Goal: Task Accomplishment & Management: Manage account settings

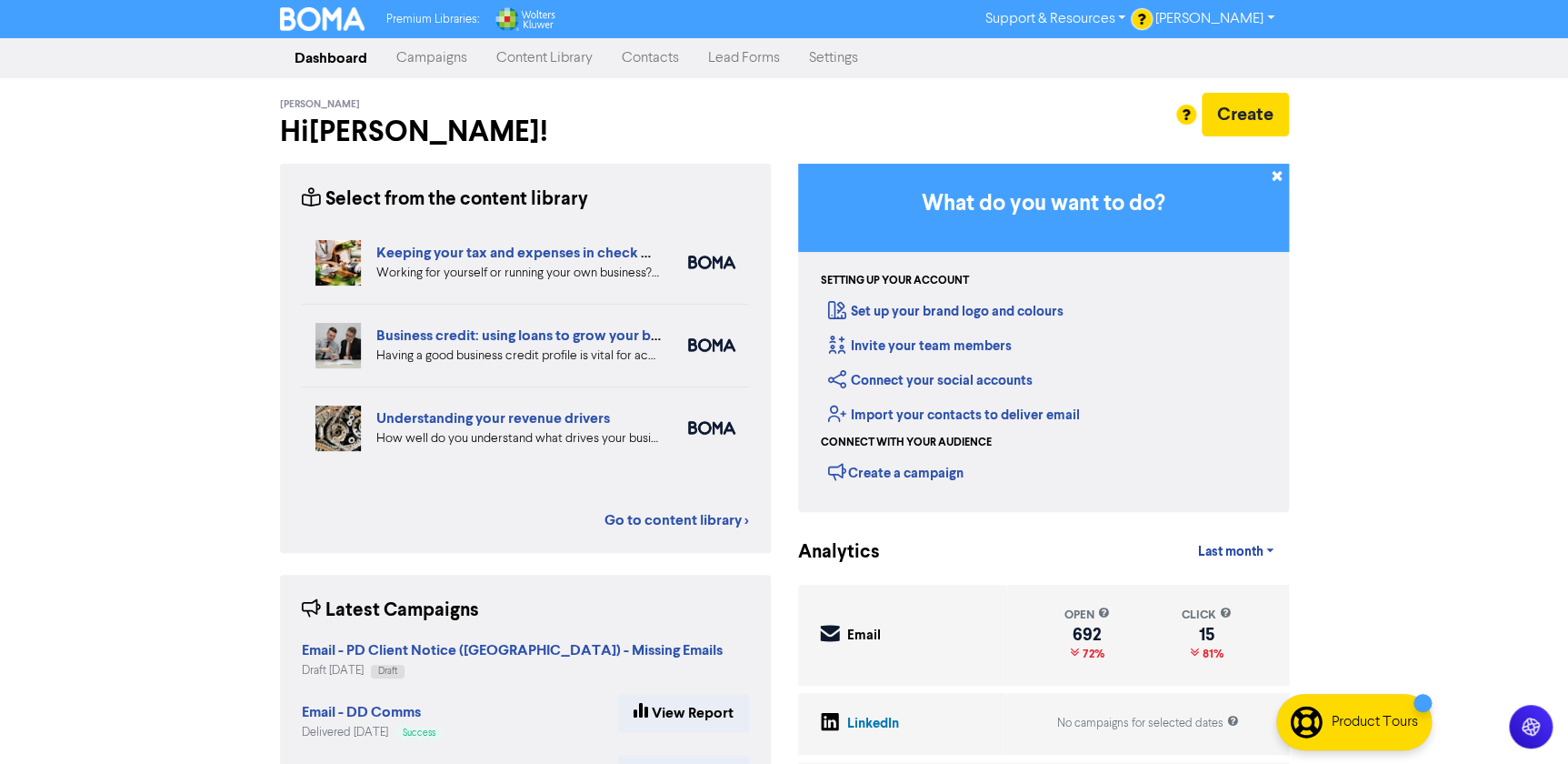
click at [648, 59] on link "Contacts" at bounding box center [650, 58] width 87 height 37
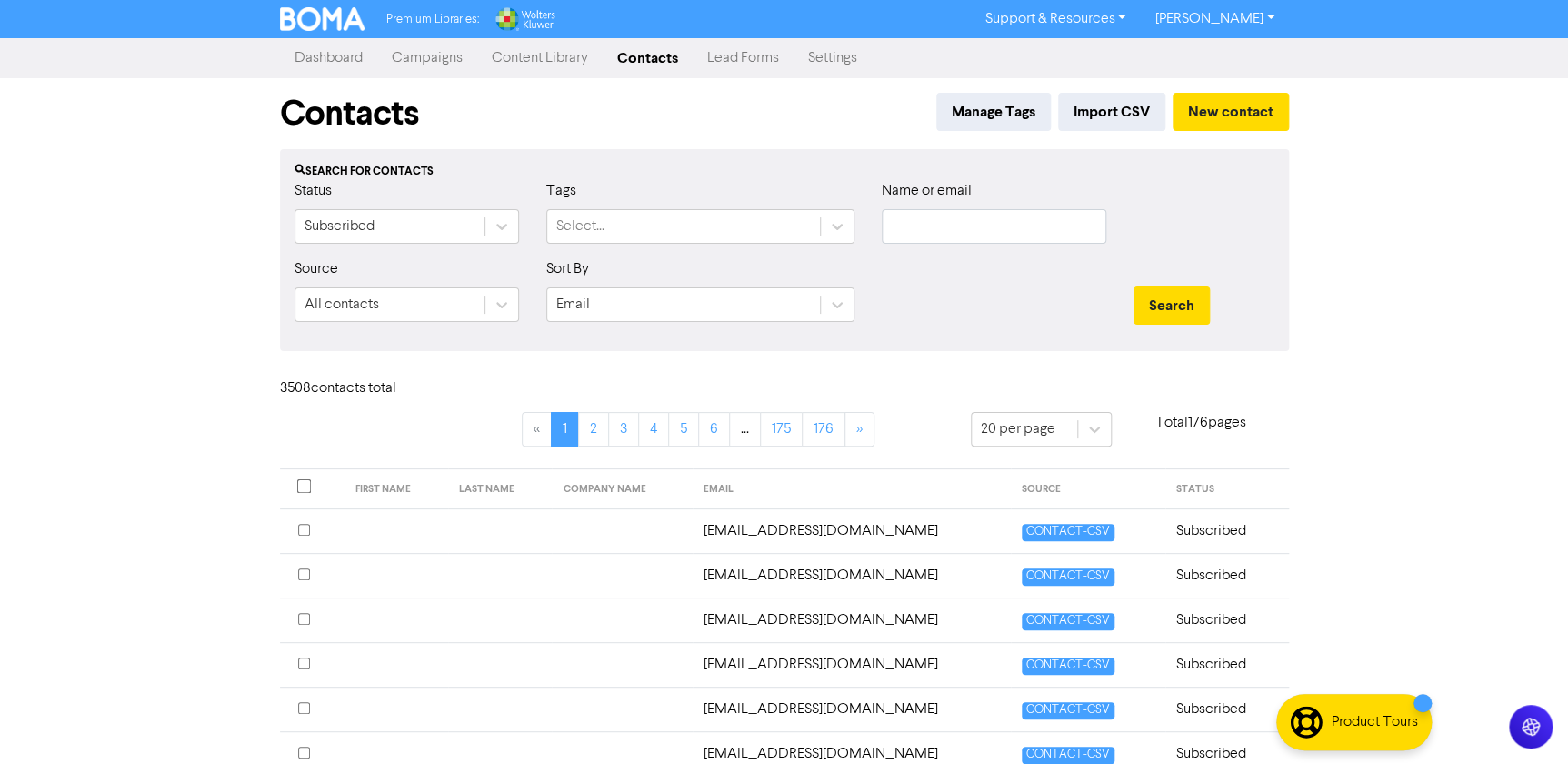
drag, startPoint x: 677, startPoint y: 159, endPoint x: 1072, endPoint y: 496, distance: 519.2
click at [677, 158] on div "Search for contacts Status Subscribed Tags Select... Name or email Source All c…" at bounding box center [784, 250] width 1008 height 202
drag, startPoint x: 1258, startPoint y: 287, endPoint x: 1506, endPoint y: 429, distance: 285.8
click at [1260, 288] on div "Search" at bounding box center [1205, 306] width 141 height 38
click at [1433, 303] on div "Premium Libraries: Support & Resources Video Tutorials FAQ & Guides Marketing E…" at bounding box center [784, 382] width 1568 height 764
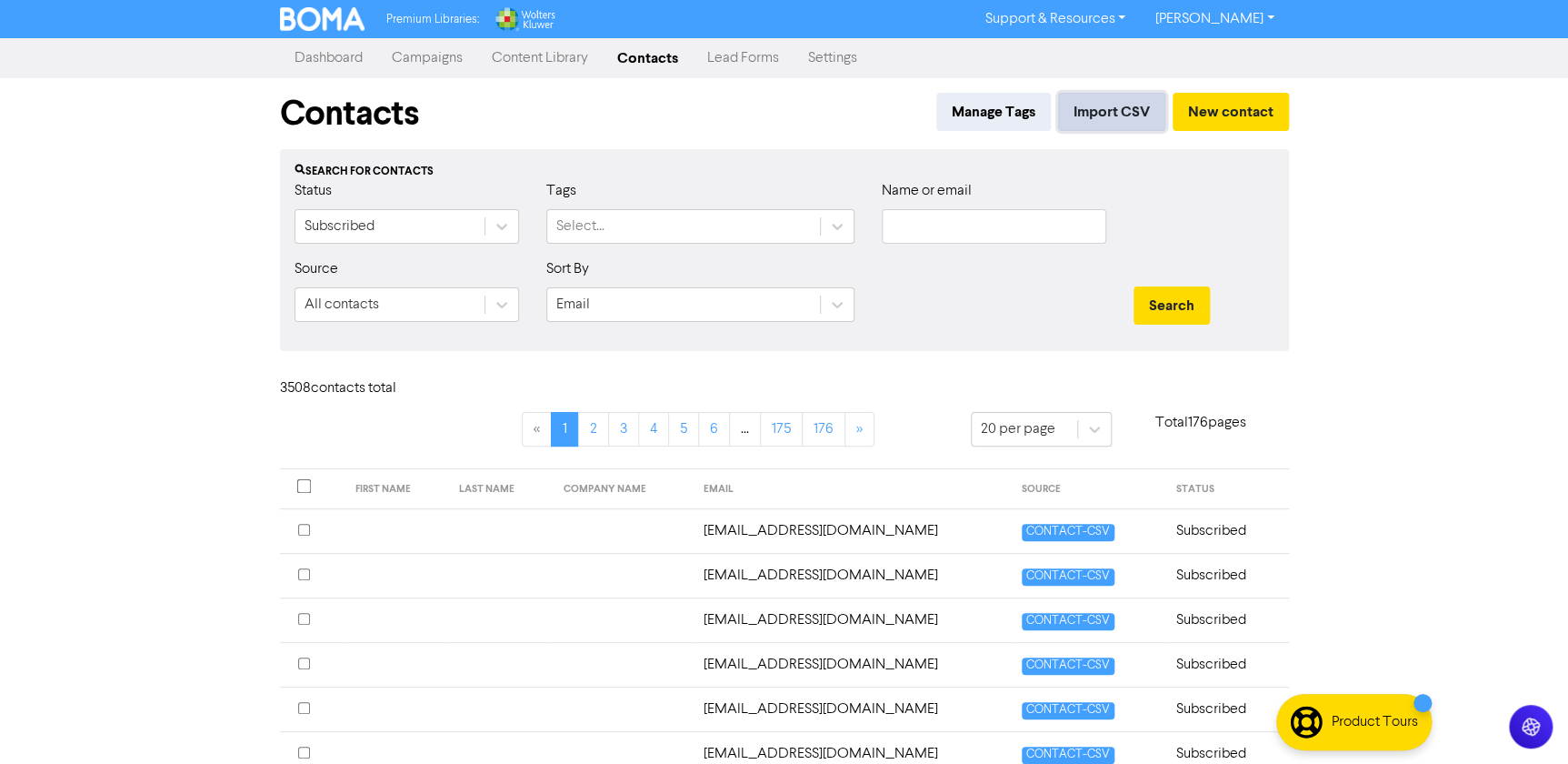
click at [1126, 118] on button "Import CSV" at bounding box center [1112, 112] width 108 height 38
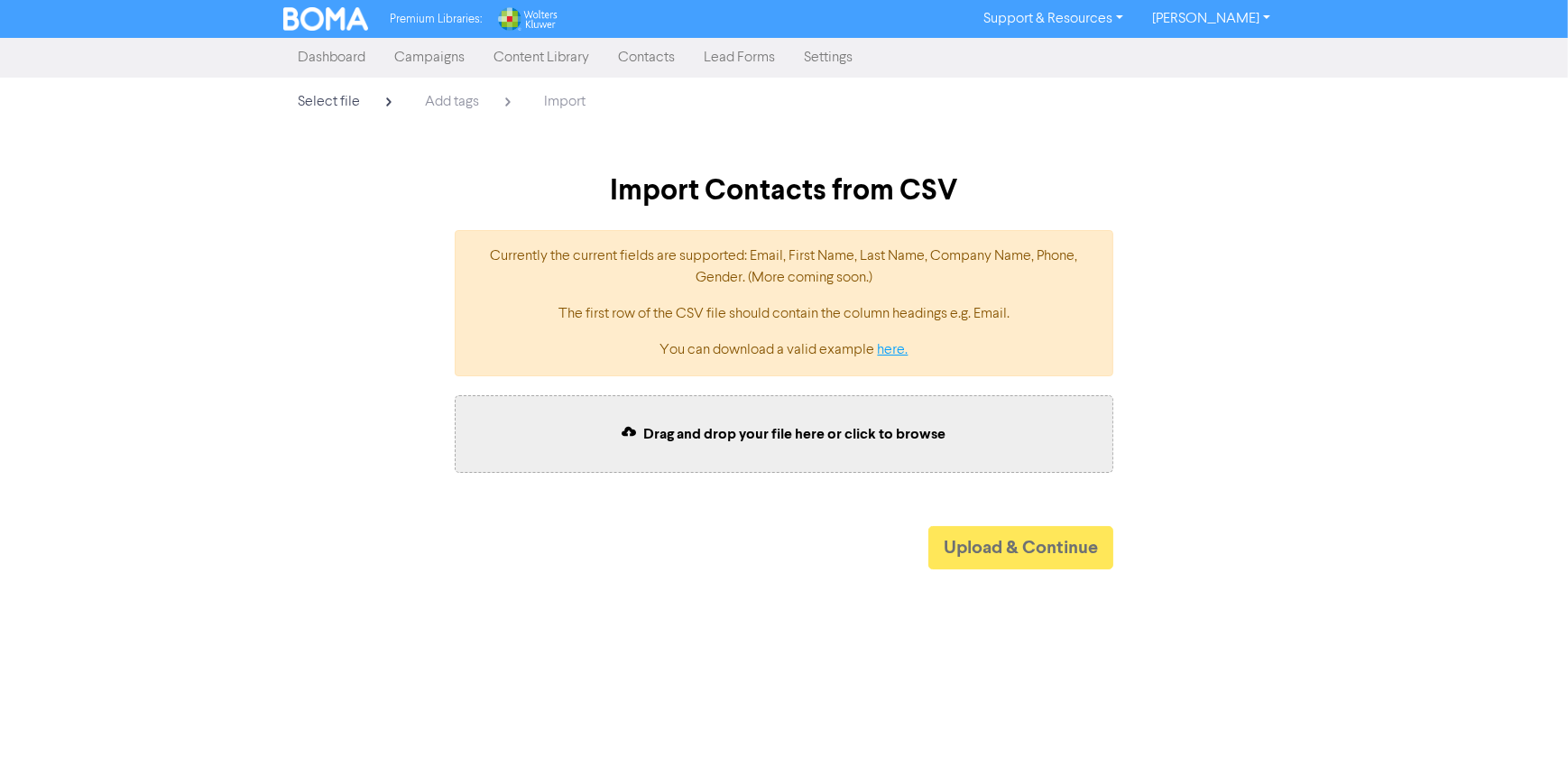
click at [883, 346] on link "here." at bounding box center [892, 350] width 31 height 15
click at [644, 55] on link "Contacts" at bounding box center [646, 57] width 86 height 37
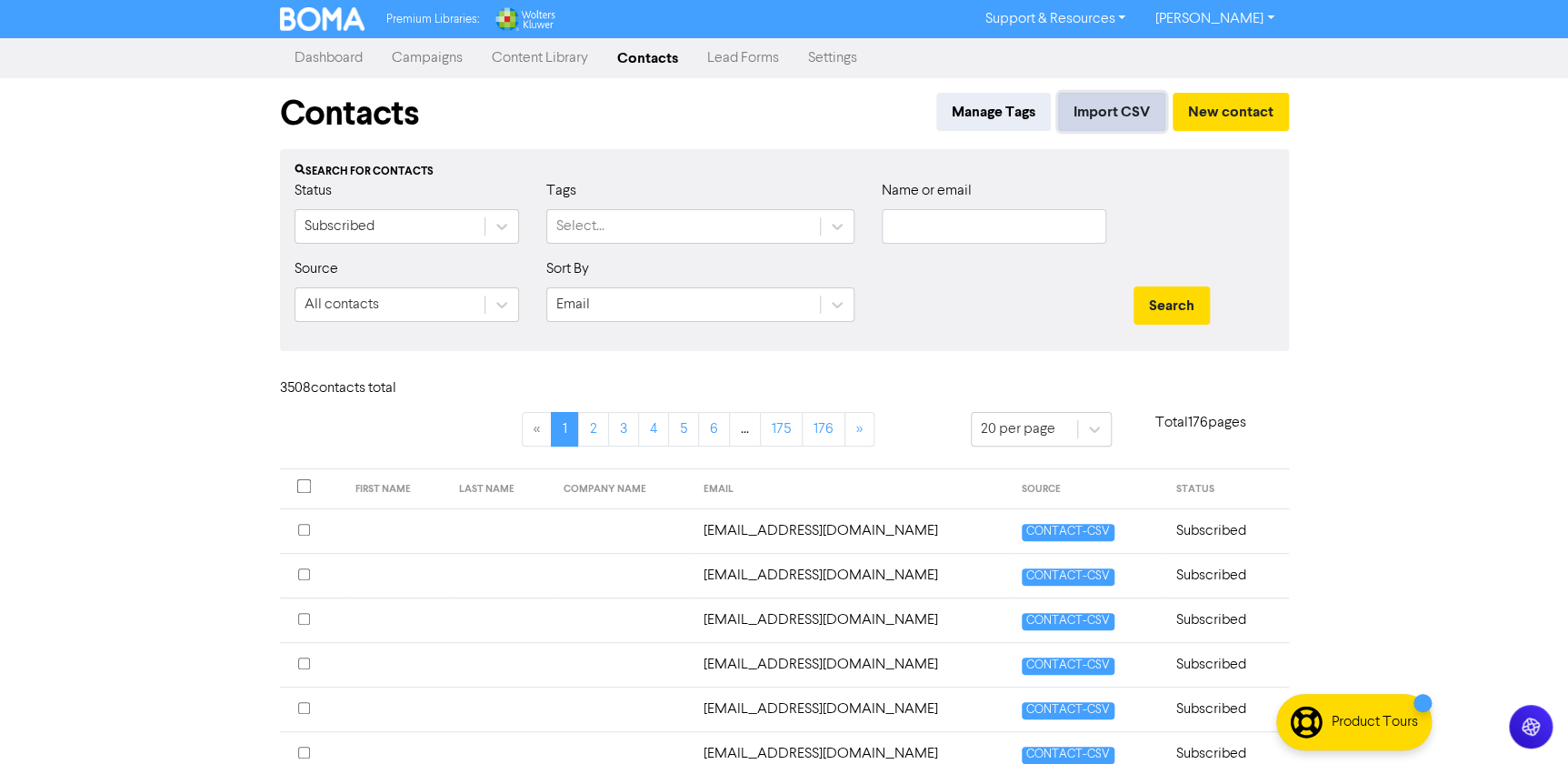
click at [1114, 97] on button "Import CSV" at bounding box center [1112, 112] width 108 height 38
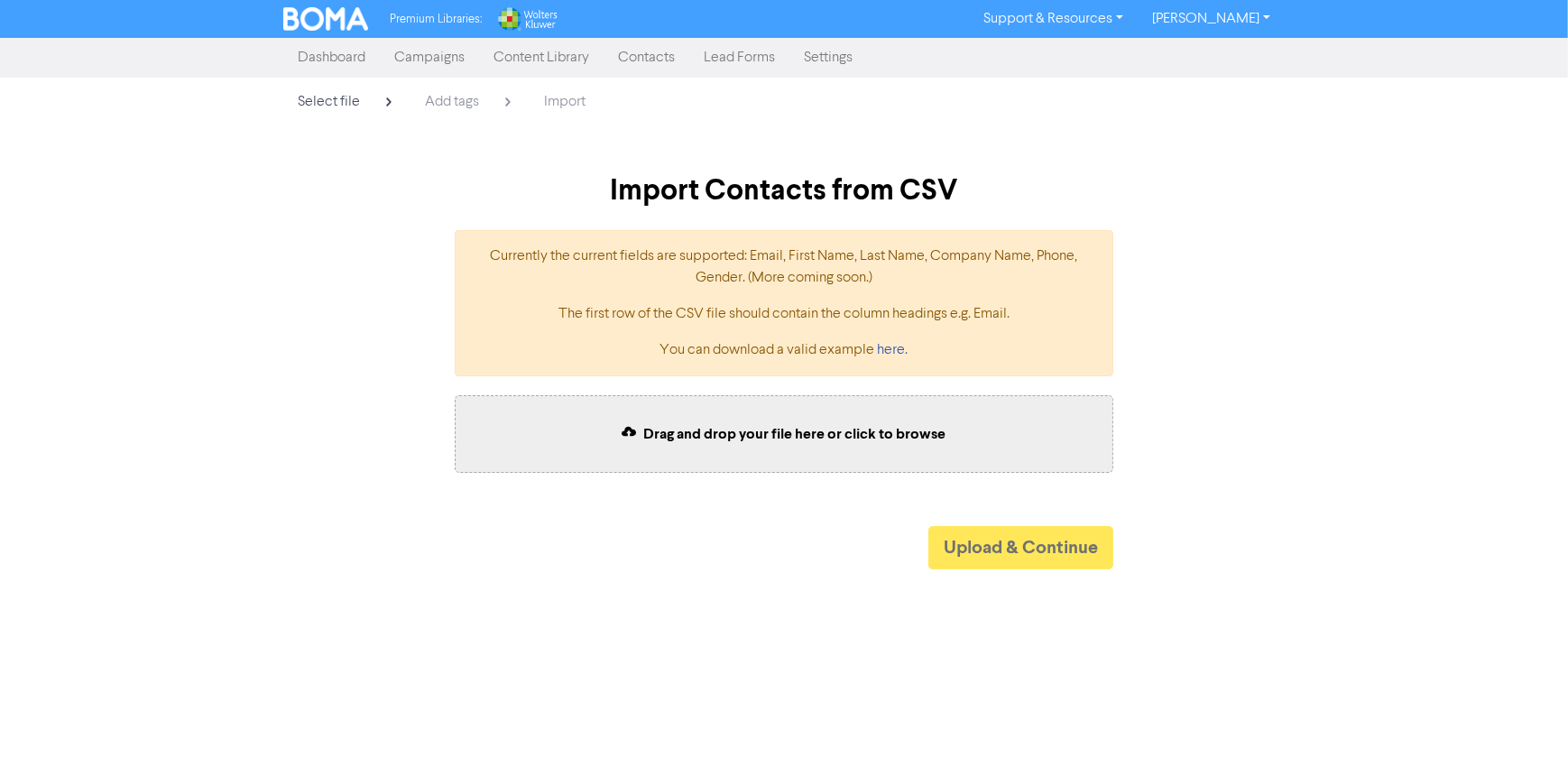
click at [640, 60] on link "Contacts" at bounding box center [646, 57] width 86 height 37
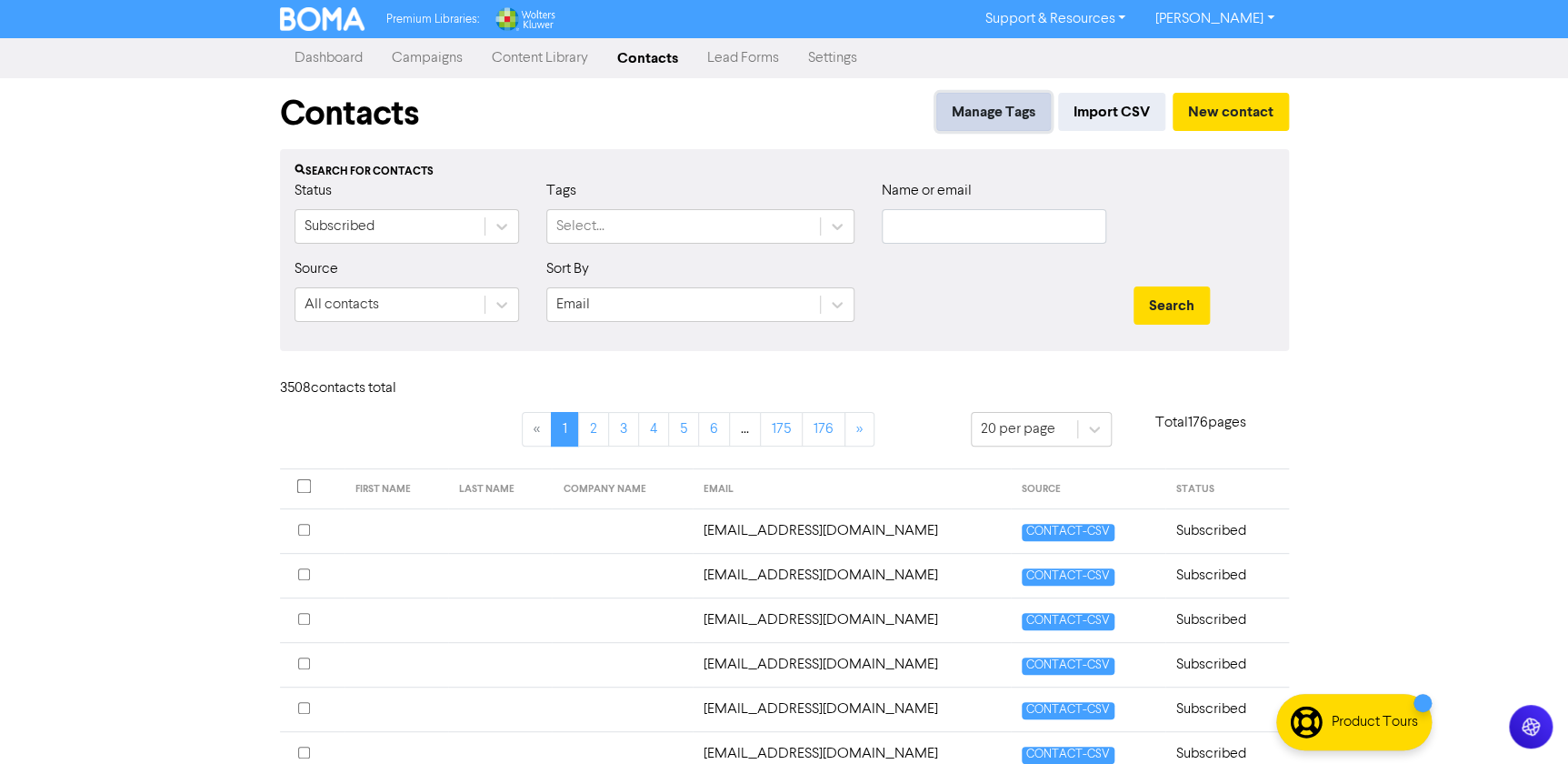
click at [980, 100] on button "Manage Tags" at bounding box center [993, 112] width 114 height 38
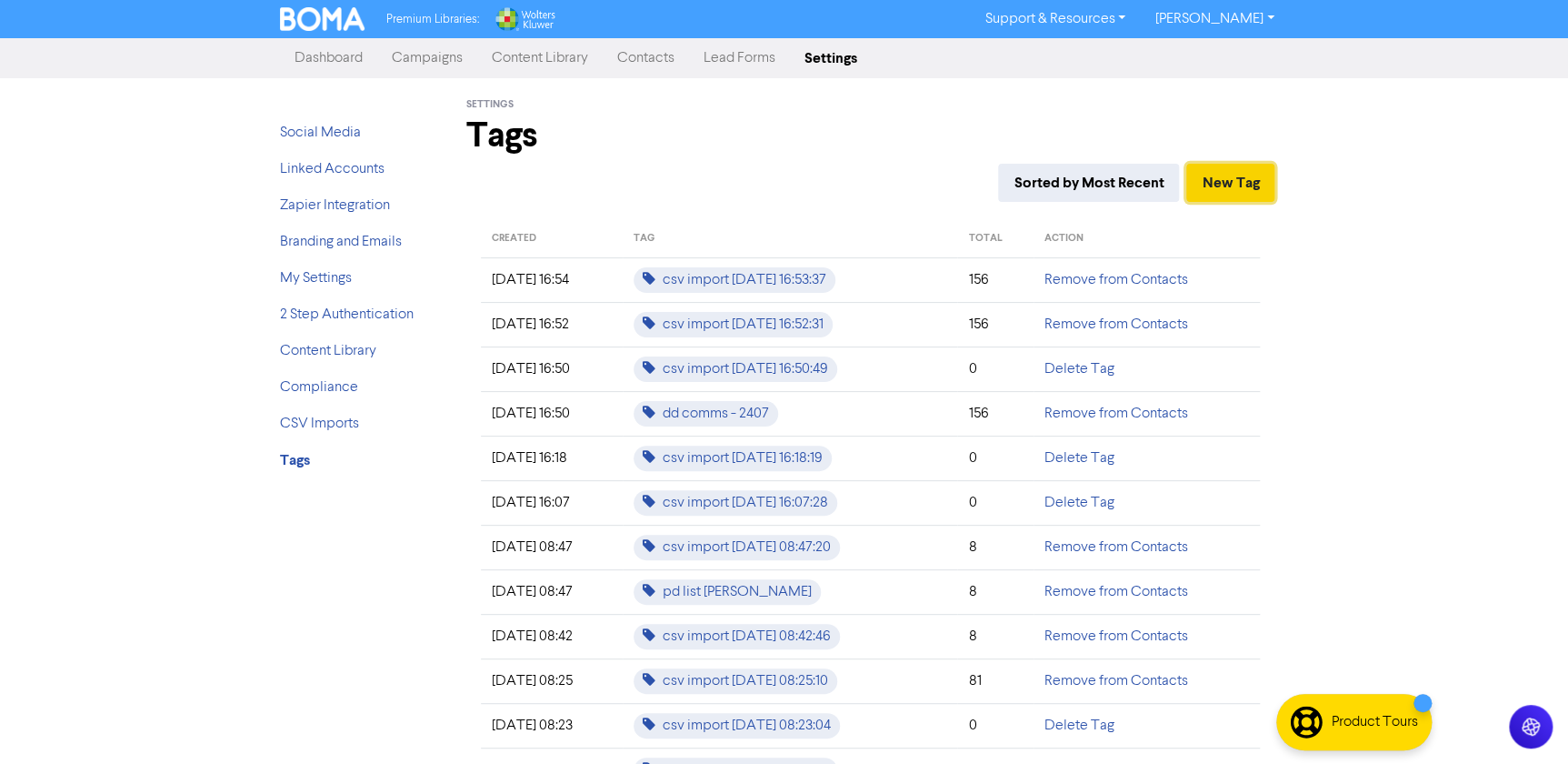
click at [1222, 182] on button "New Tag" at bounding box center [1230, 182] width 89 height 38
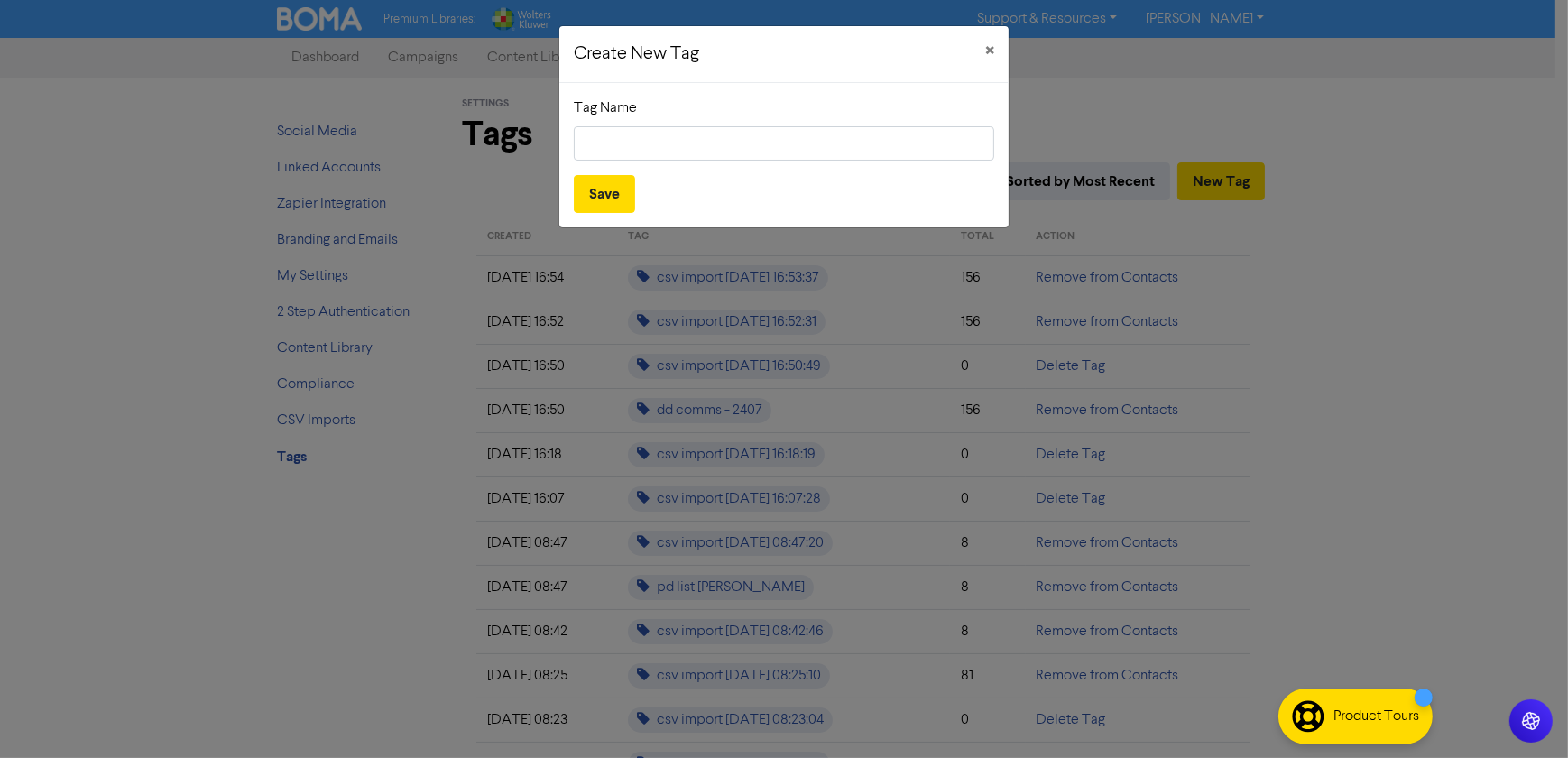
click at [640, 121] on div "Tag Name" at bounding box center [784, 129] width 420 height 63
click at [644, 129] on input "text" at bounding box center [784, 143] width 420 height 35
type input "1 September Xero Sub Changes"
click at [608, 192] on button "Save" at bounding box center [605, 194] width 61 height 38
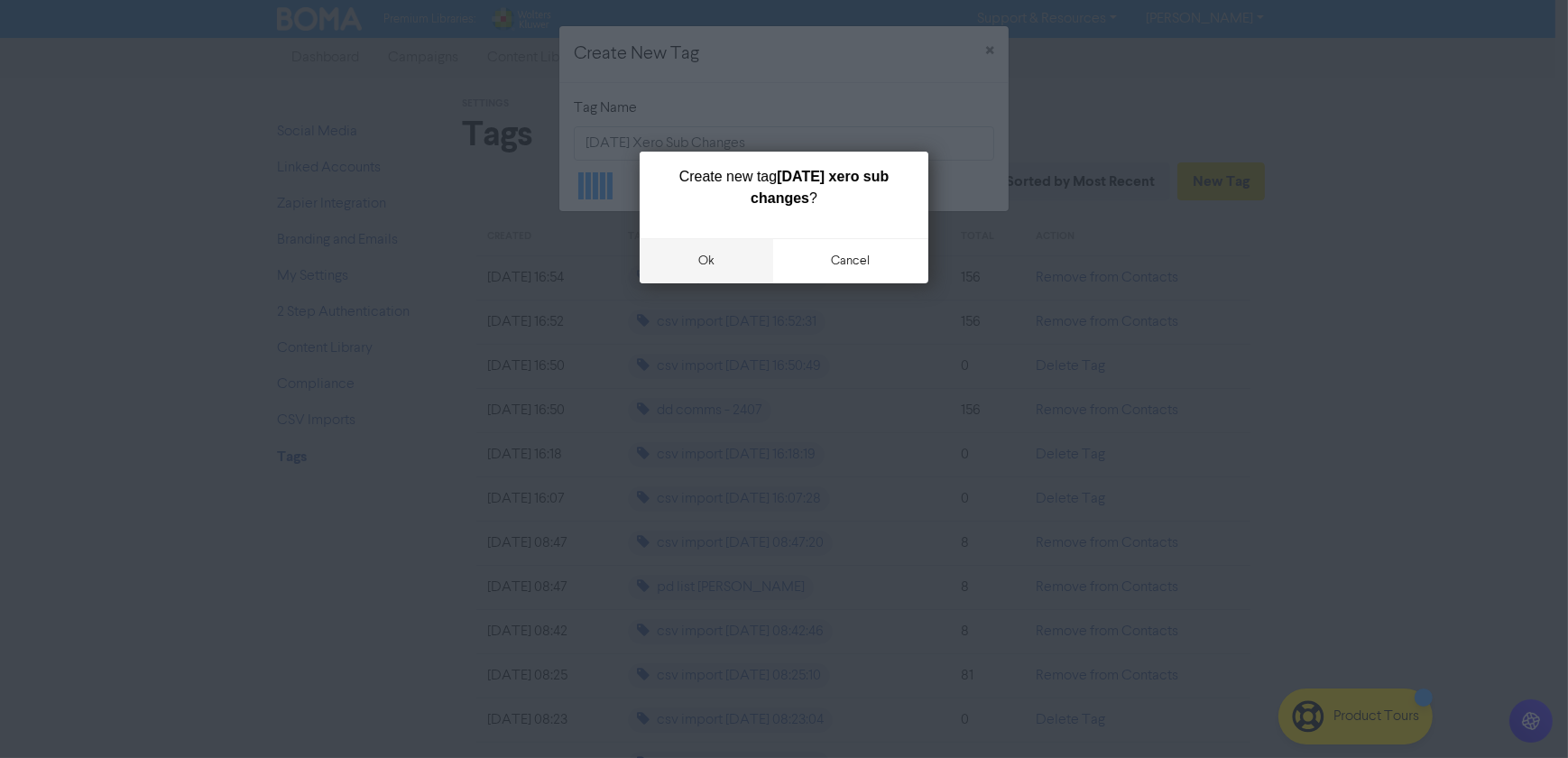
click at [710, 266] on button "ok" at bounding box center [705, 261] width 133 height 45
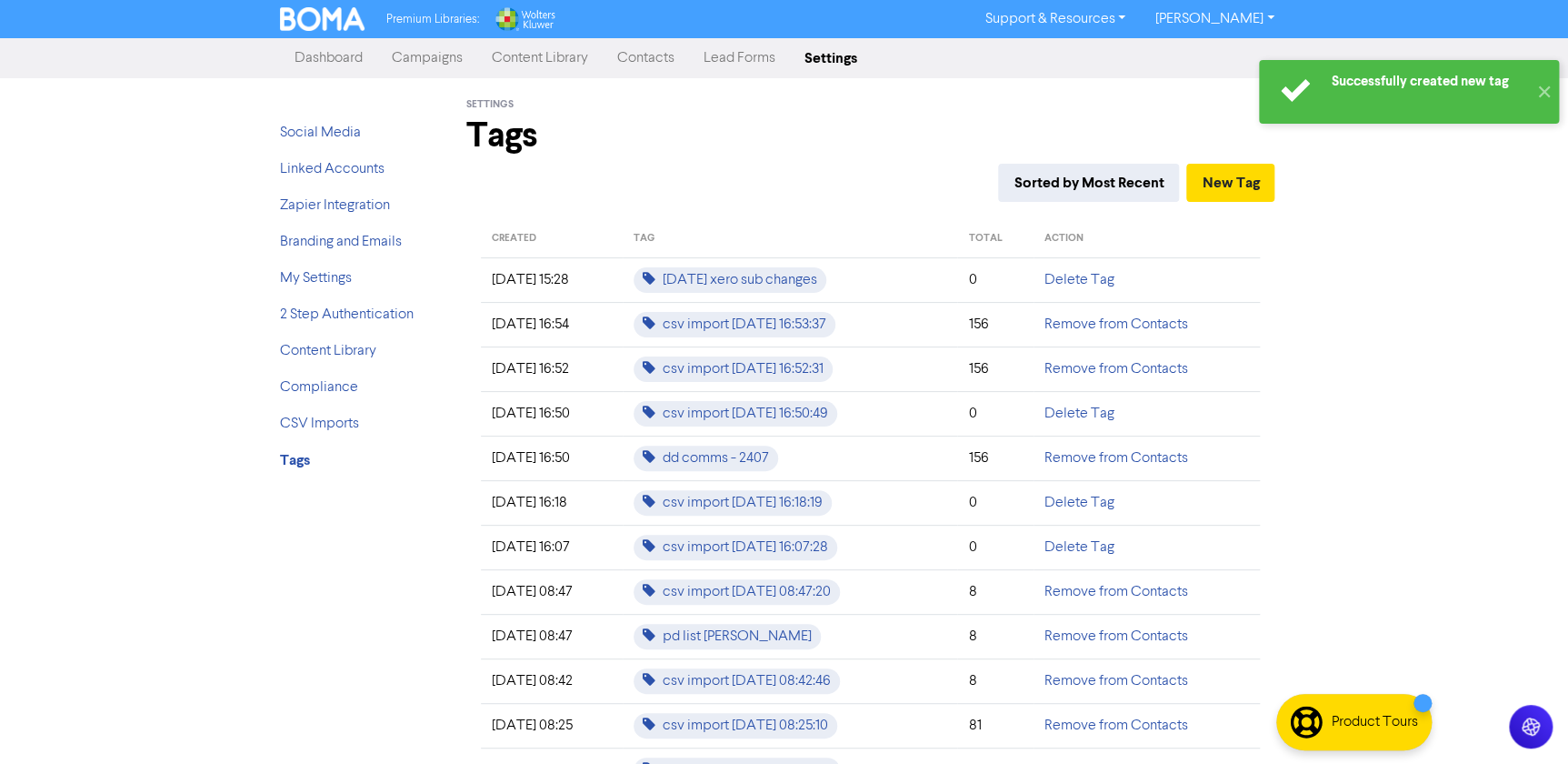
click at [645, 68] on link "Contacts" at bounding box center [645, 58] width 87 height 37
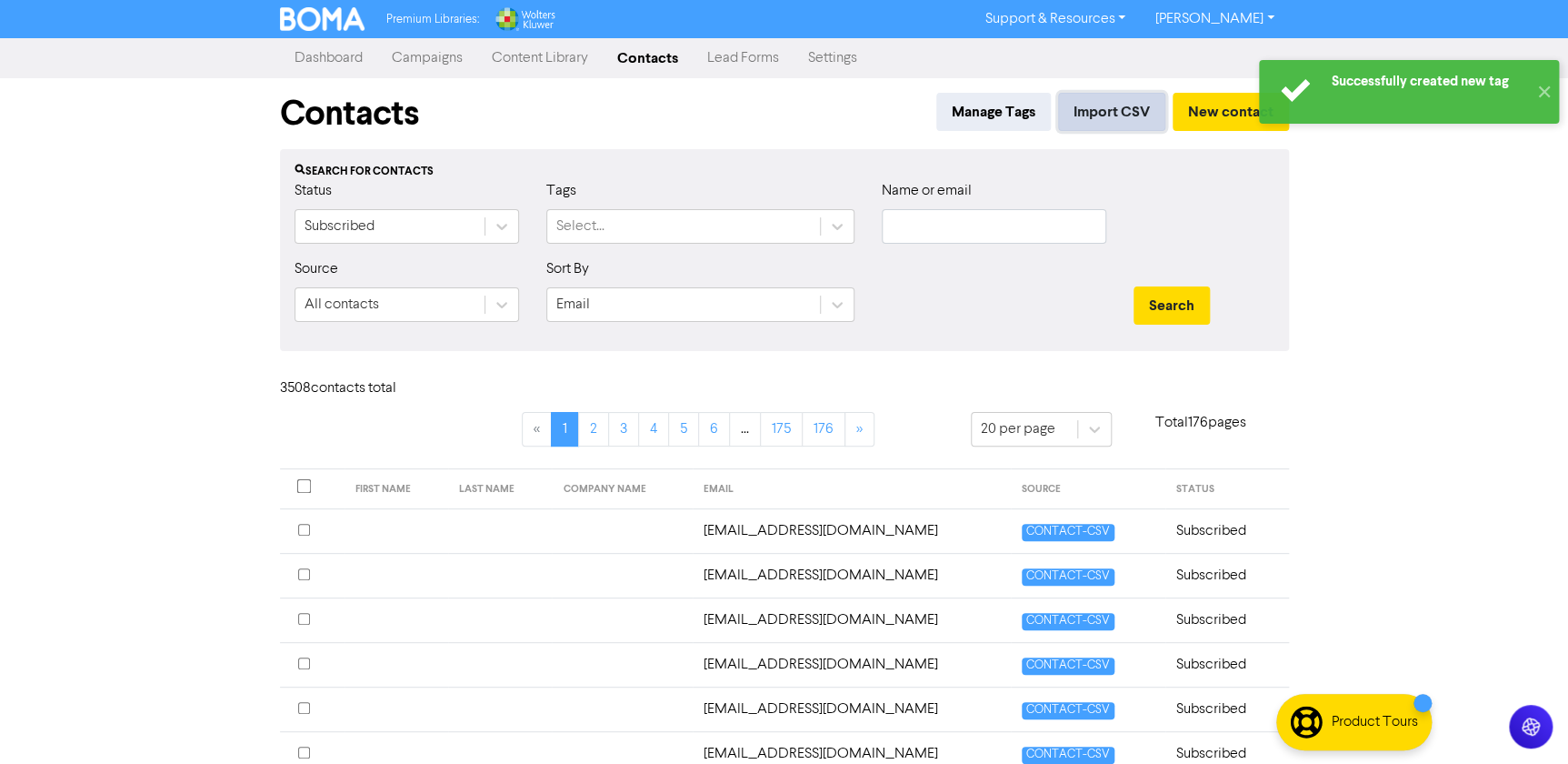
click at [1116, 109] on button "Import CSV" at bounding box center [1112, 112] width 108 height 38
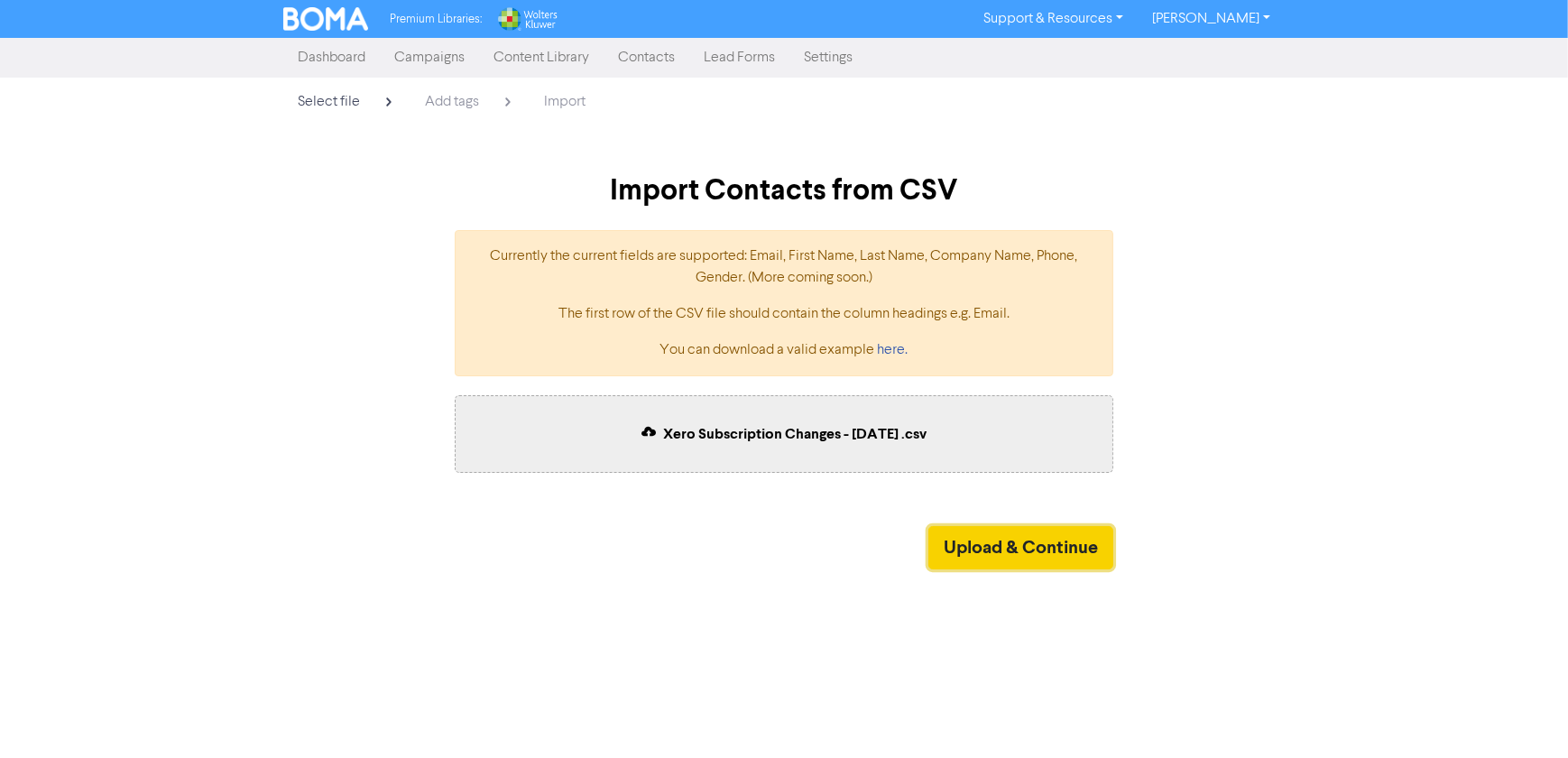
click at [1048, 546] on button "Upload & Continue" at bounding box center [1020, 547] width 185 height 43
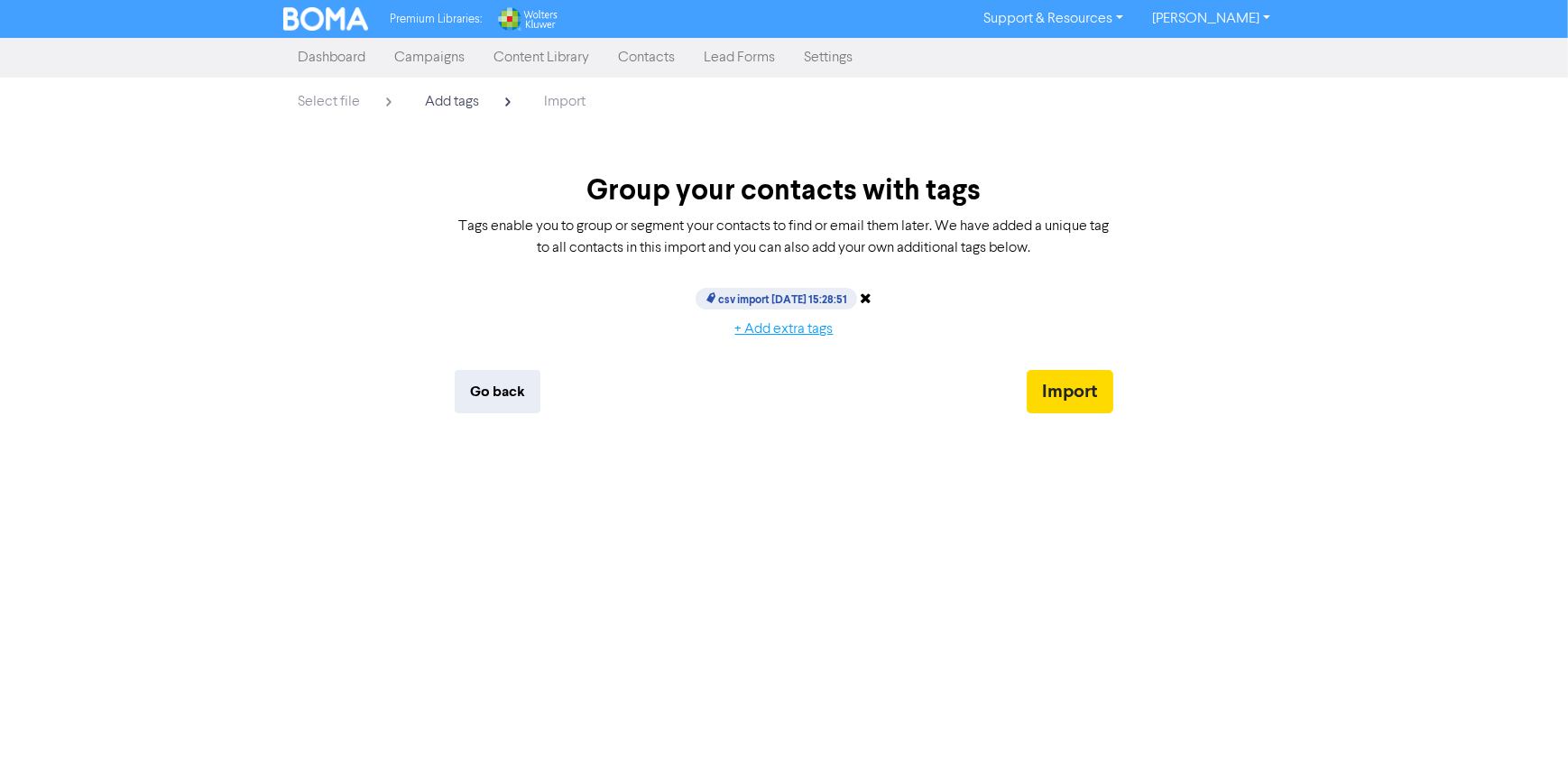
click at [803, 324] on button "+ Add extra tags" at bounding box center [784, 329] width 129 height 38
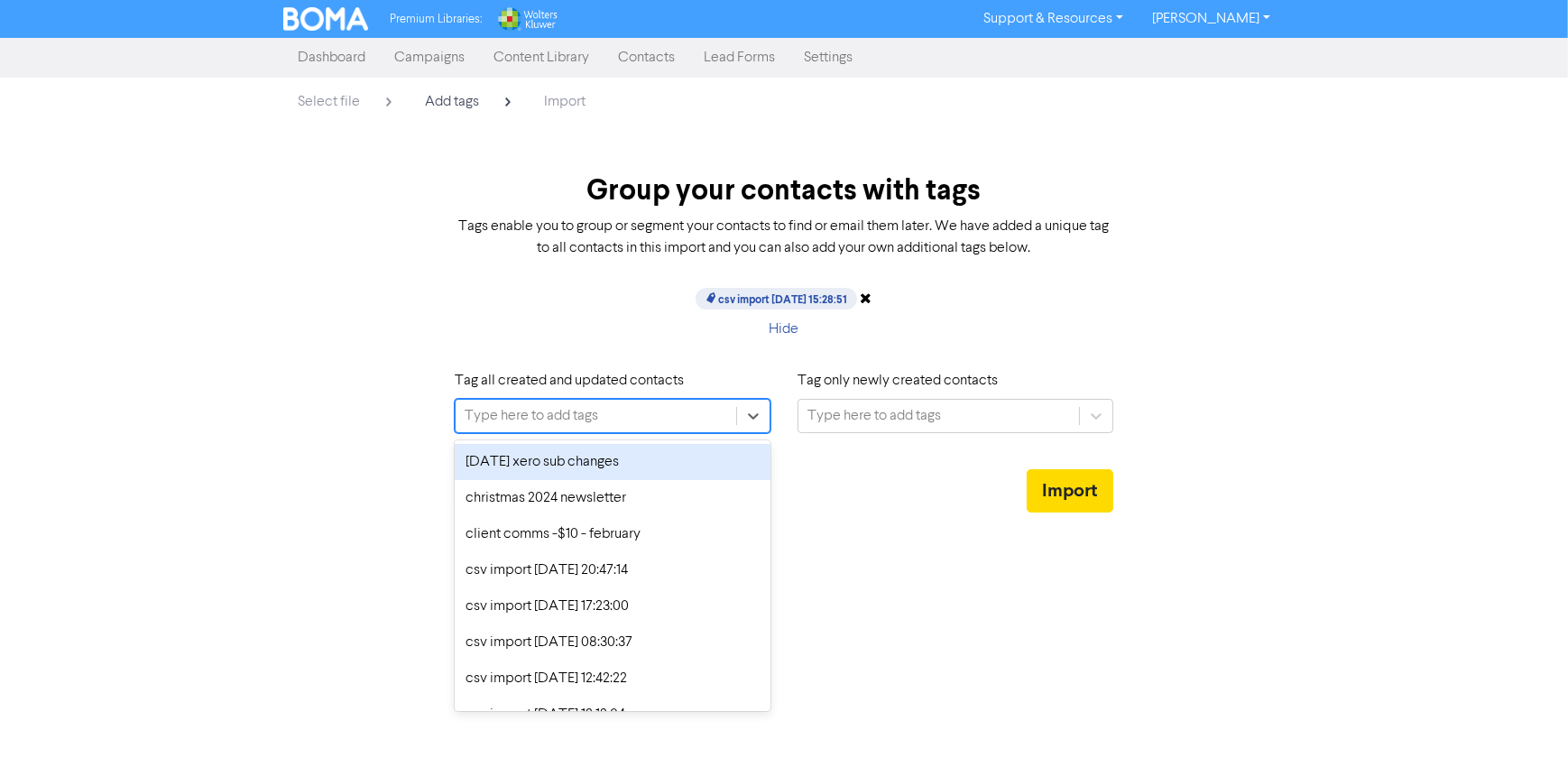
click at [589, 405] on div "Type here to add tags" at bounding box center [531, 416] width 133 height 22
click at [577, 462] on div "1 september xero sub changes" at bounding box center [613, 462] width 316 height 37
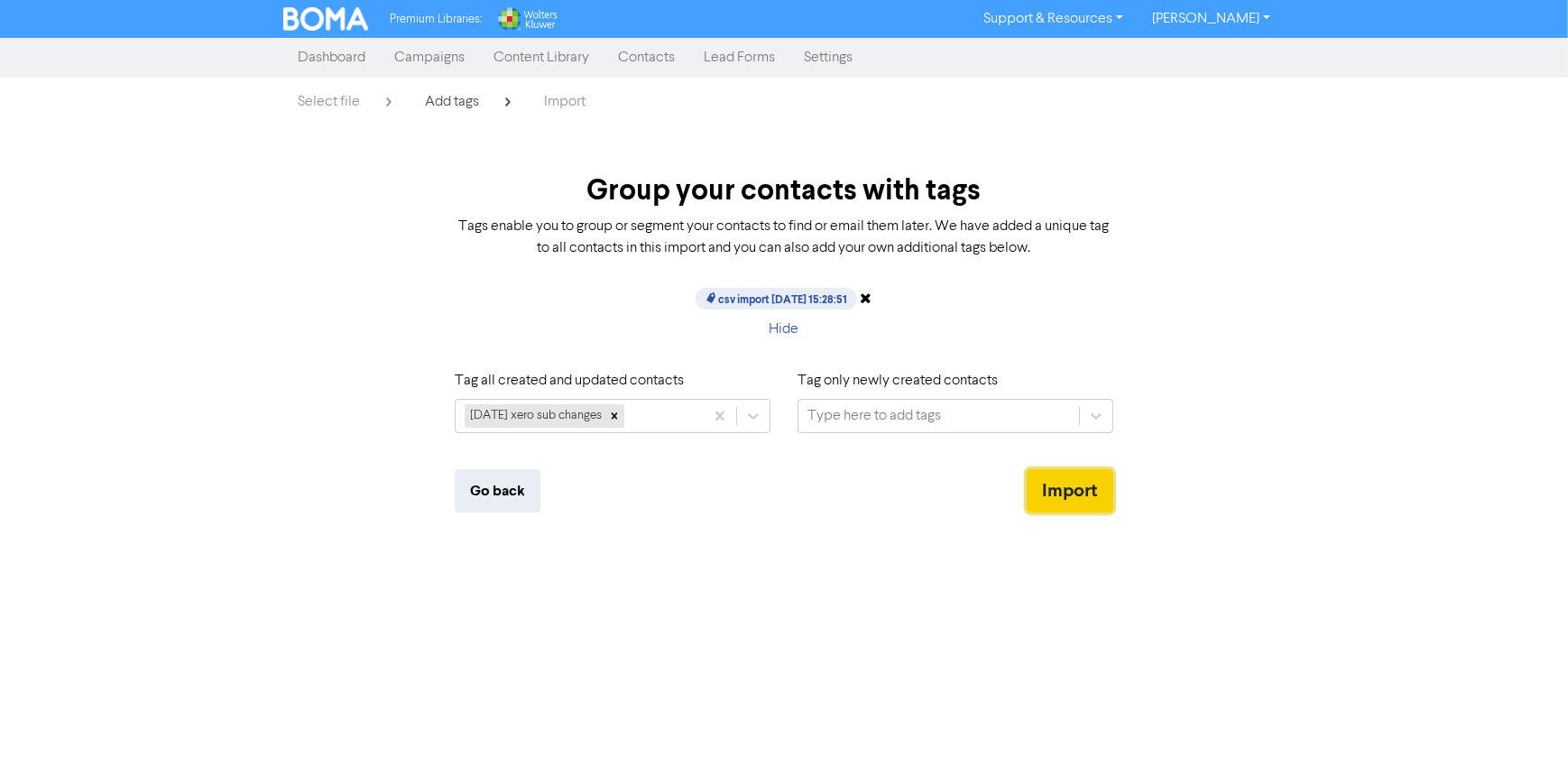
click at [1052, 493] on button "Import" at bounding box center [1070, 491] width 87 height 43
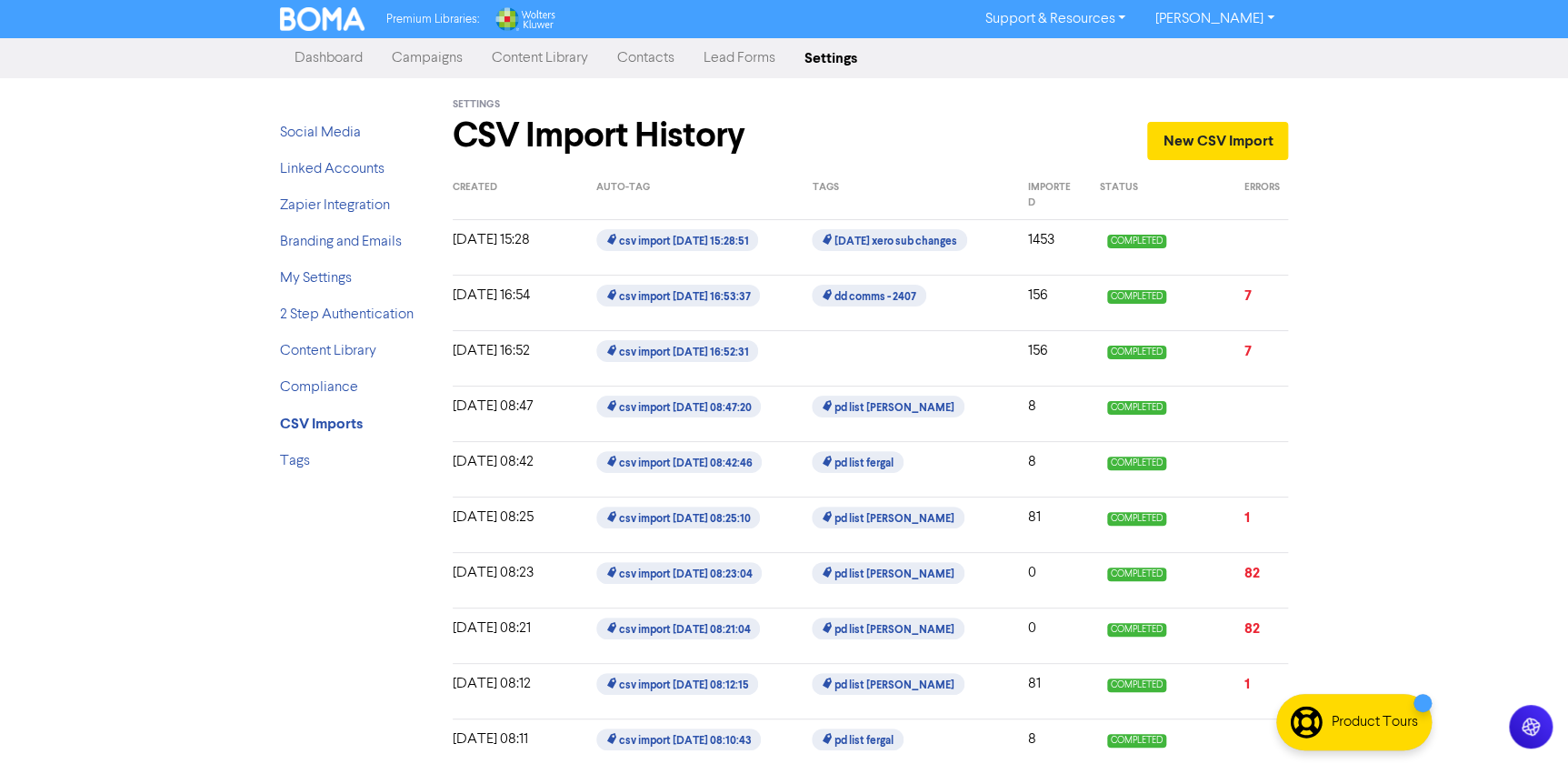
click at [412, 64] on link "Campaigns" at bounding box center [427, 58] width 100 height 37
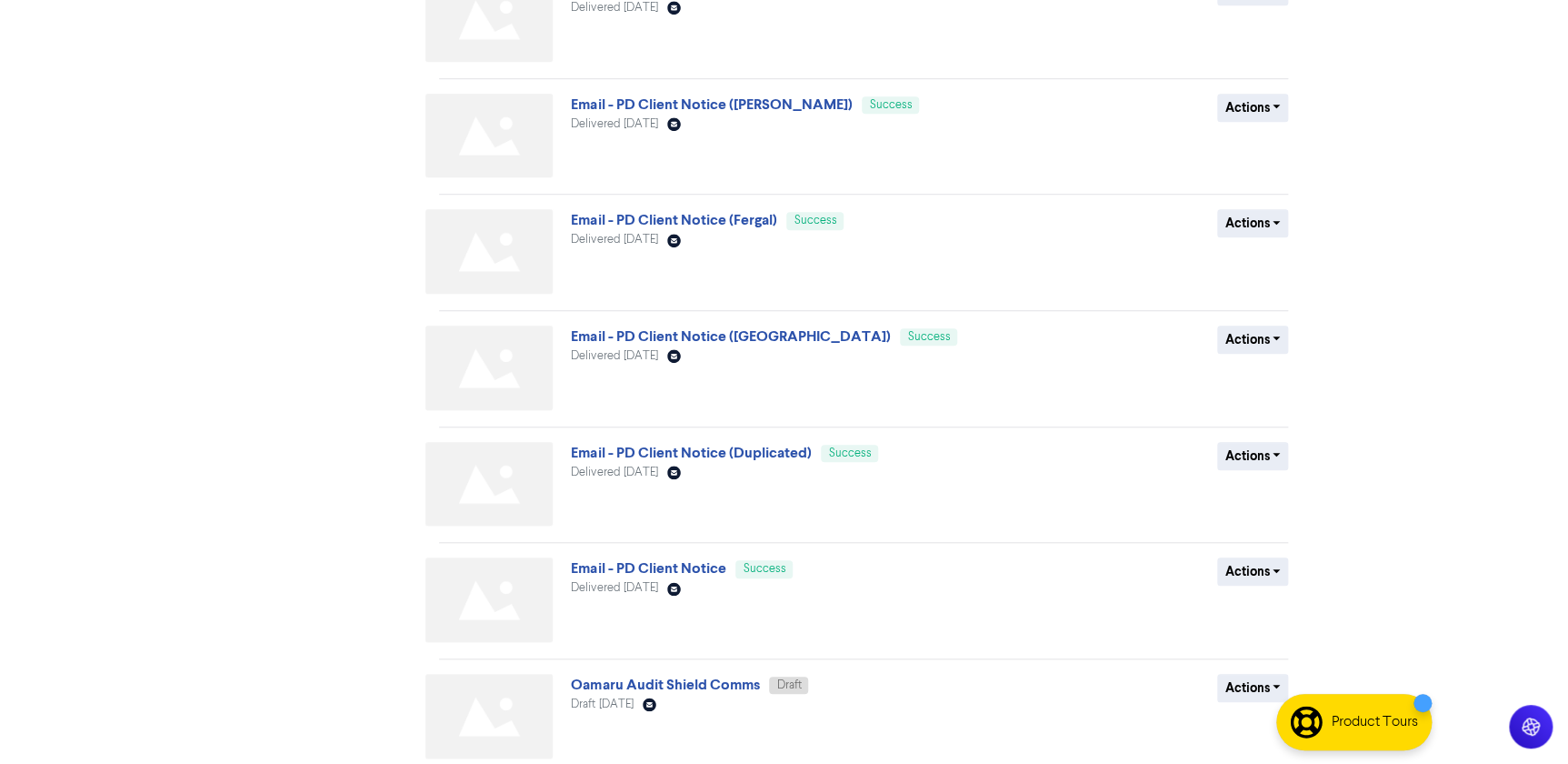
scroll to position [594, 0]
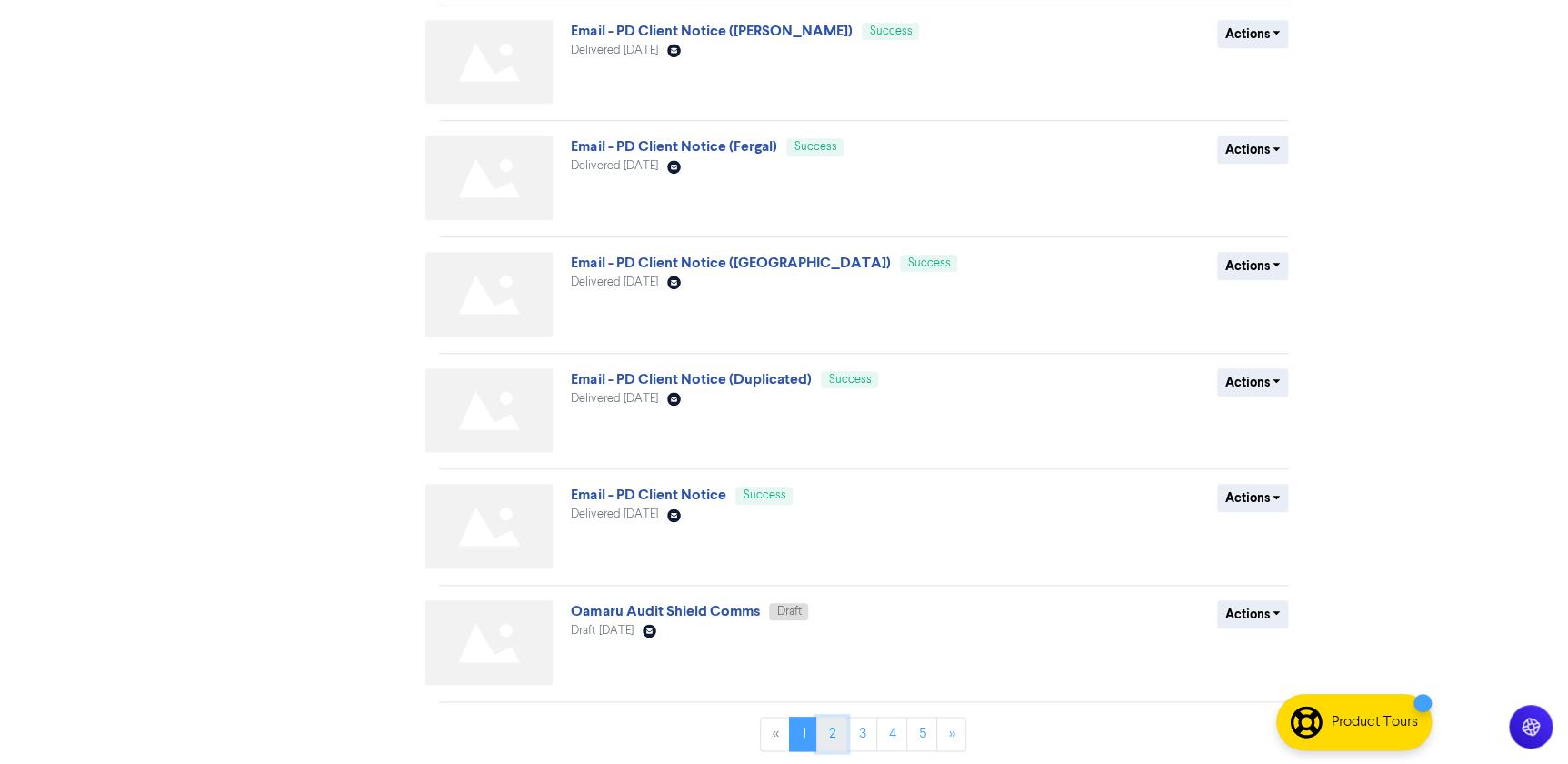
click at [836, 726] on link "2" at bounding box center [831, 733] width 31 height 35
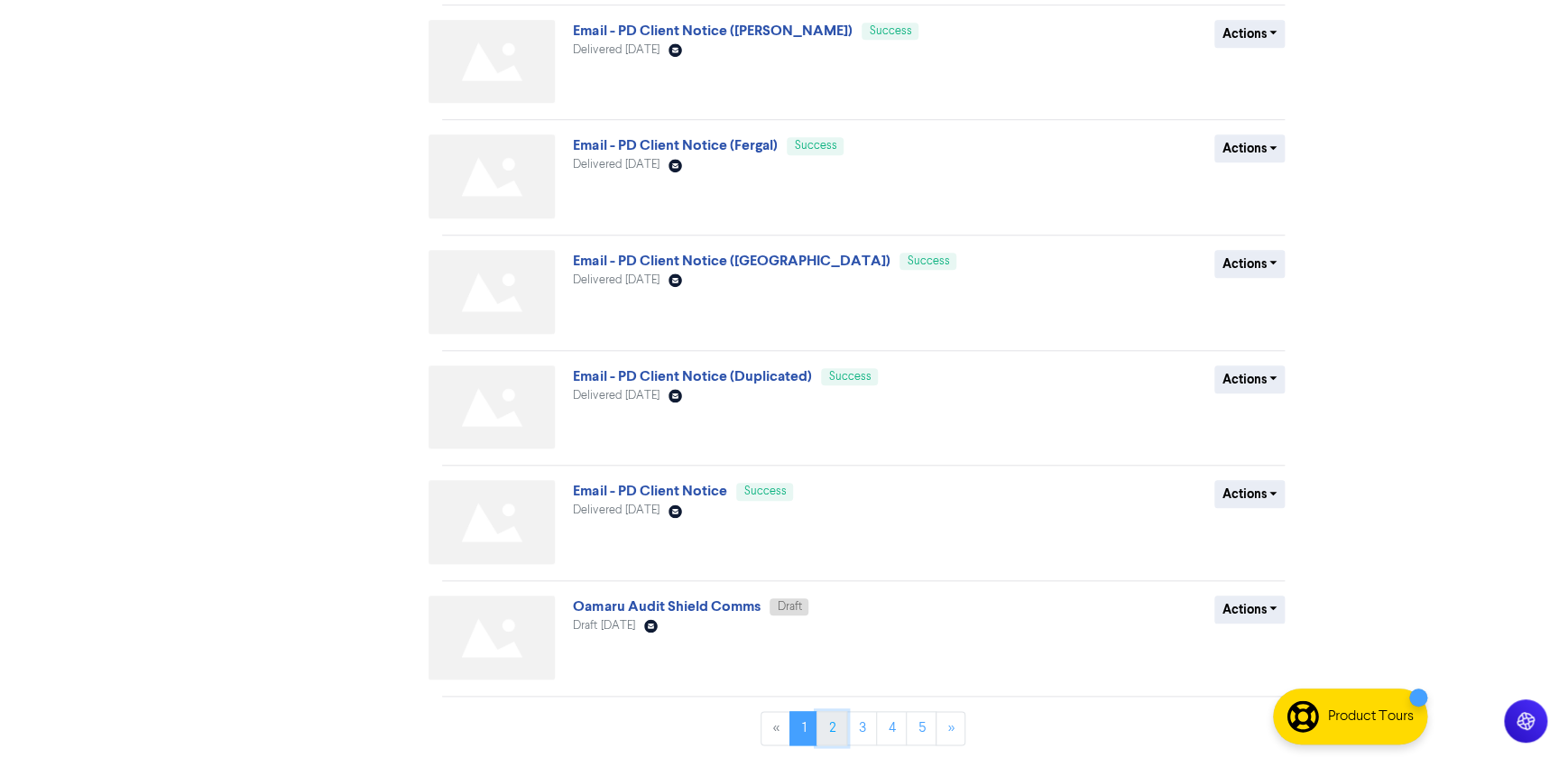
scroll to position [0, 0]
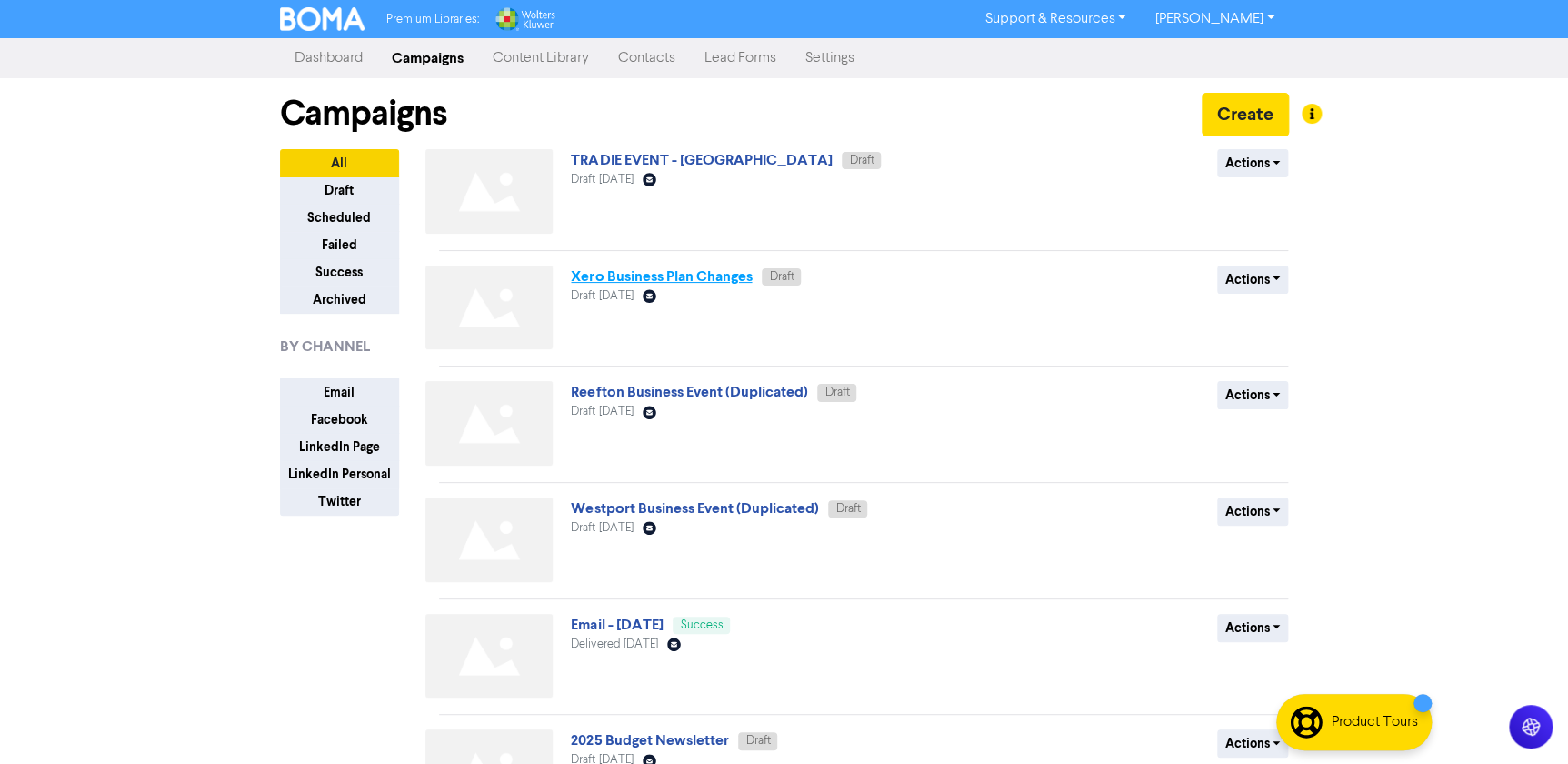
click at [690, 278] on link "Xero Business Plan Changes" at bounding box center [661, 276] width 181 height 18
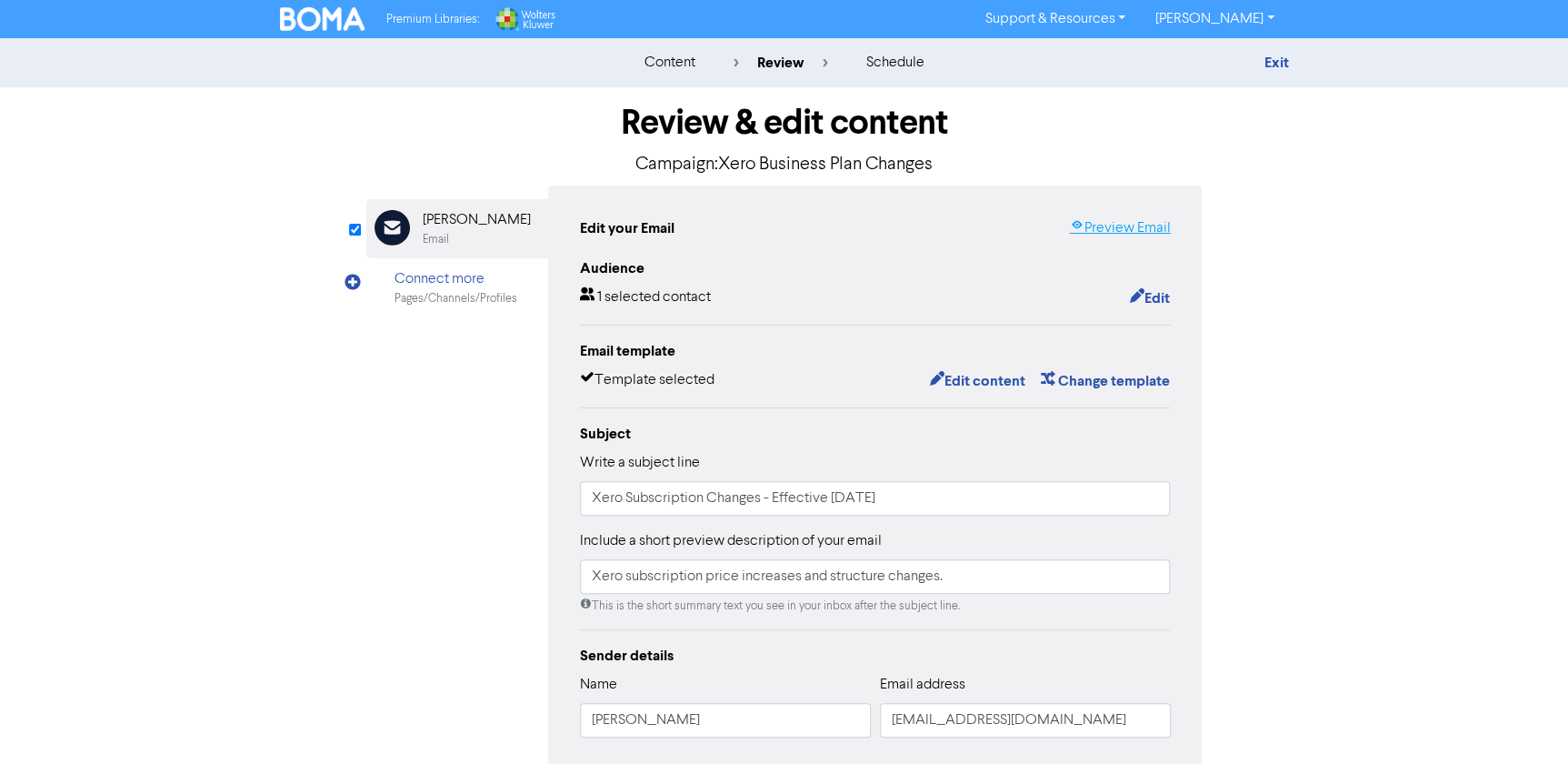
click at [1127, 225] on link "Preview Email" at bounding box center [1119, 228] width 101 height 22
click at [982, 380] on button "Edit content" at bounding box center [977, 382] width 98 height 24
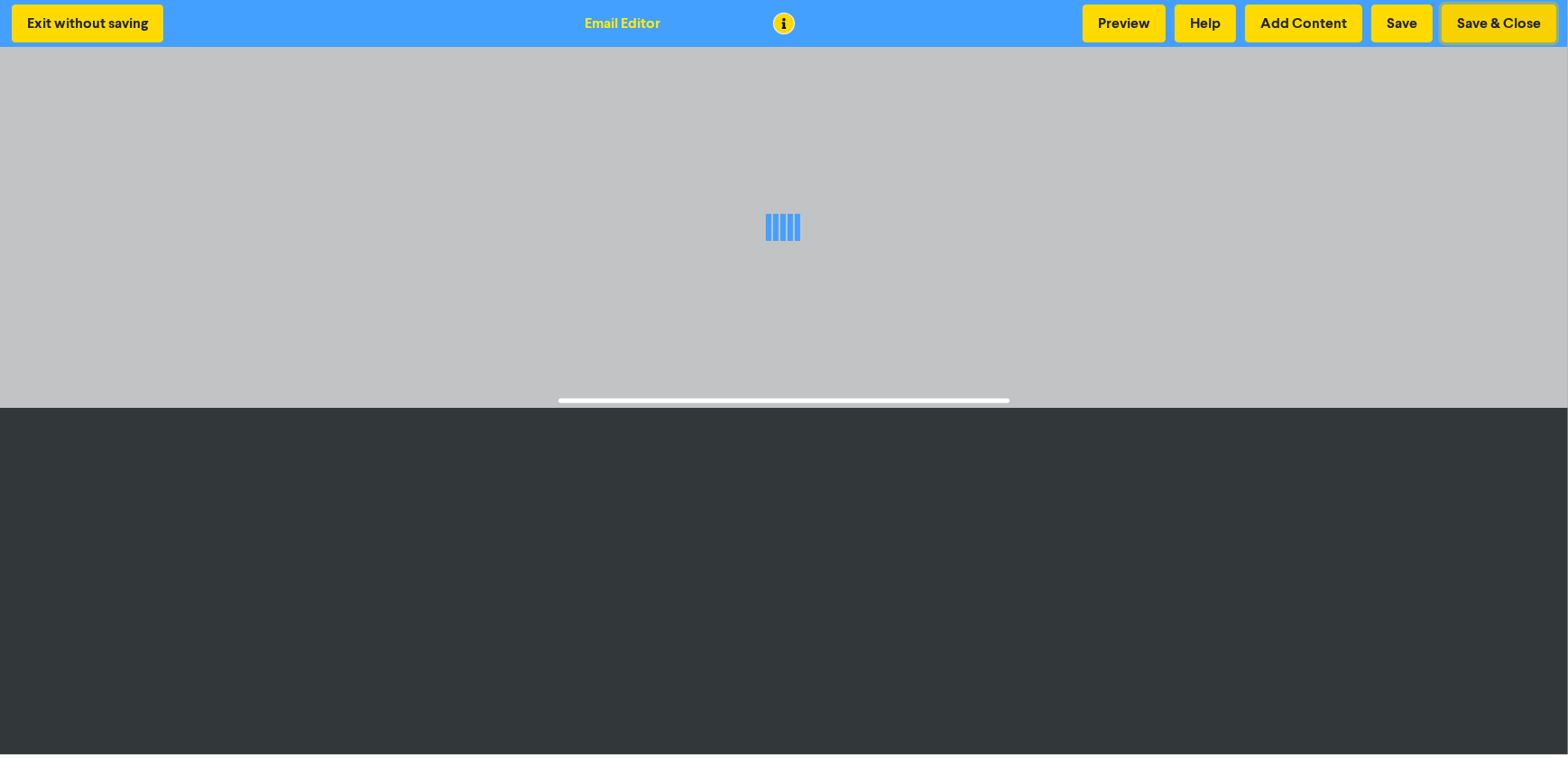
click at [1477, 34] on button "Save & Close" at bounding box center [1499, 24] width 115 height 38
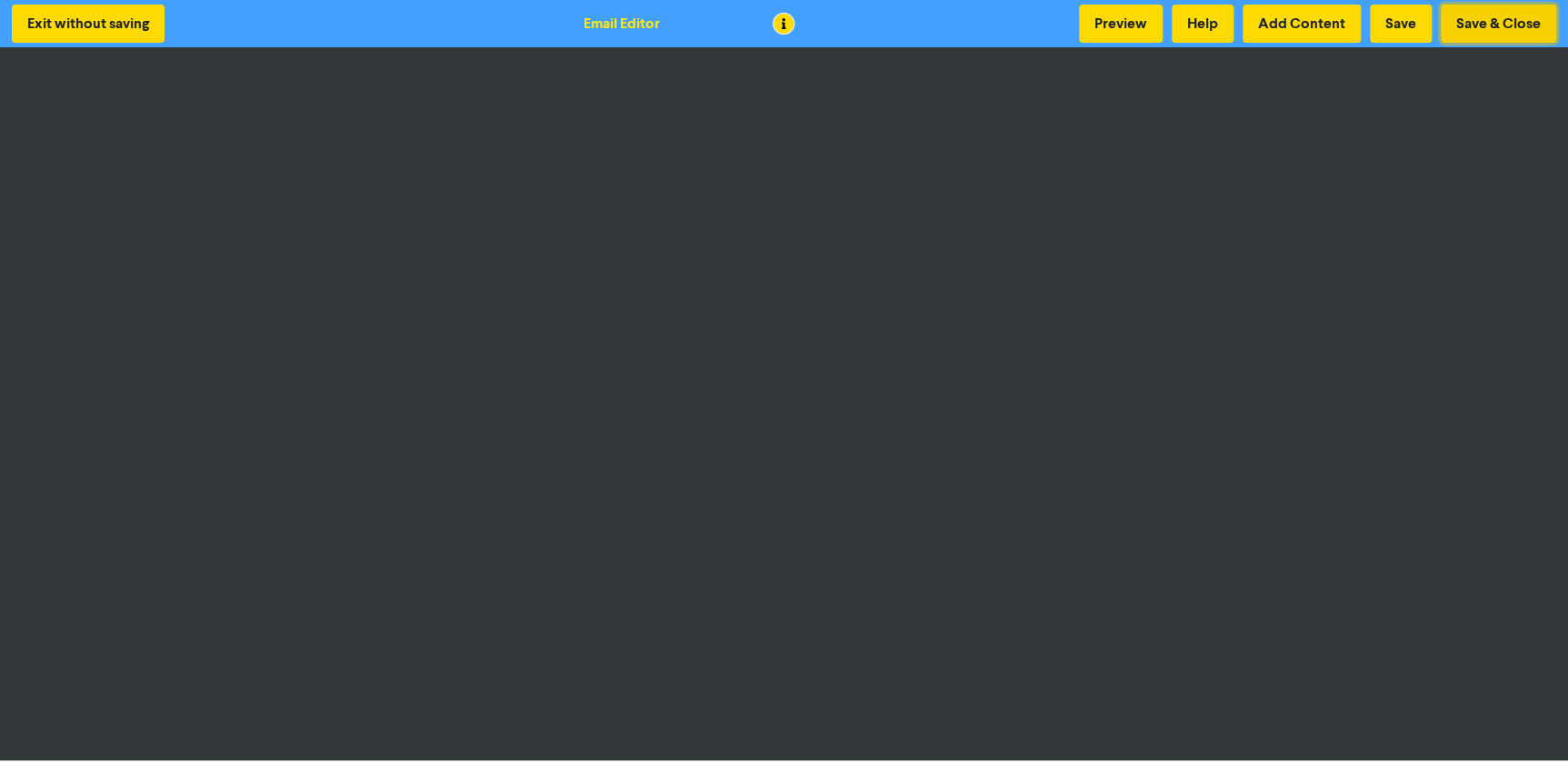
click at [1521, 25] on button "Save & Close" at bounding box center [1498, 24] width 115 height 38
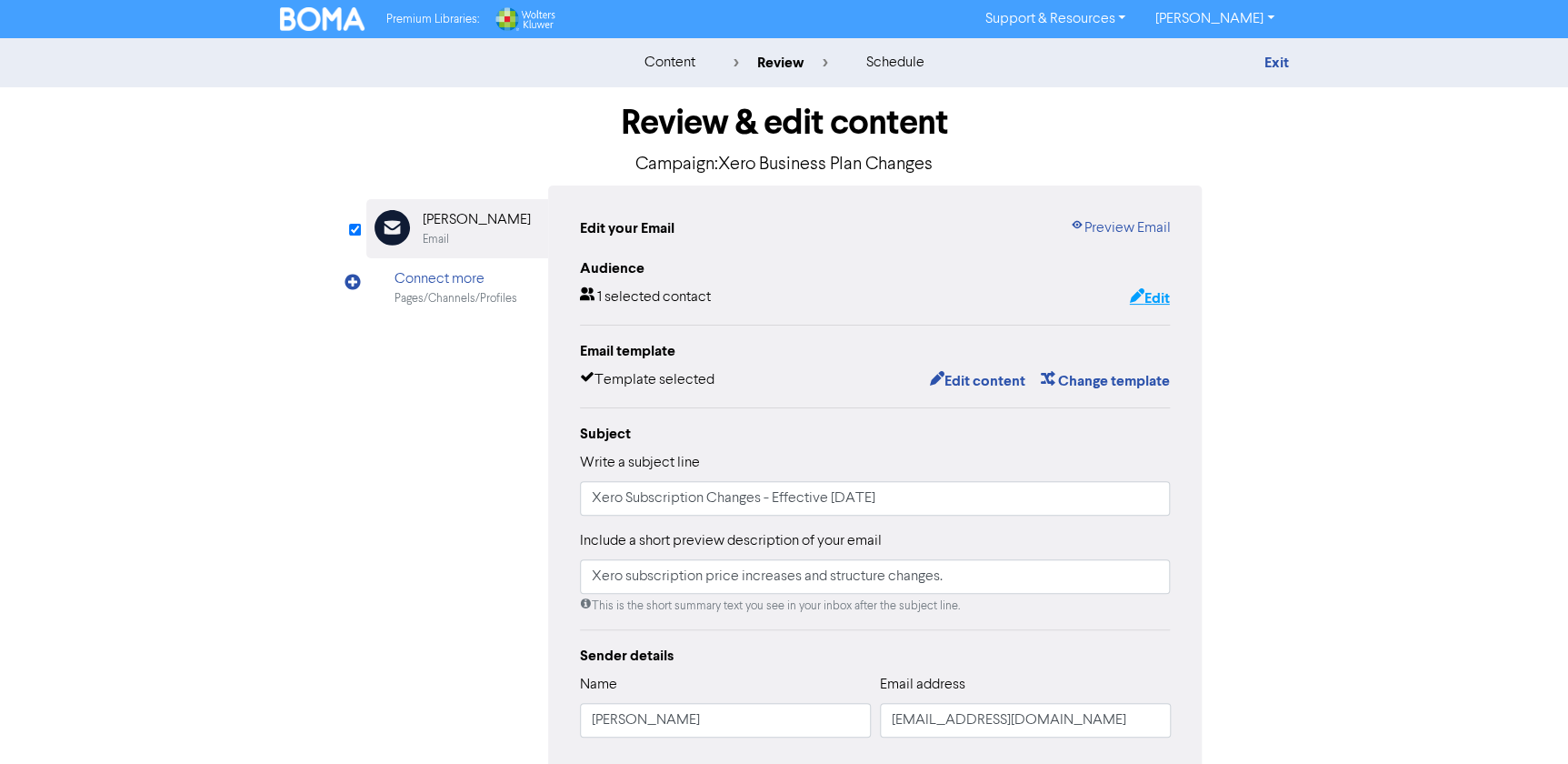
click at [1138, 300] on icon "button" at bounding box center [1136, 298] width 15 height 18
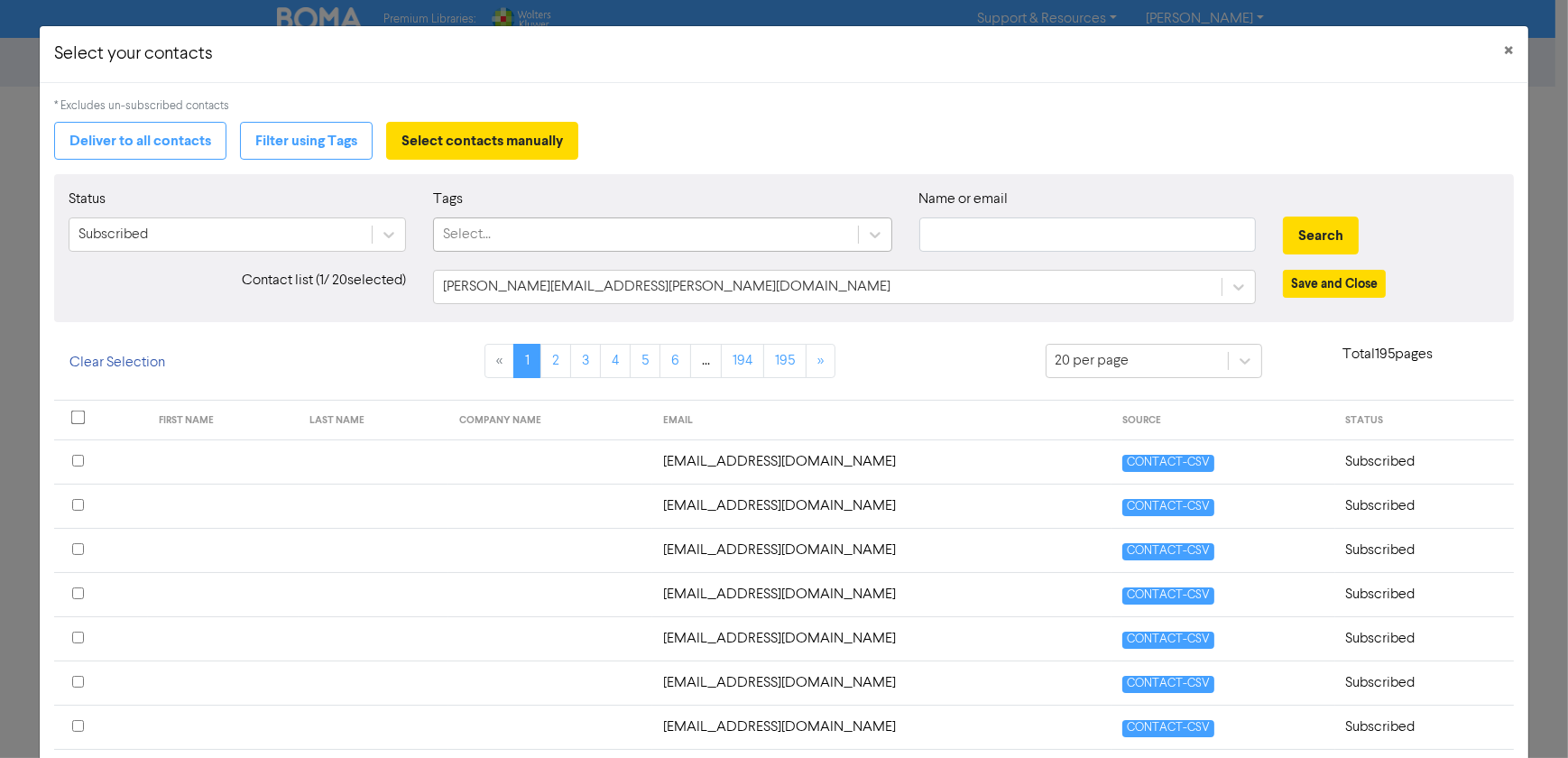
click at [467, 230] on div "Select..." at bounding box center [466, 234] width 47 height 22
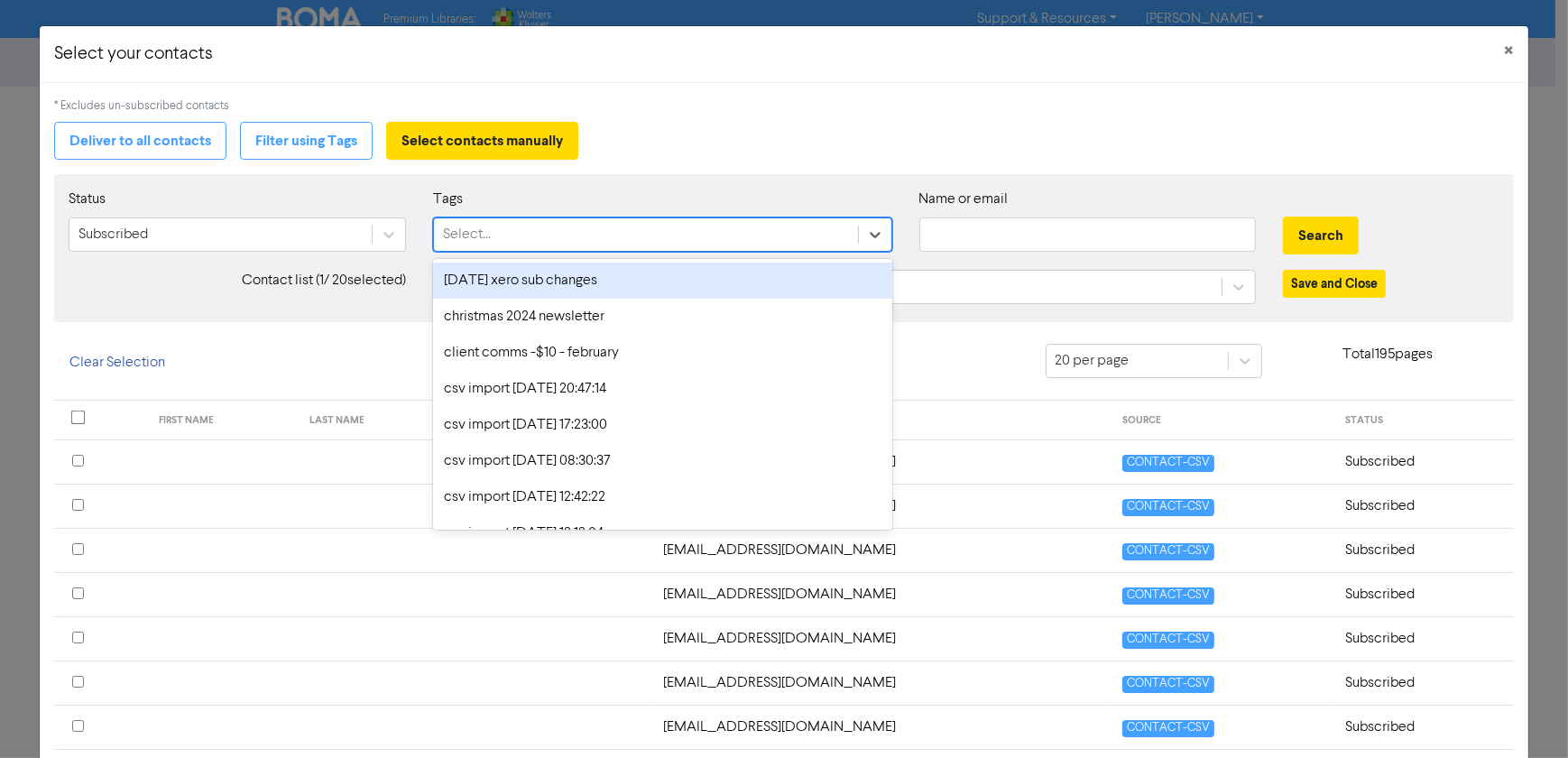
click at [509, 279] on div "1 september xero sub changes" at bounding box center [662, 281] width 458 height 37
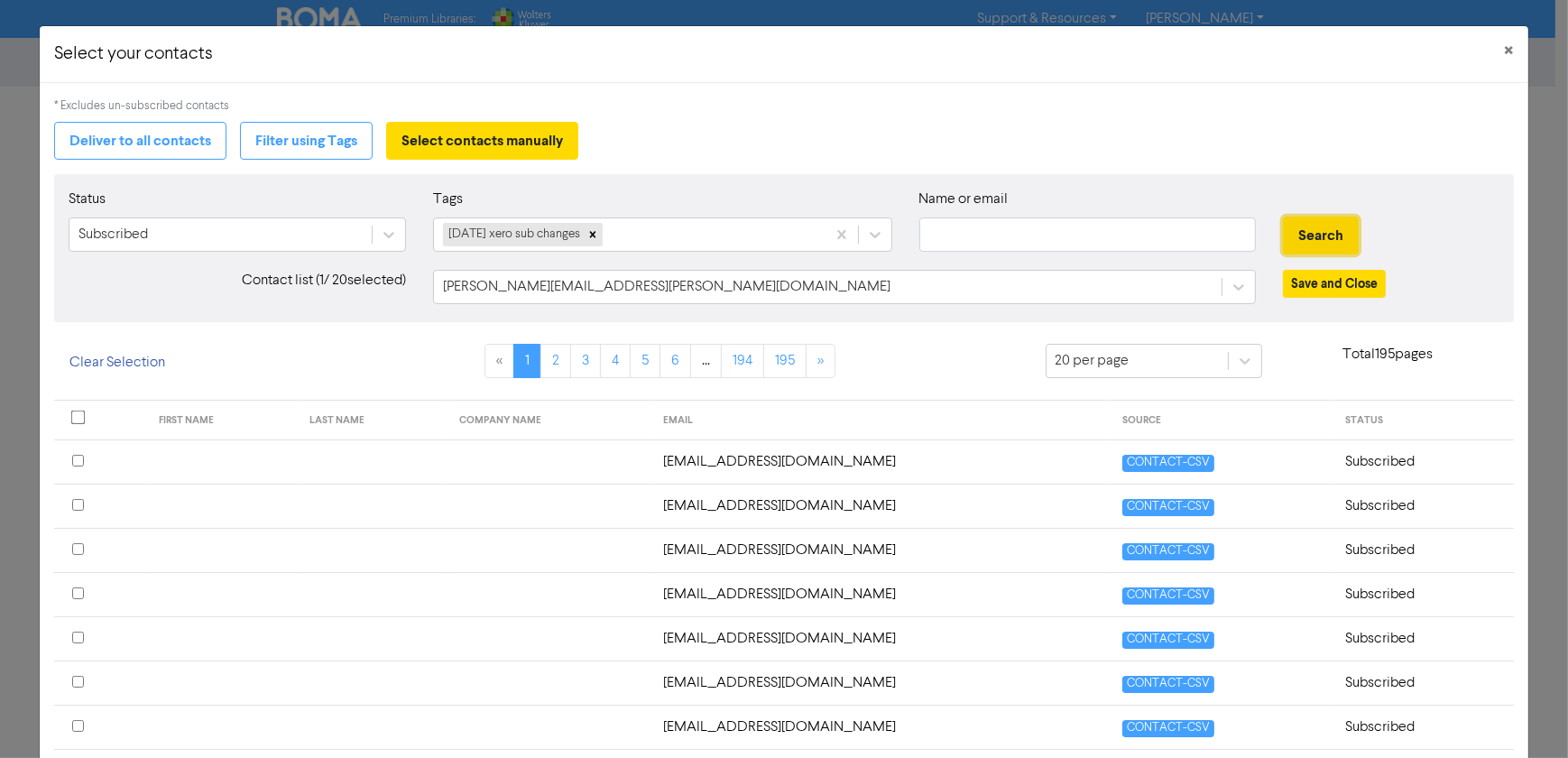
click at [1322, 235] on button "Search" at bounding box center [1320, 235] width 76 height 38
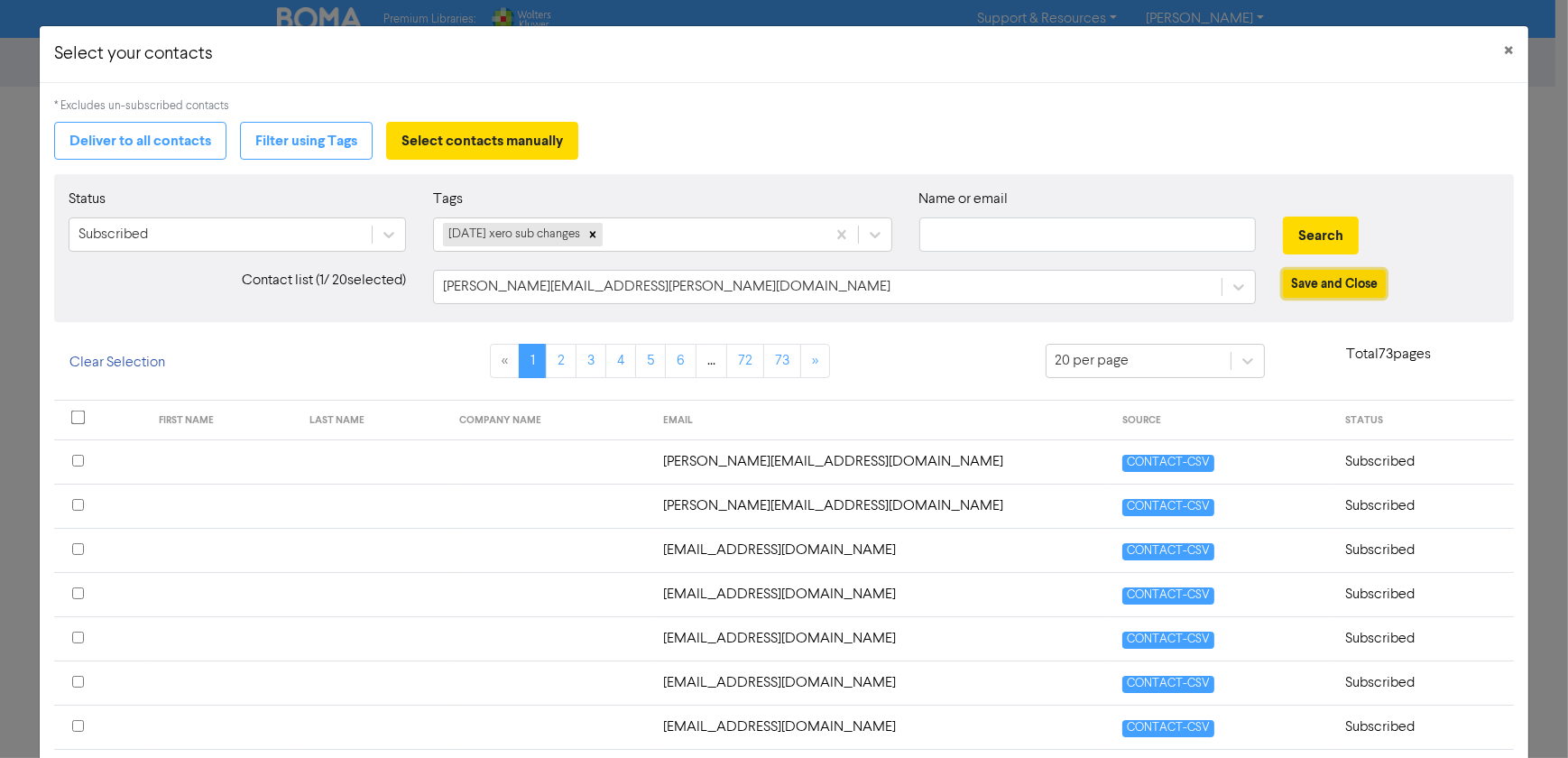
click at [1339, 290] on button "Save and Close" at bounding box center [1334, 284] width 103 height 28
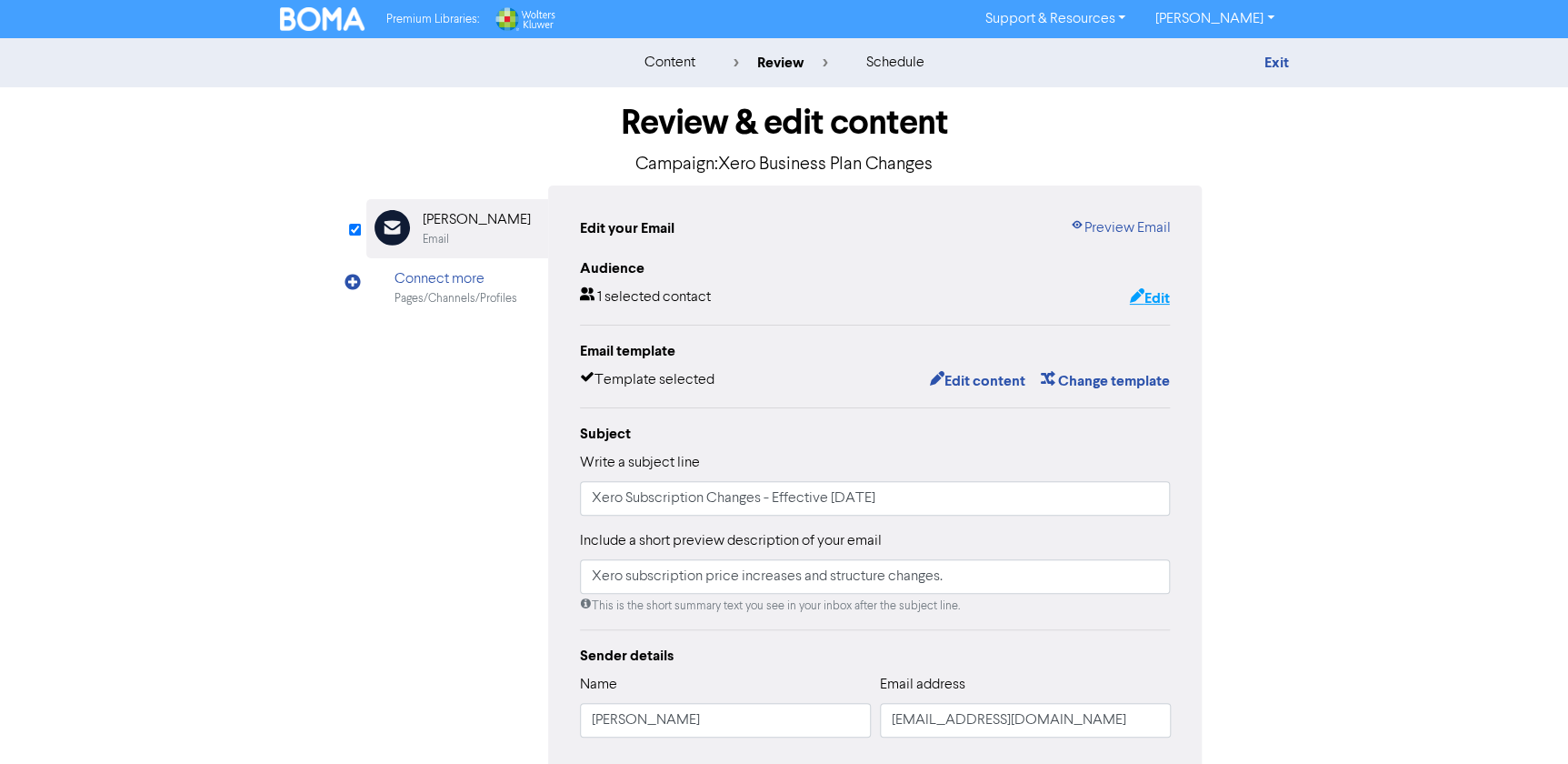
click at [1147, 299] on button "Edit" at bounding box center [1149, 299] width 42 height 24
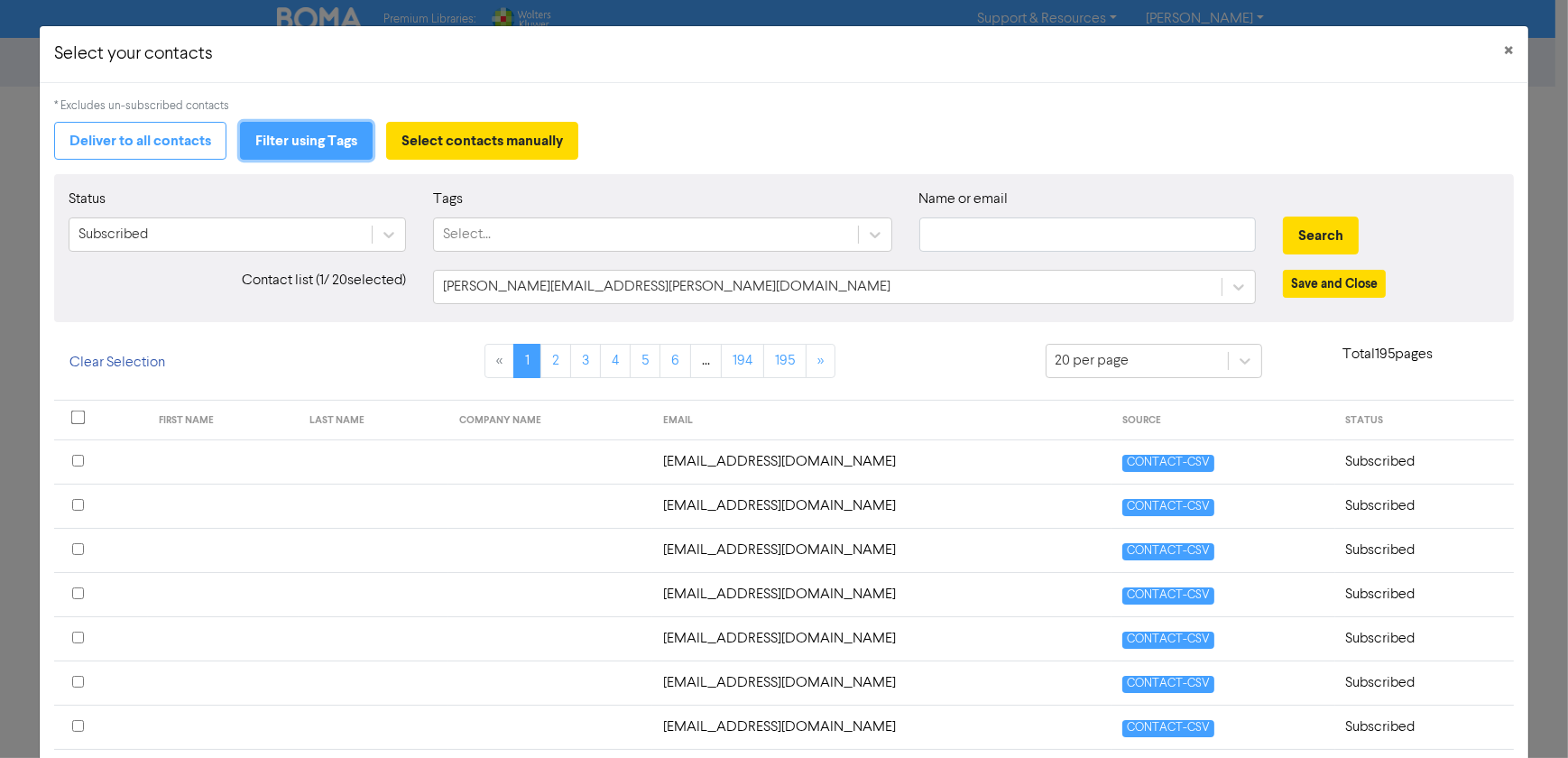
click at [292, 141] on button "Filter using Tags" at bounding box center [306, 140] width 132 height 38
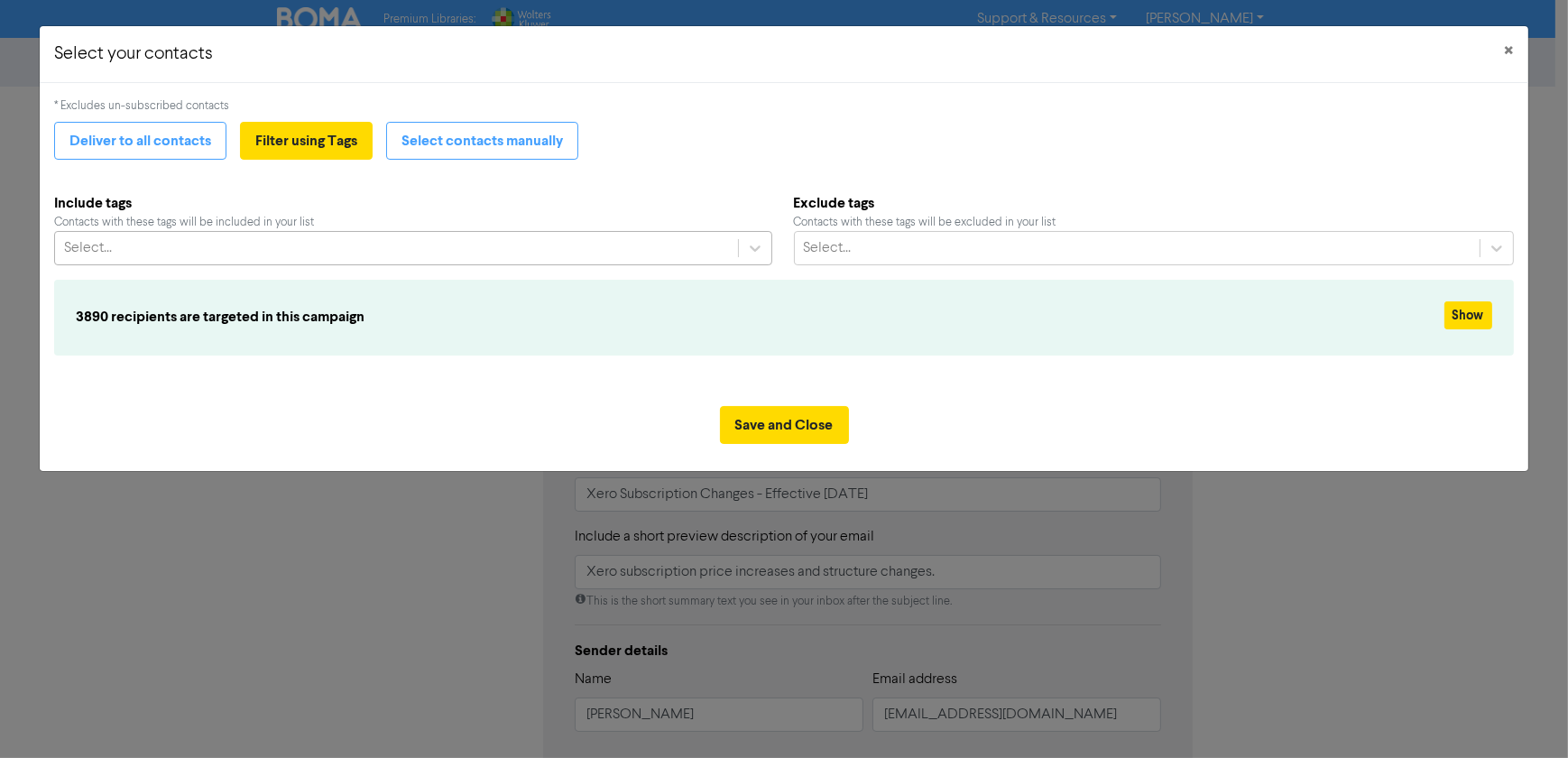
click at [481, 264] on div "Select..." at bounding box center [396, 248] width 682 height 33
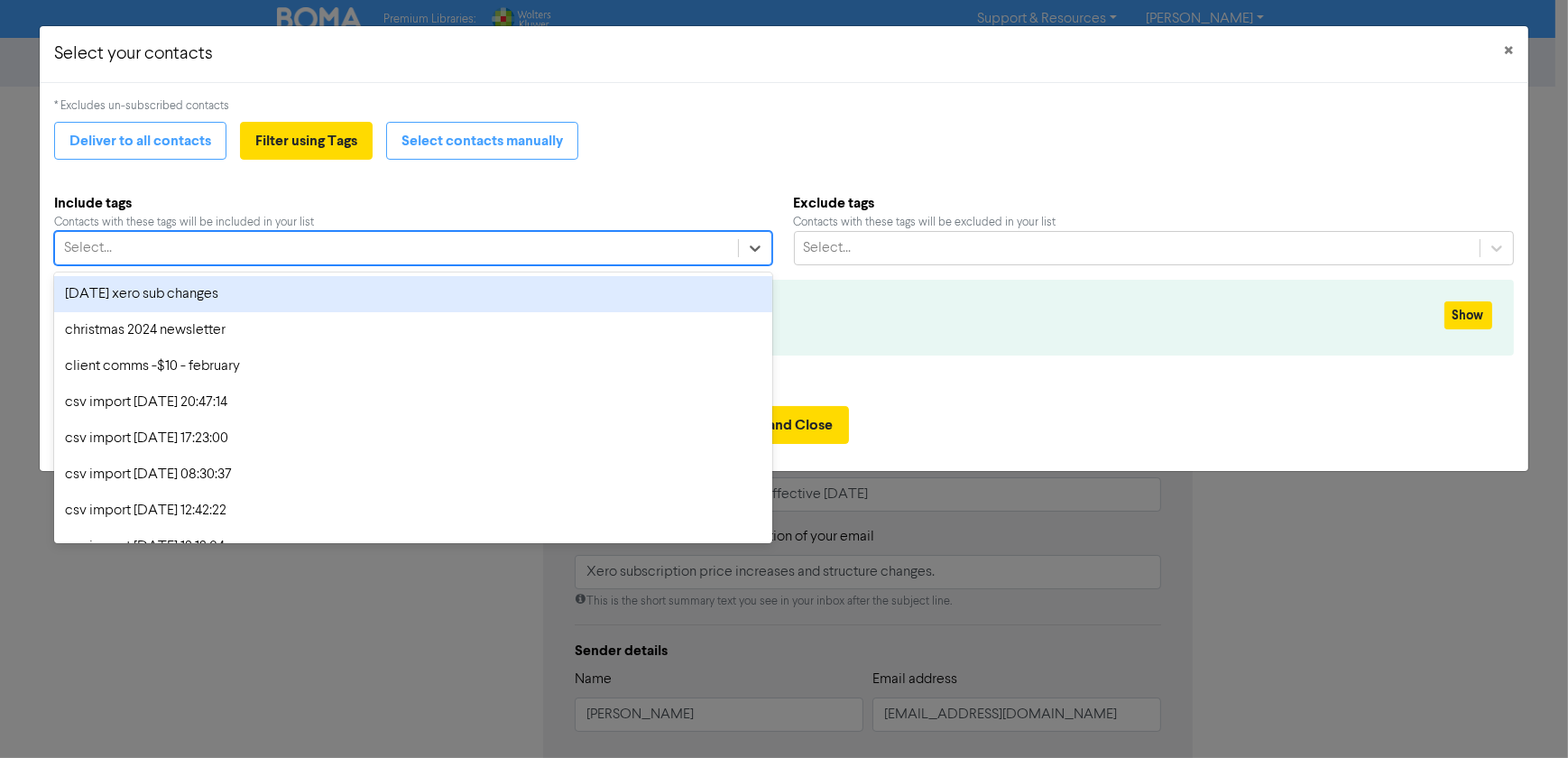
click at [267, 289] on div "1 september xero sub changes" at bounding box center [413, 294] width 717 height 37
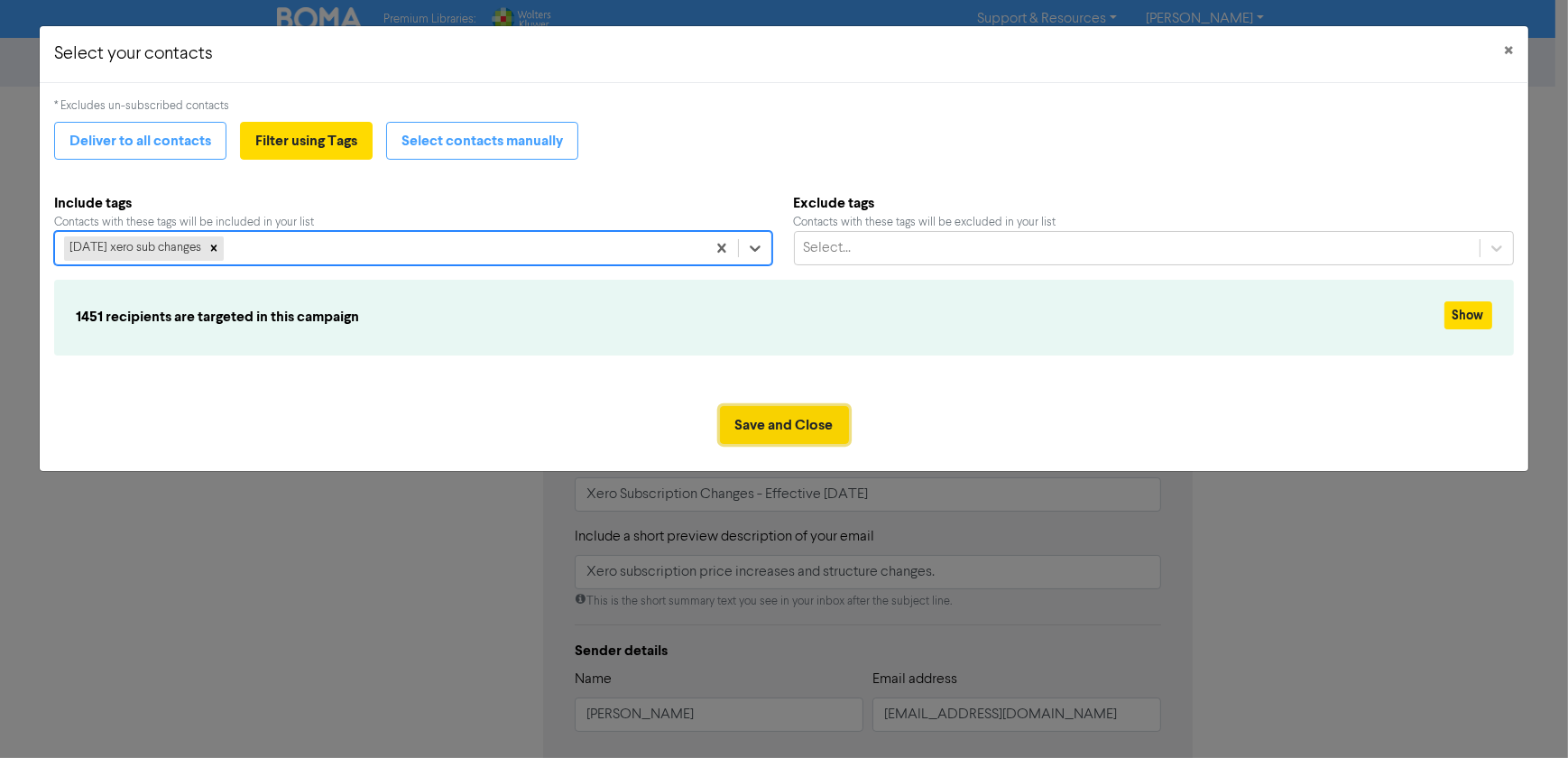
click at [770, 428] on button "Save and Close" at bounding box center [784, 425] width 129 height 38
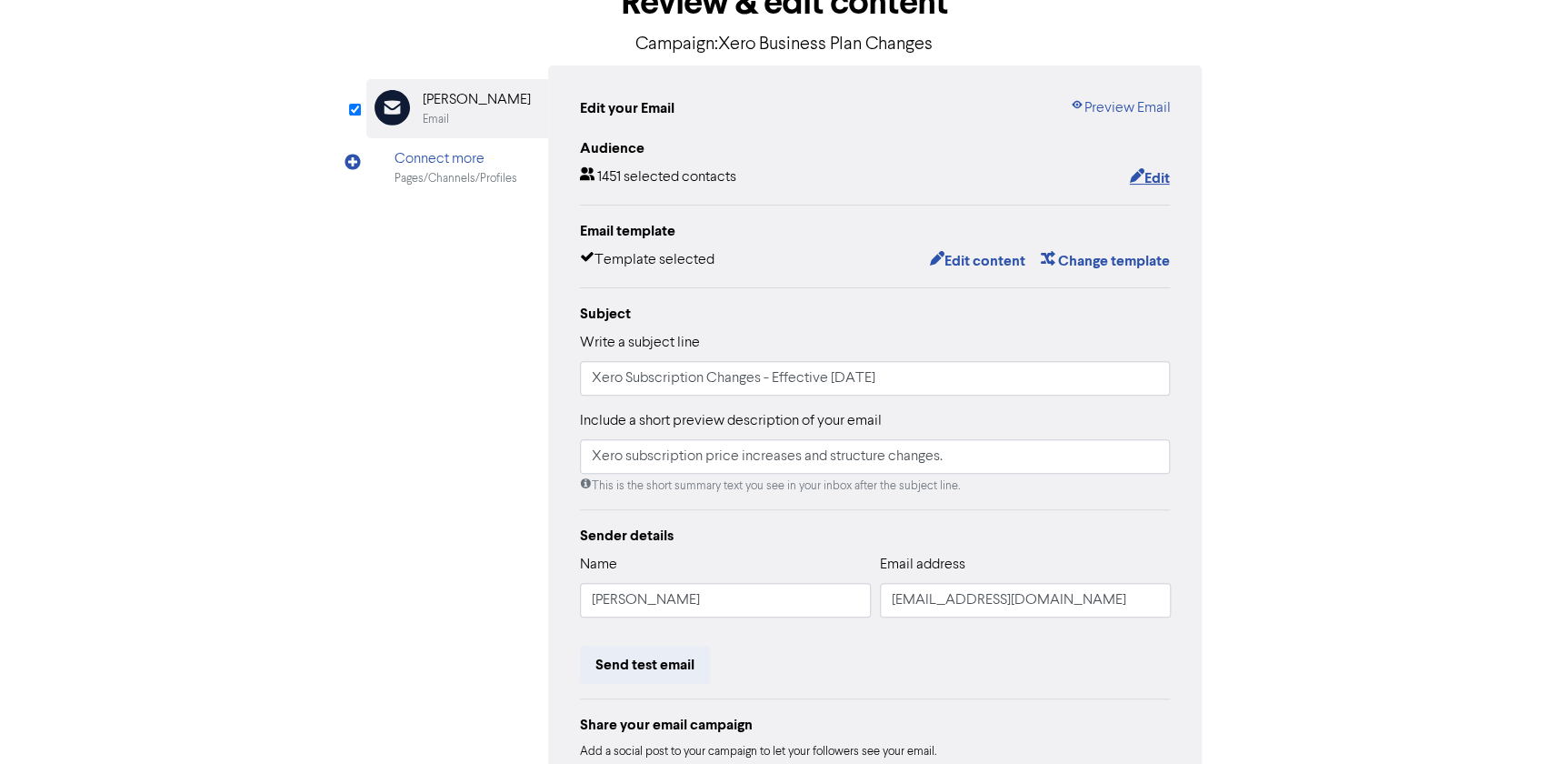
scroll to position [275, 0]
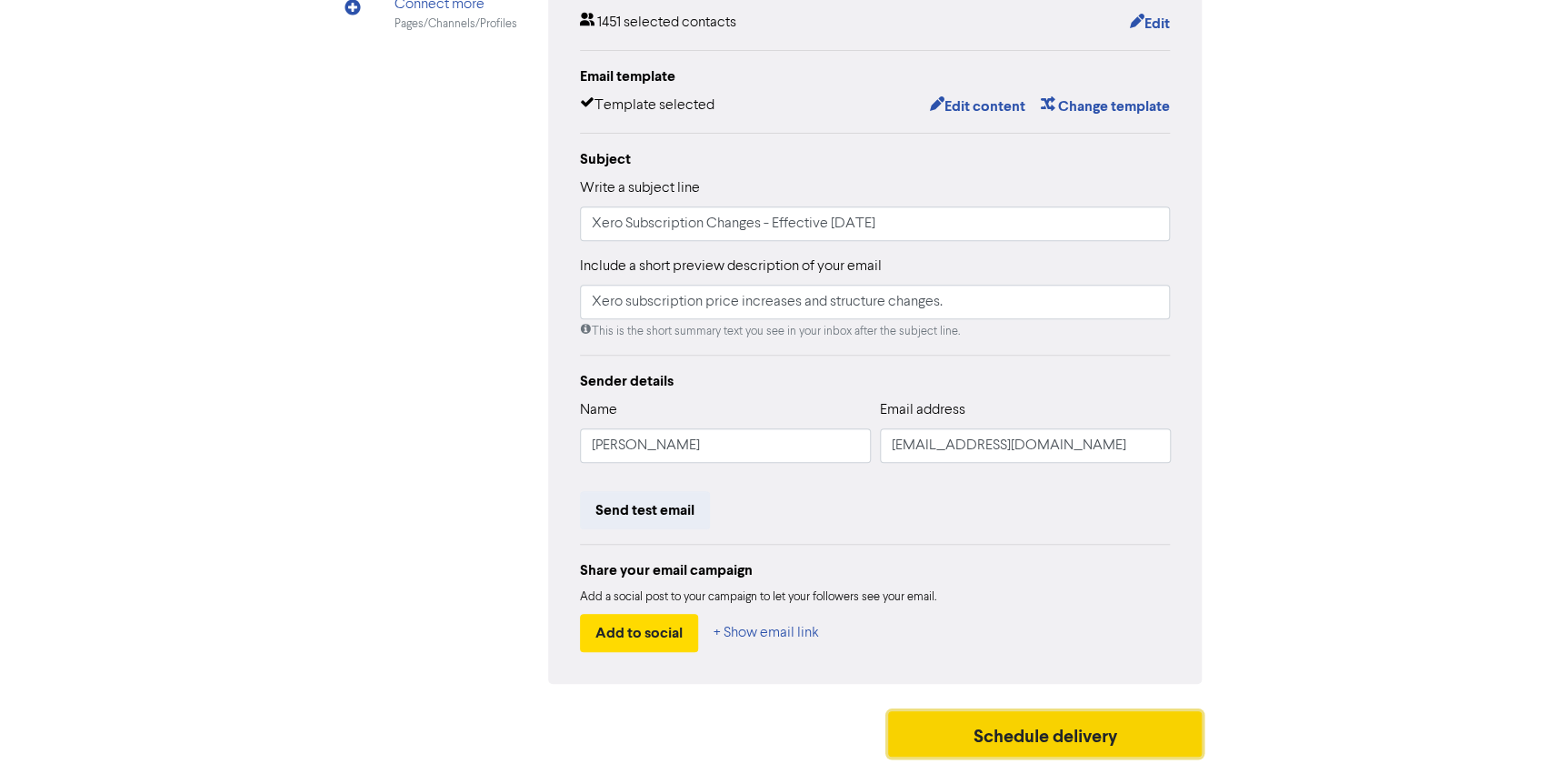
click at [1088, 737] on button "Schedule delivery" at bounding box center [1045, 734] width 315 height 46
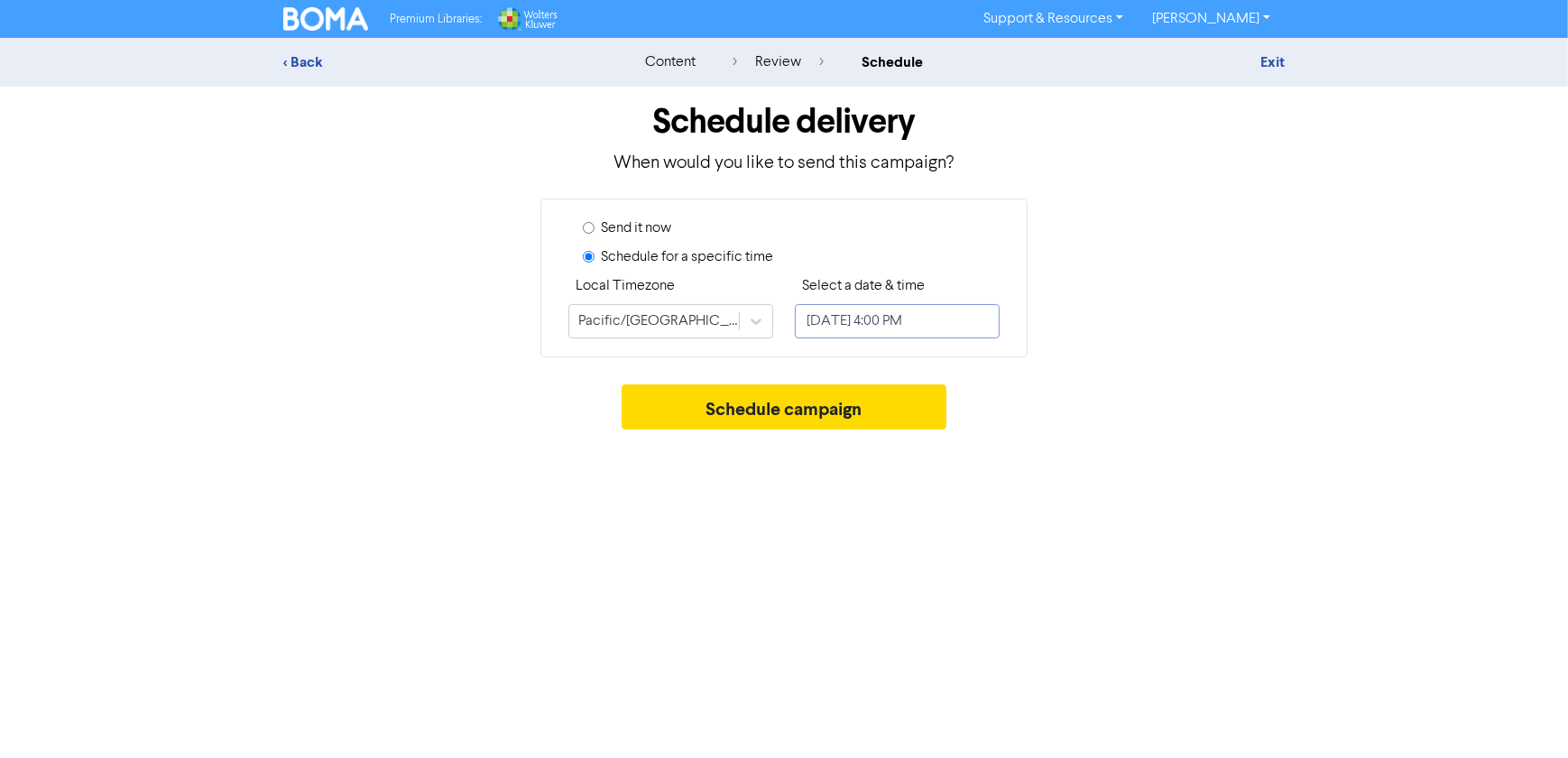
select select "7"
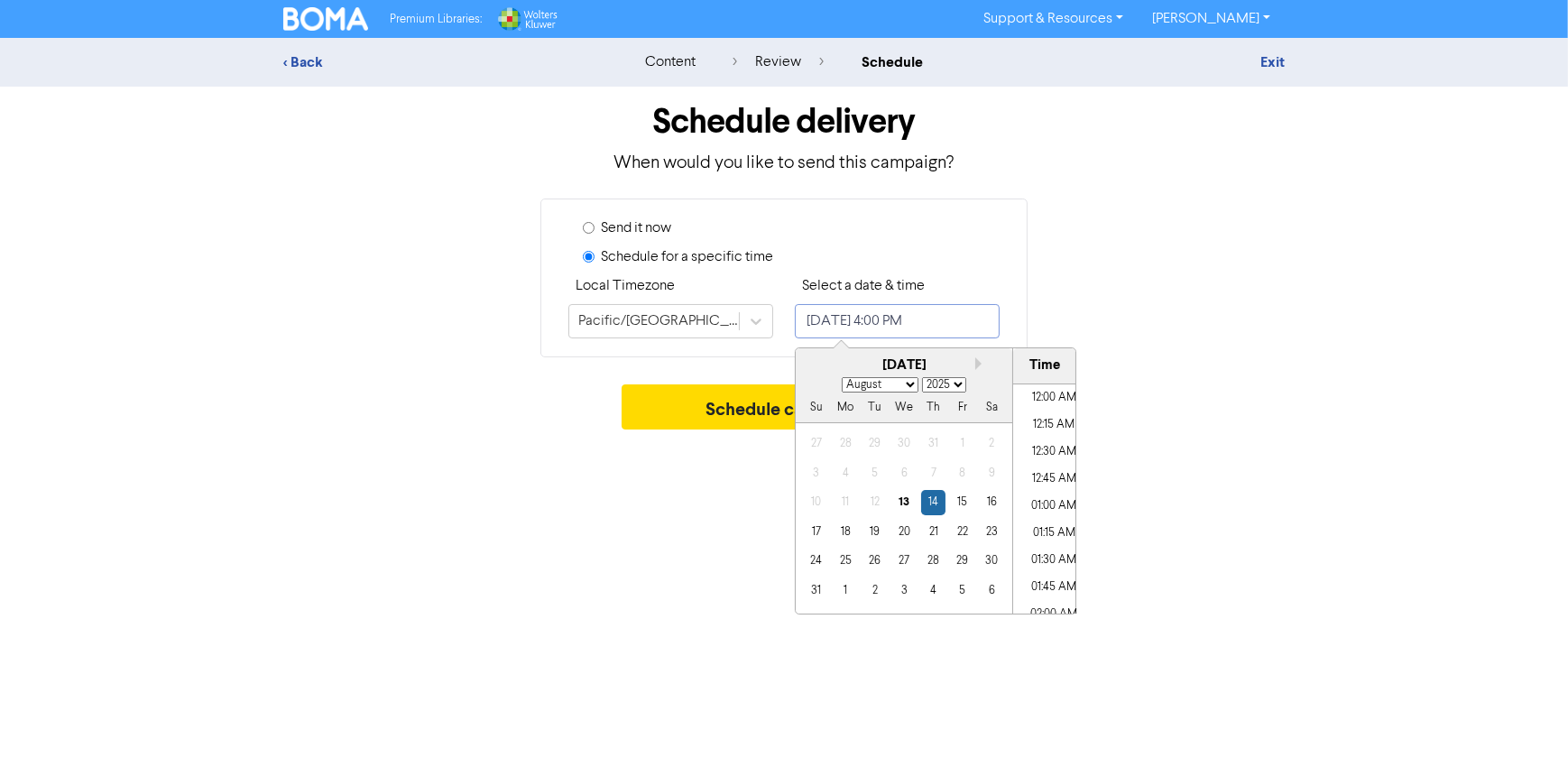
click at [919, 319] on input "August 14, 2025 4:00 PM" at bounding box center [896, 321] width 205 height 35
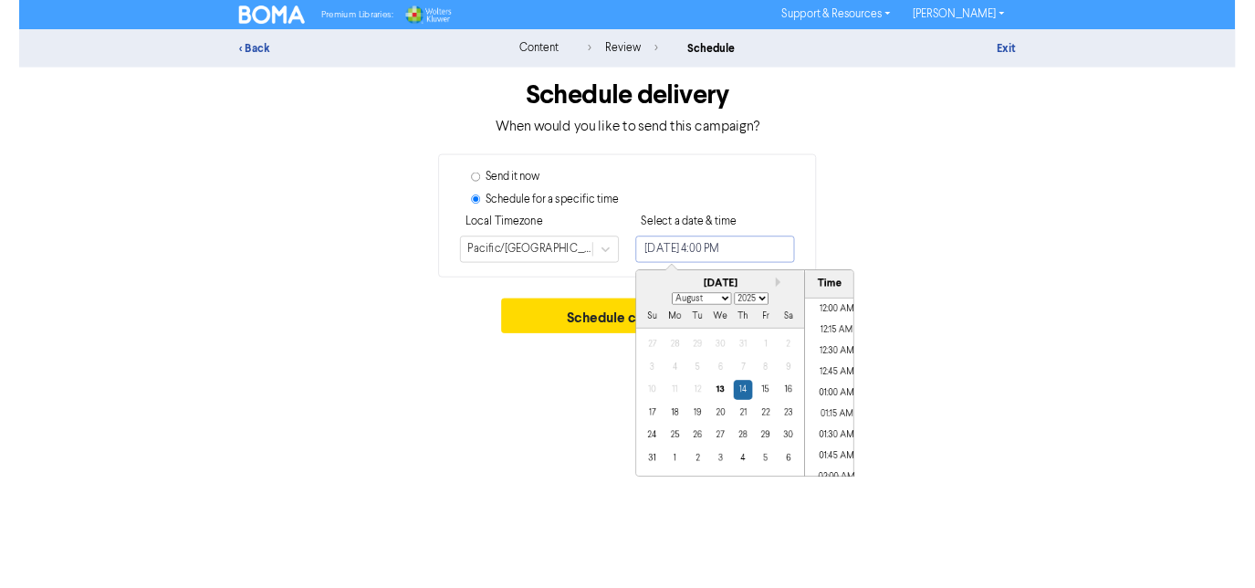
scroll to position [1651, 0]
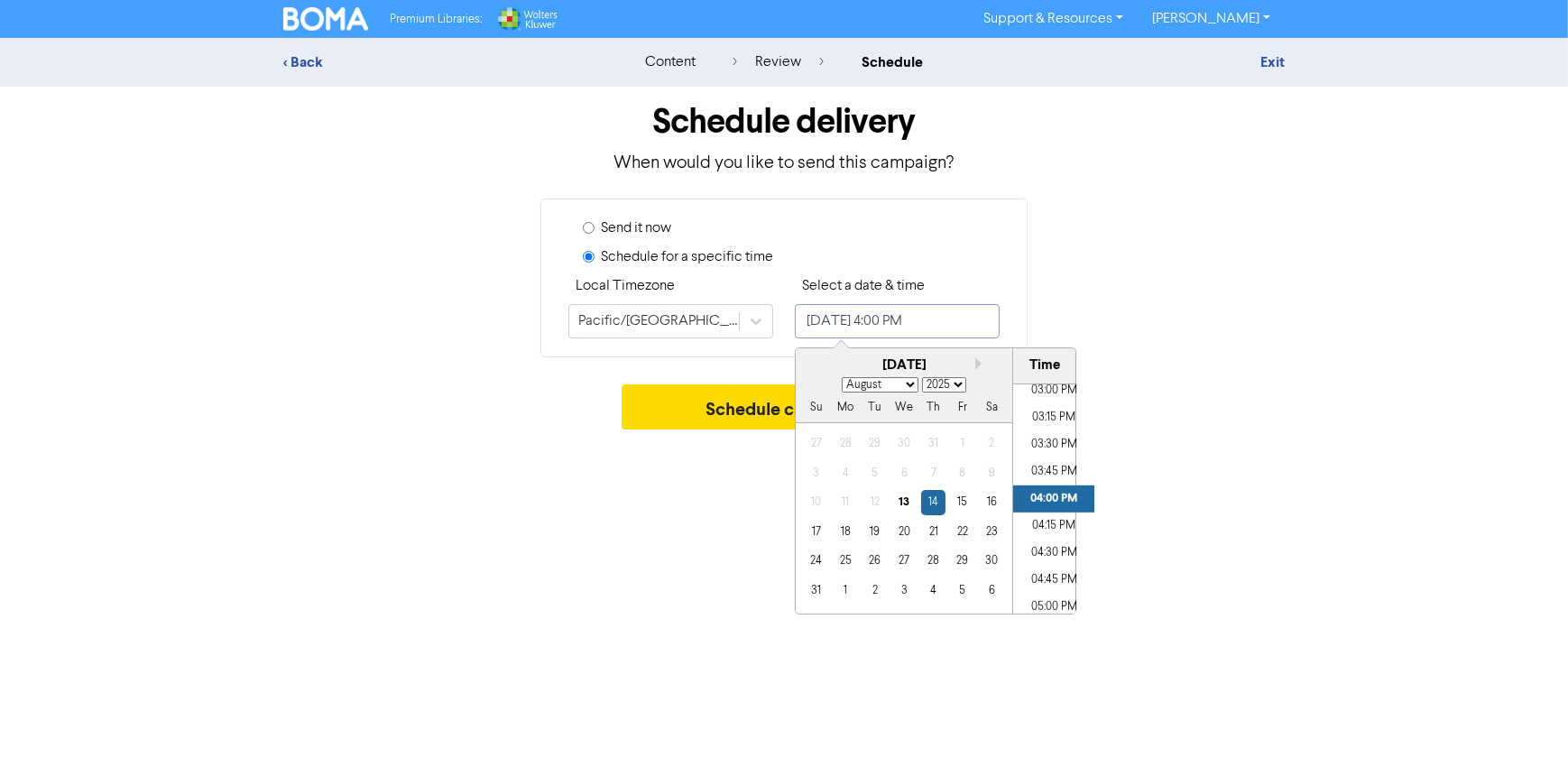
click at [1056, 493] on li "04:00 PM" at bounding box center [1053, 498] width 81 height 27
click at [1045, 605] on li "05:00 PM" at bounding box center [1053, 607] width 81 height 27
type input "August 14, 2025 5:00 PM"
click at [1218, 441] on div "Premium Libraries: Support & Resources Video Tutorials FAQ & Guides Marketing E…" at bounding box center [784, 379] width 1568 height 758
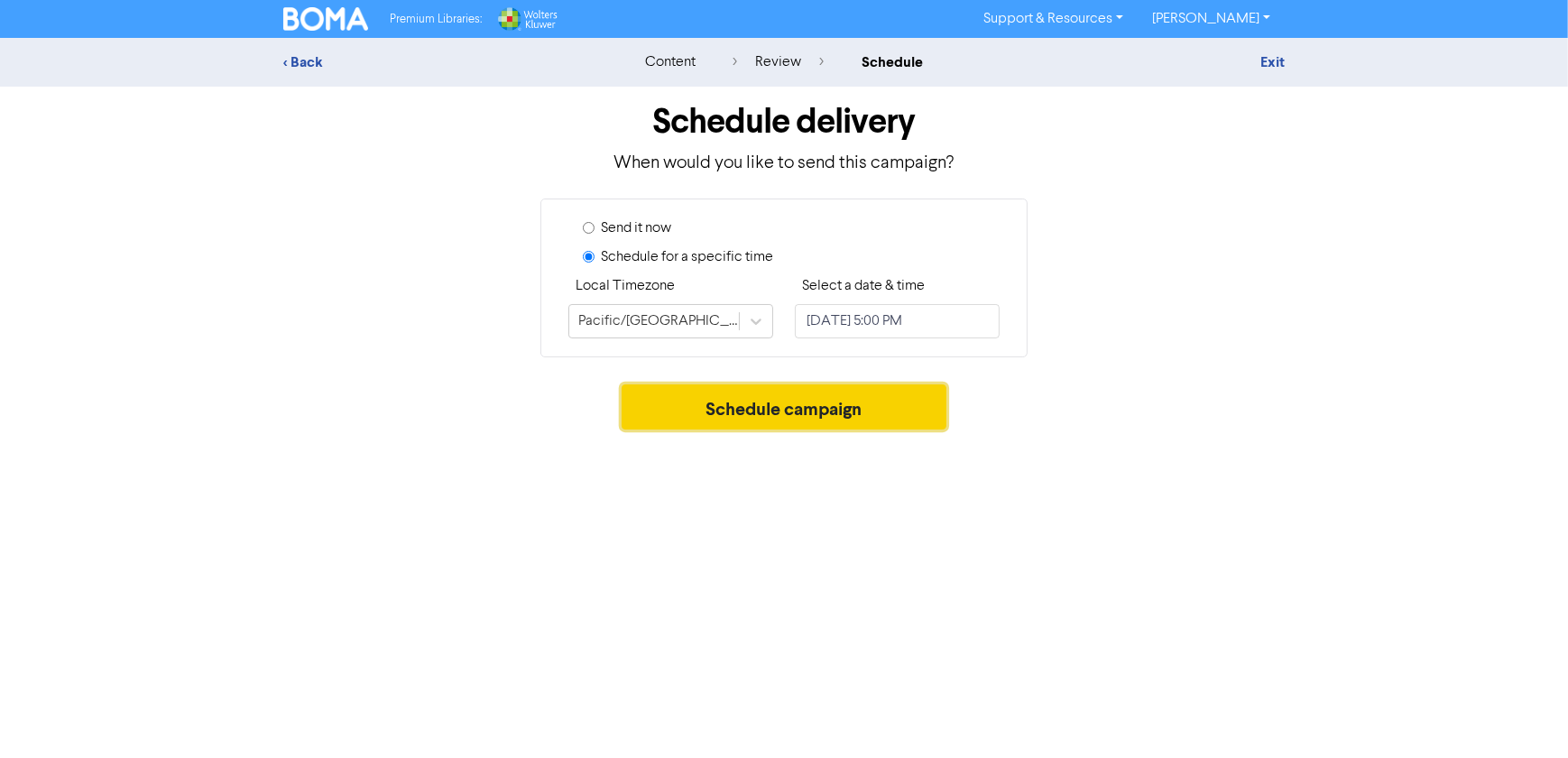
click at [767, 407] on button "Schedule campaign" at bounding box center [784, 407] width 326 height 45
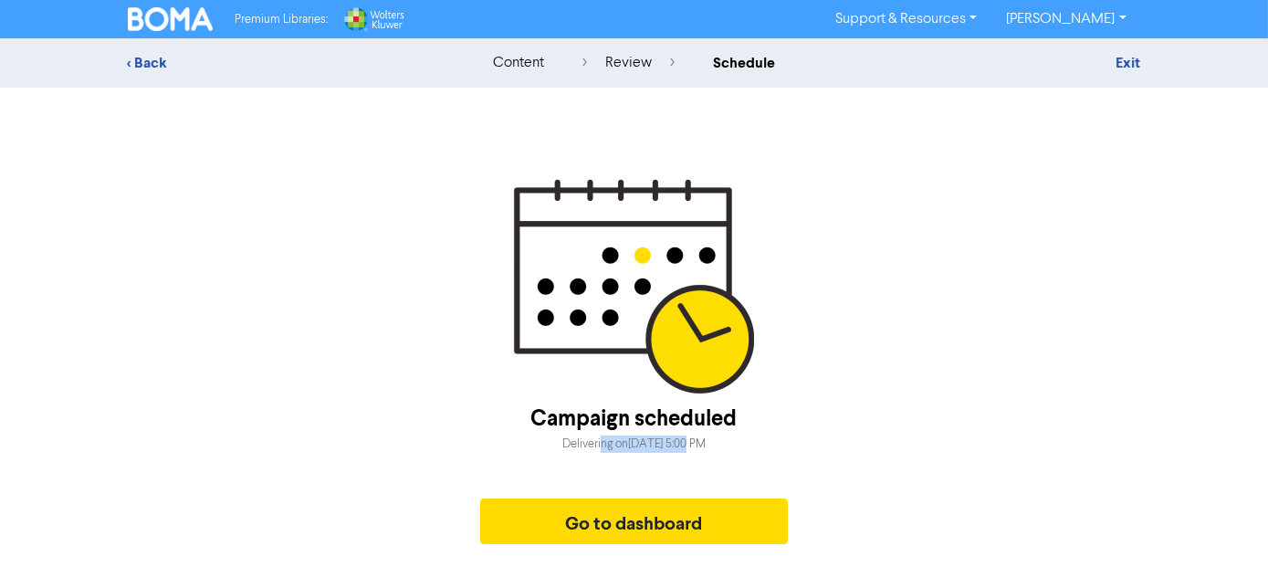
drag, startPoint x: 552, startPoint y: 447, endPoint x: 637, endPoint y: 446, distance: 84.9
click at [637, 446] on div "Delivering on Thursday, August 14, 2025 5:00 PM" at bounding box center [633, 444] width 143 height 17
click at [697, 446] on div "Delivering on Thursday, August 14, 2025 5:00 PM" at bounding box center [633, 444] width 143 height 17
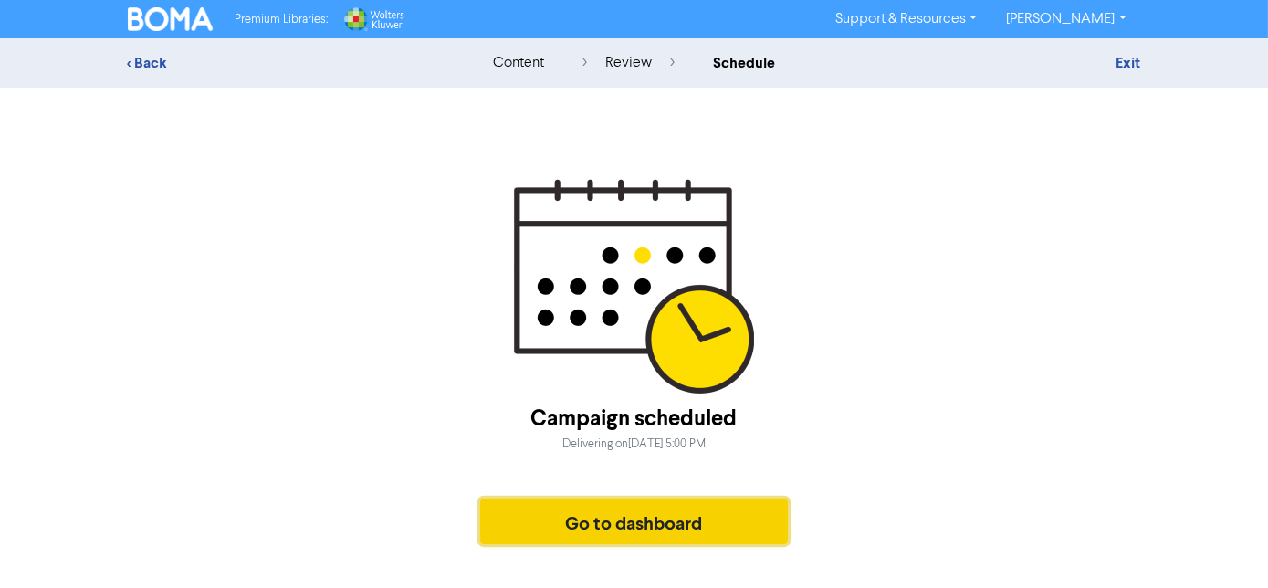
click at [582, 522] on button "Go to dashboard" at bounding box center [634, 522] width 309 height 46
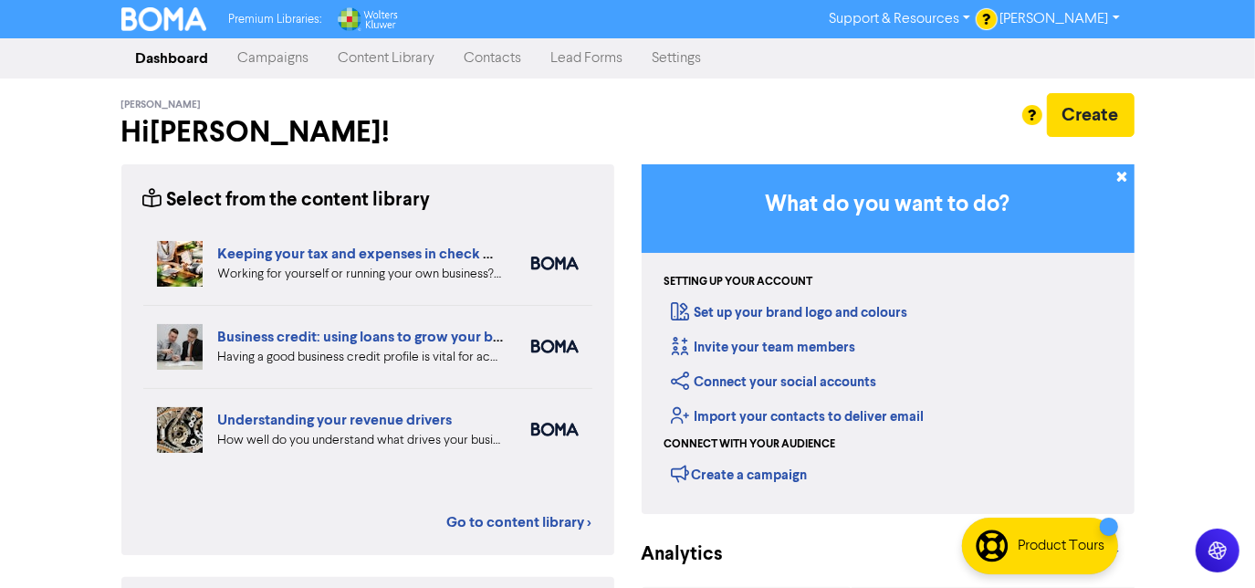
click at [275, 63] on link "Campaigns" at bounding box center [274, 58] width 100 height 37
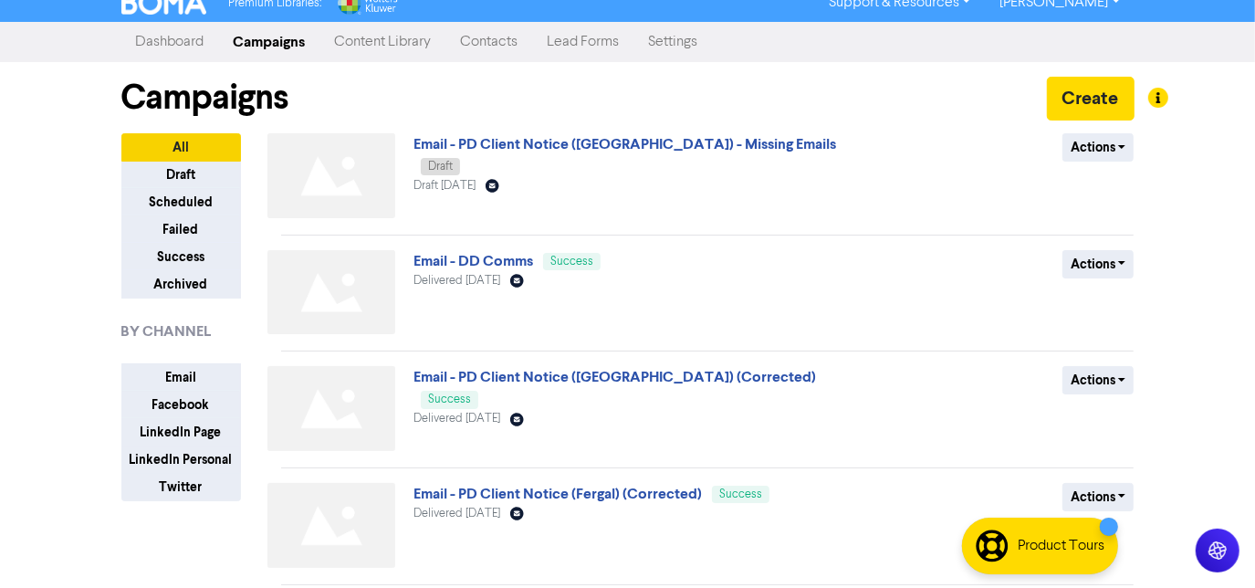
click at [709, 435] on div "Email - PD Client Notice (Kimberley) (Corrected) Success Delivered July 22nd 20…" at bounding box center [634, 412] width 440 height 92
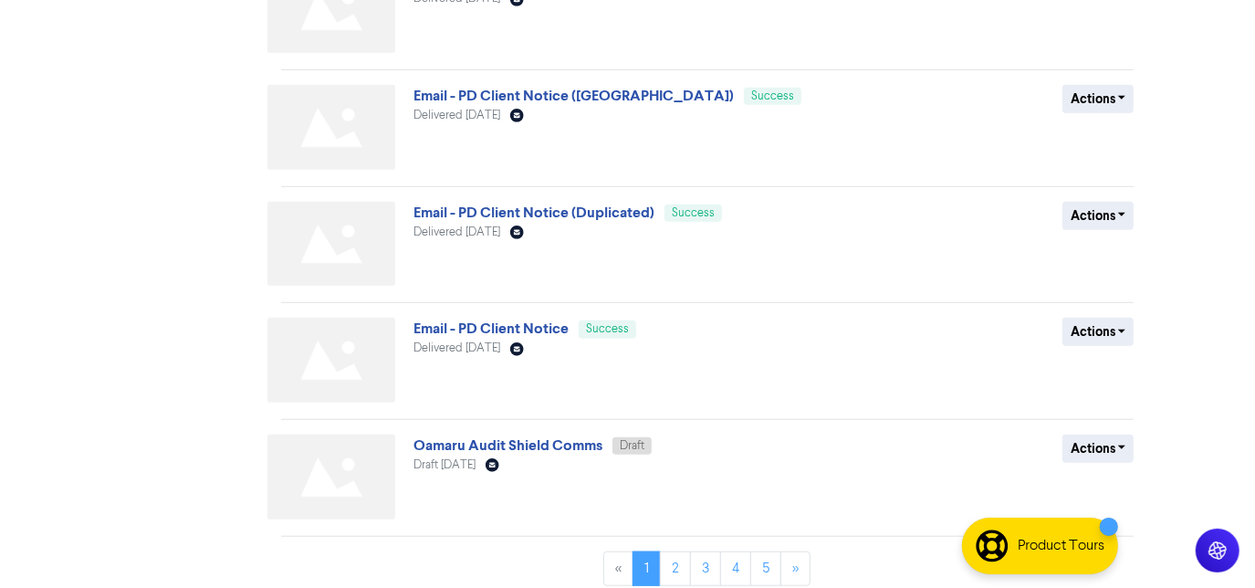
scroll to position [774, 0]
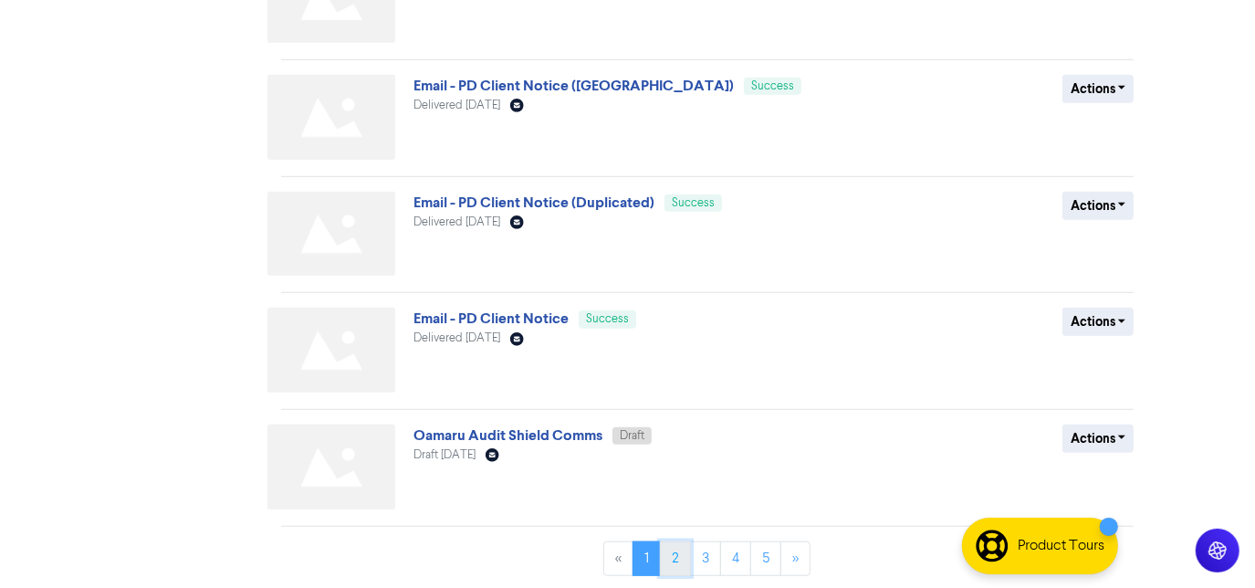
click at [666, 550] on link "2" at bounding box center [675, 558] width 31 height 35
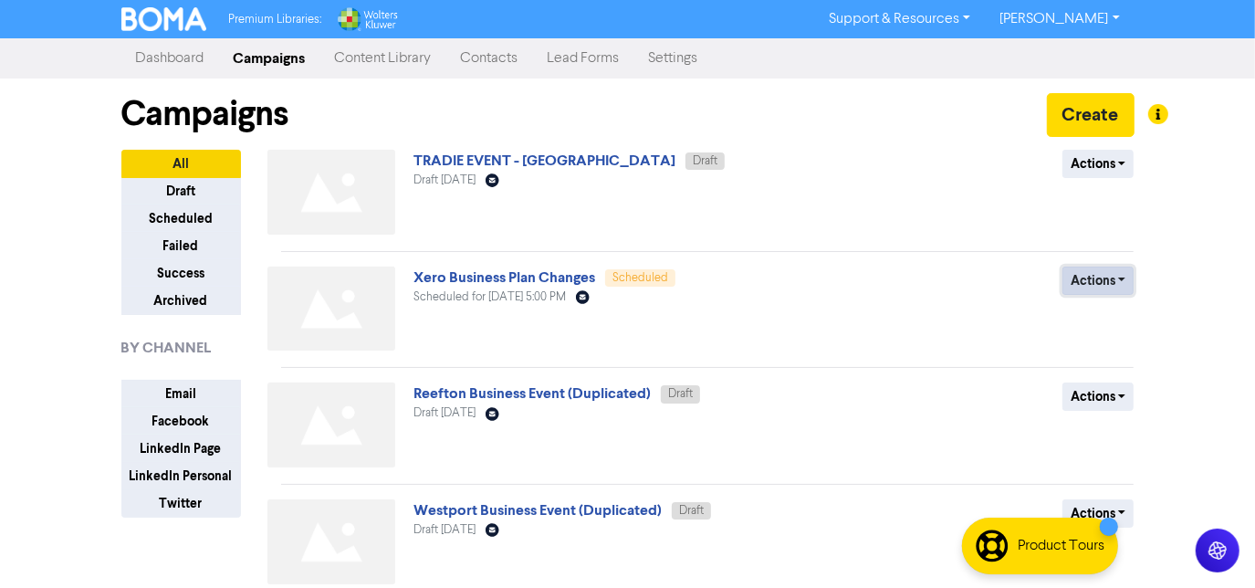
click at [1112, 281] on button "Actions" at bounding box center [1099, 281] width 72 height 28
click at [542, 275] on link "Xero Business Plan Changes" at bounding box center [505, 277] width 182 height 18
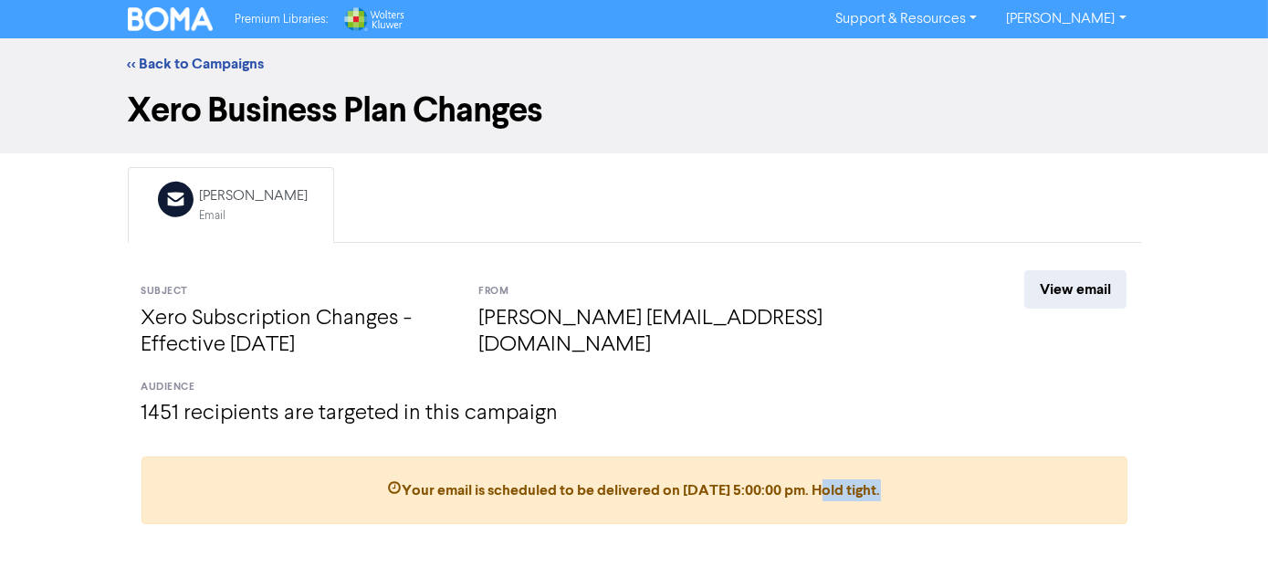
drag, startPoint x: 890, startPoint y: 485, endPoint x: 1021, endPoint y: 478, distance: 130.8
click at [1021, 478] on div "Your email is scheduled to be delivered on Aug 14th 2025, 5:00:00 pm . Hold tig…" at bounding box center [635, 491] width 986 height 68
click at [400, 486] on span "Your email is scheduled to be delivered on Aug 14th 2025, 5:00:00 pm . Hold tig…" at bounding box center [634, 490] width 493 height 18
click at [131, 55] on link "<< Back to Campaigns" at bounding box center [196, 64] width 137 height 18
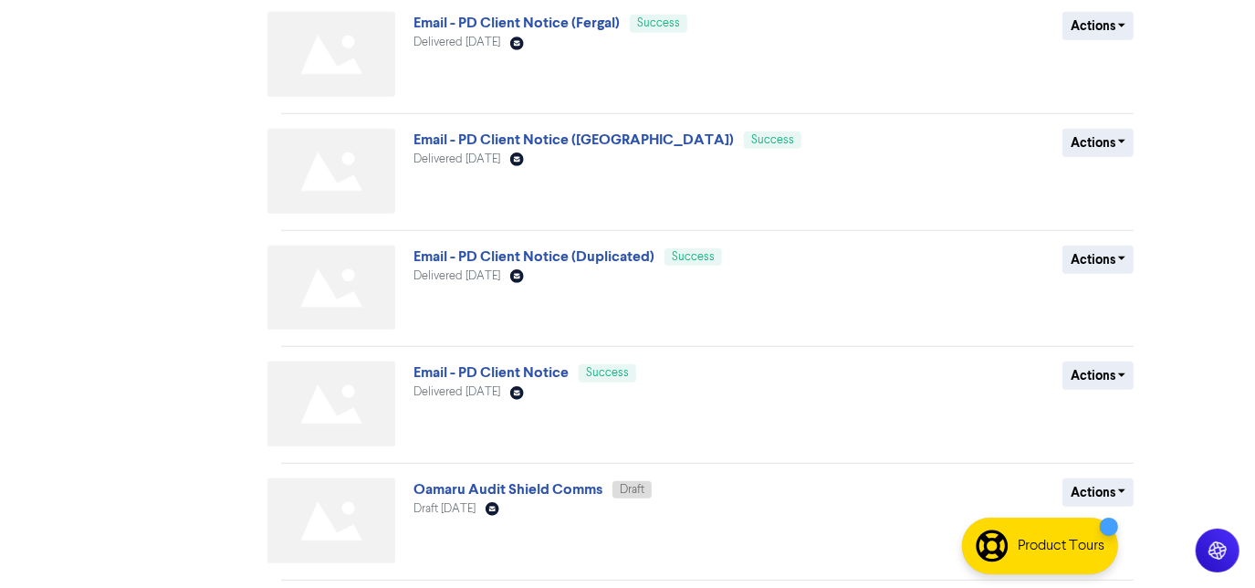
scroll to position [774, 0]
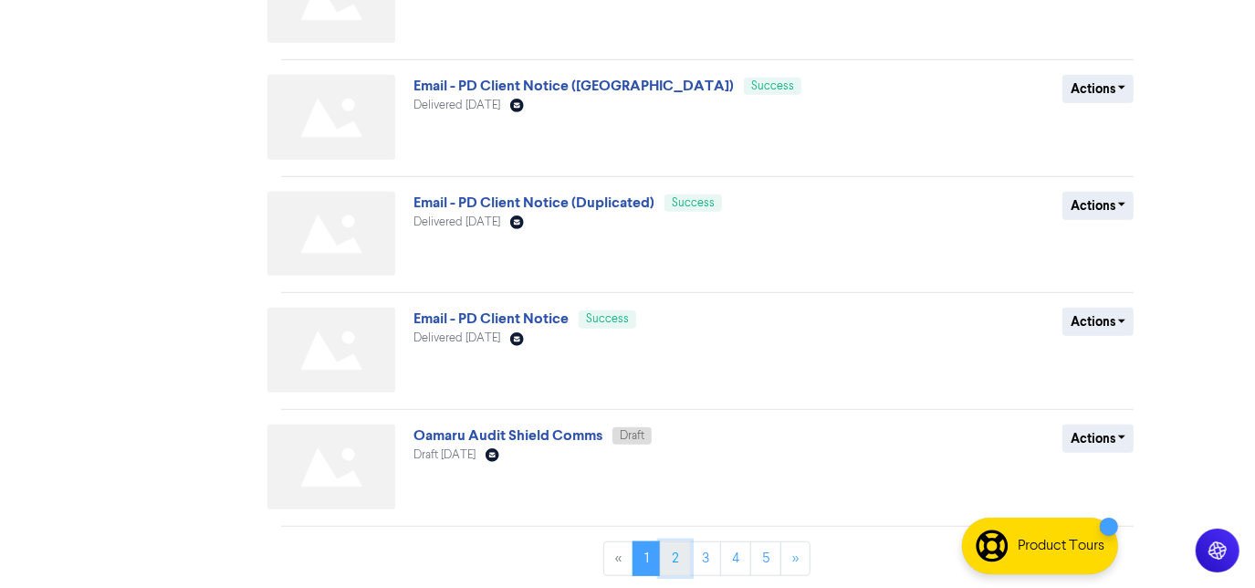
click at [679, 556] on link "2" at bounding box center [675, 558] width 31 height 35
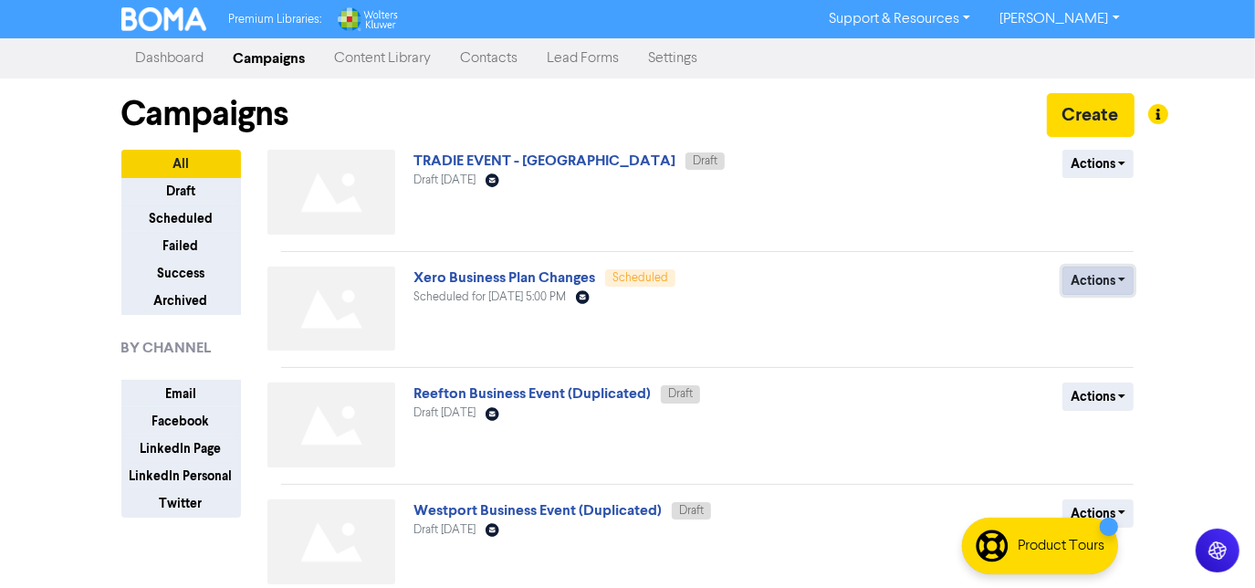
click at [1093, 278] on button "Actions" at bounding box center [1099, 281] width 72 height 28
click at [1107, 325] on button "Revert to draft" at bounding box center [1136, 319] width 144 height 29
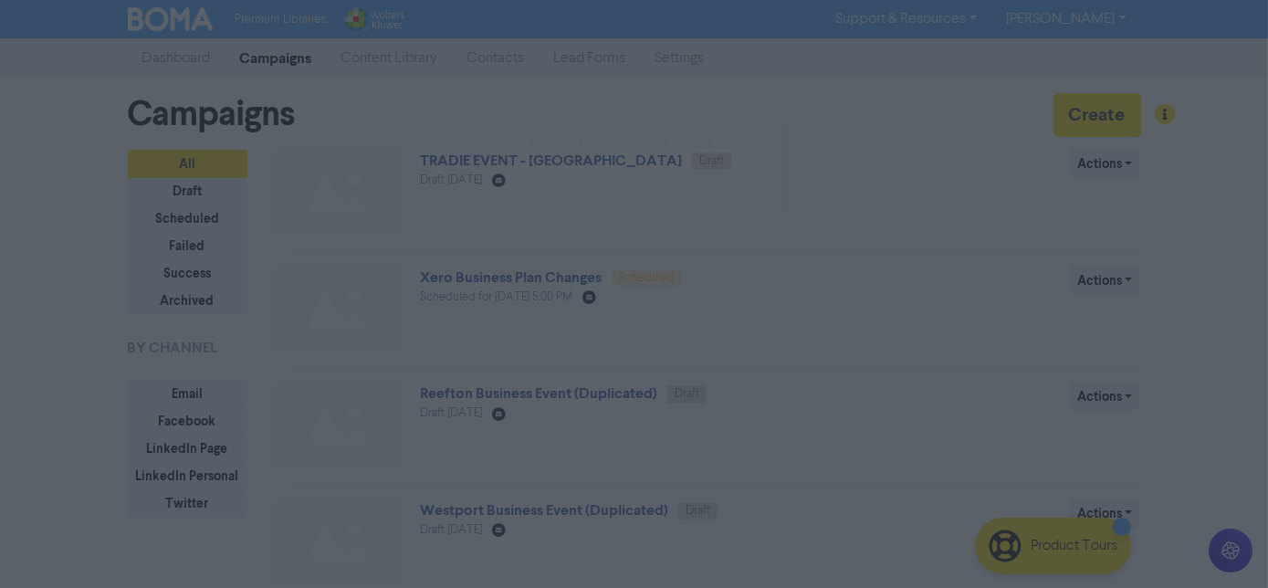
click at [538, 194] on button "ok" at bounding box center [555, 192] width 135 height 46
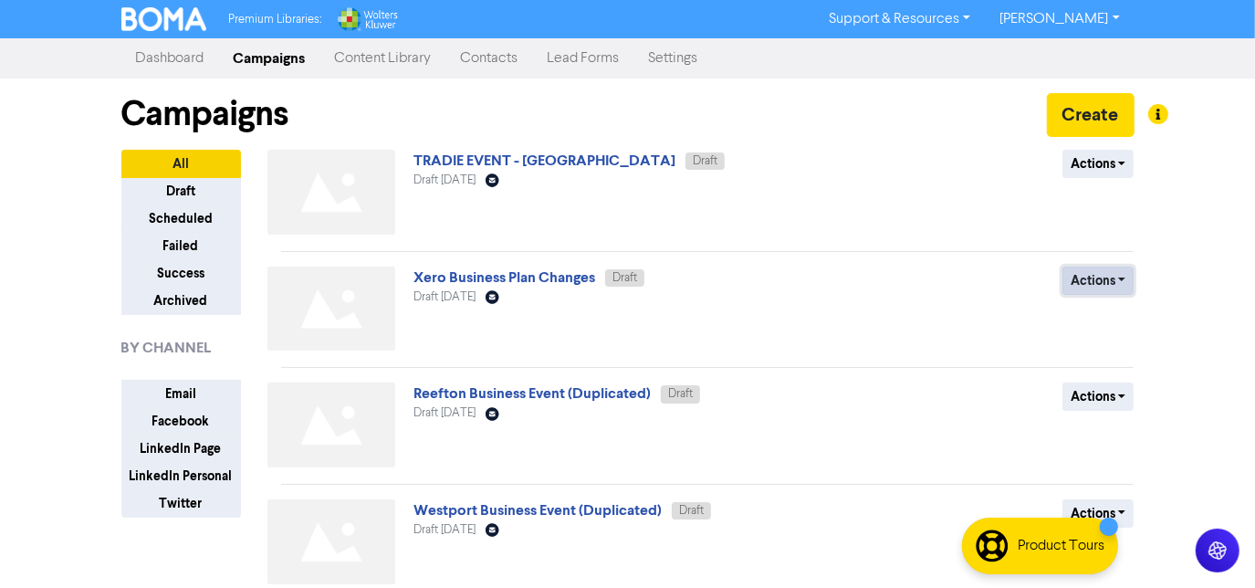
click at [1108, 279] on button "Actions" at bounding box center [1099, 281] width 72 height 28
click at [561, 272] on link "Xero Business Plan Changes" at bounding box center [505, 277] width 182 height 18
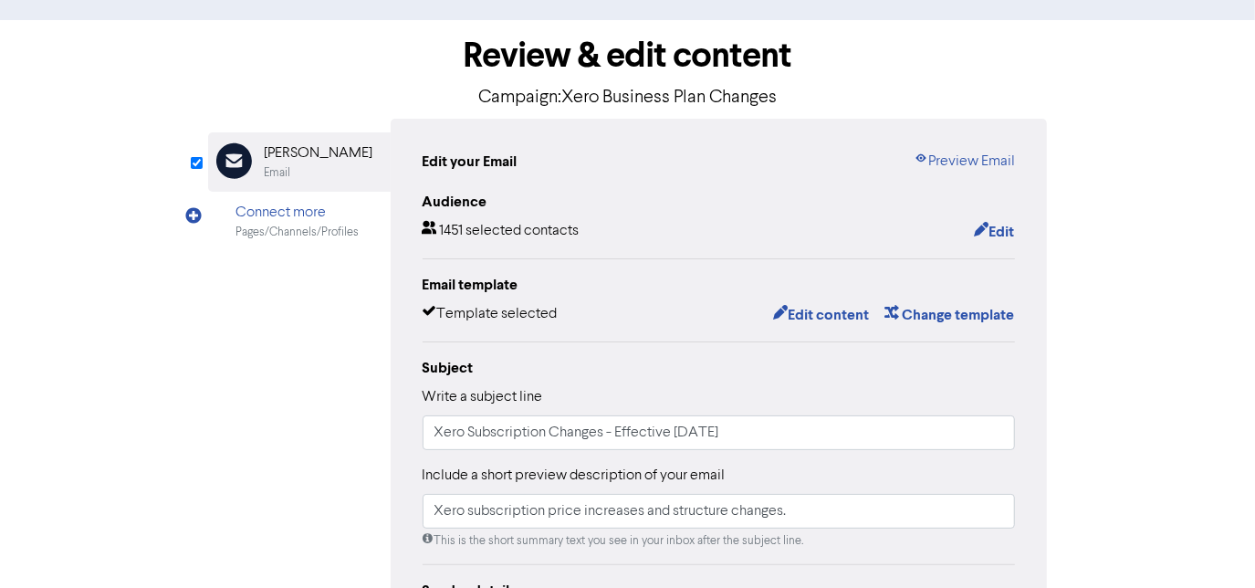
scroll to position [39, 0]
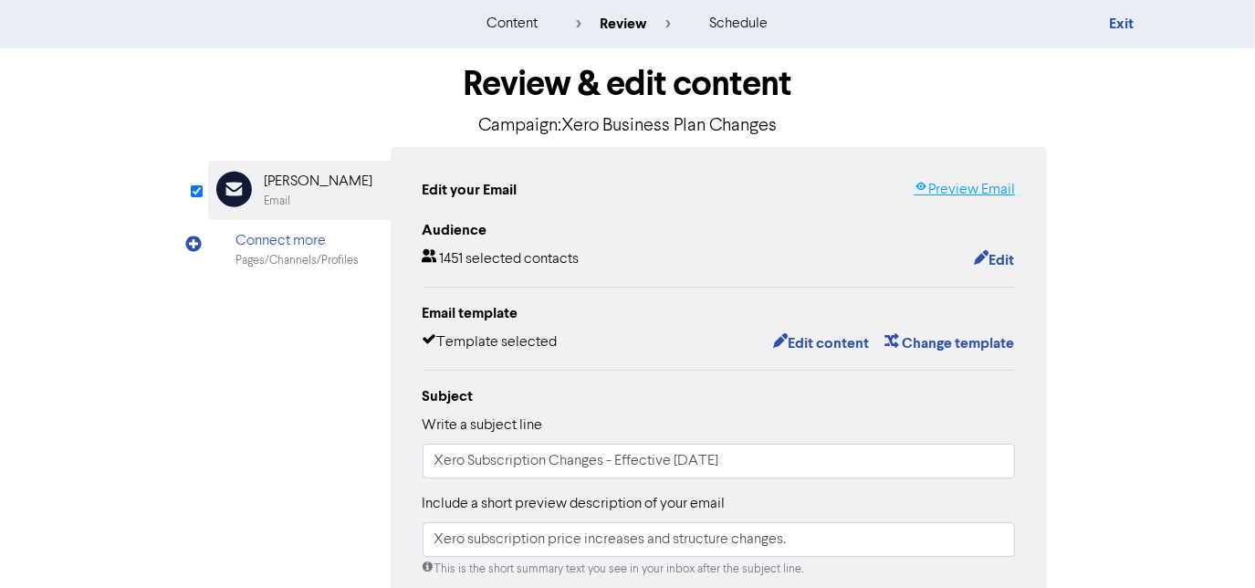
click at [943, 186] on link "Preview Email" at bounding box center [964, 190] width 101 height 22
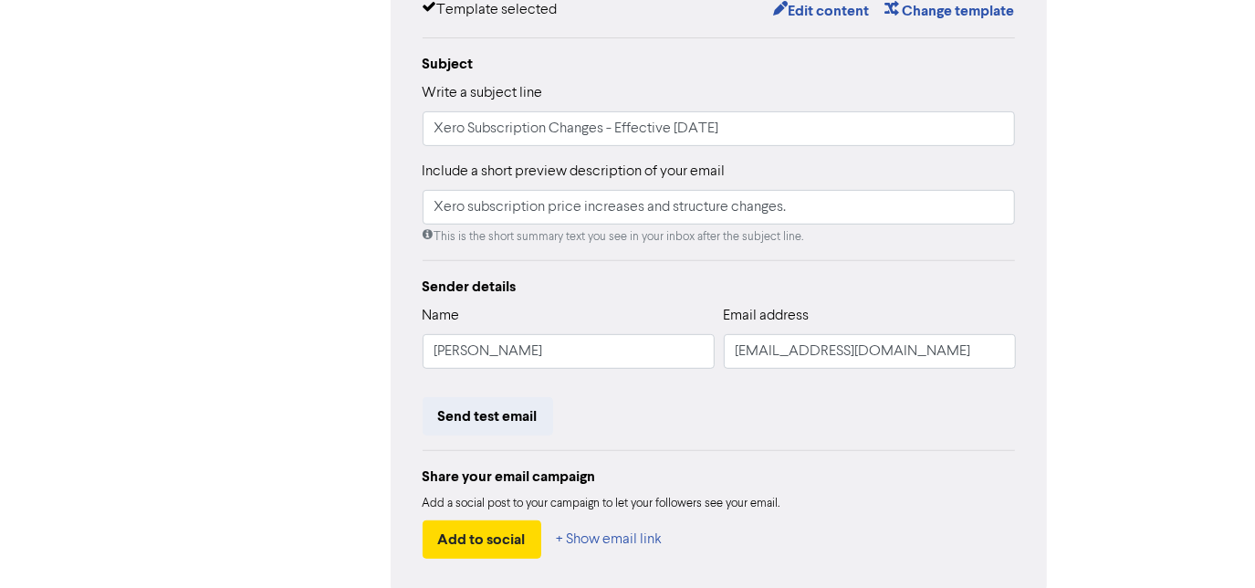
scroll to position [455, 0]
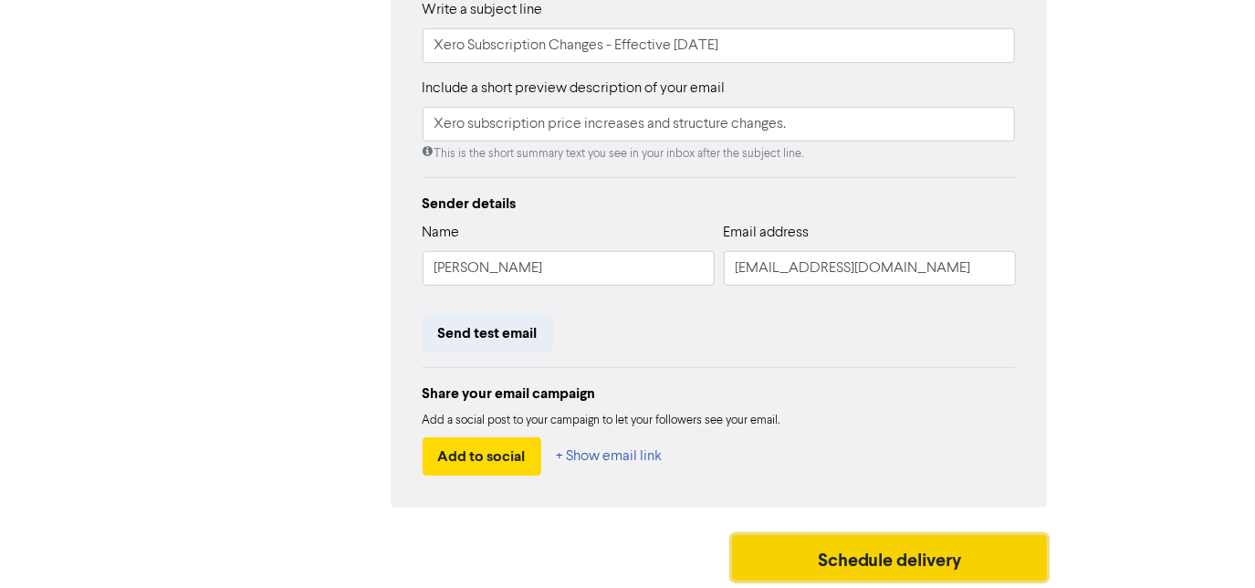
click at [874, 550] on button "Schedule delivery" at bounding box center [890, 558] width 316 height 46
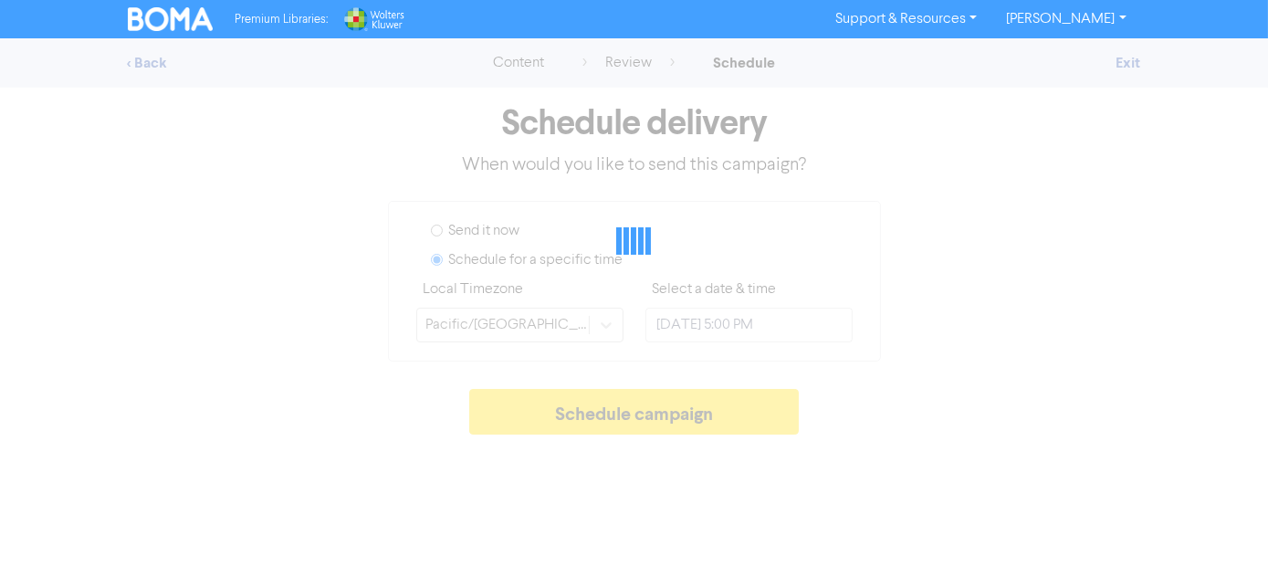
type input "August 14, 2025 4:00 PM"
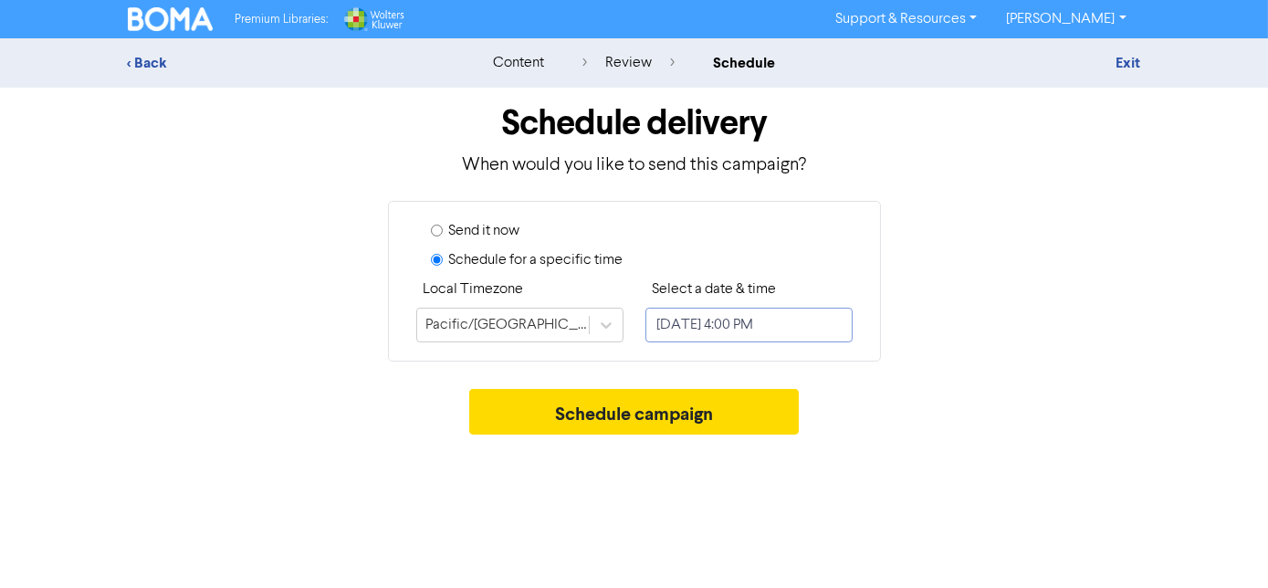
click at [758, 336] on input "August 14, 2025 4:00 PM" at bounding box center [748, 325] width 207 height 35
select select "7"
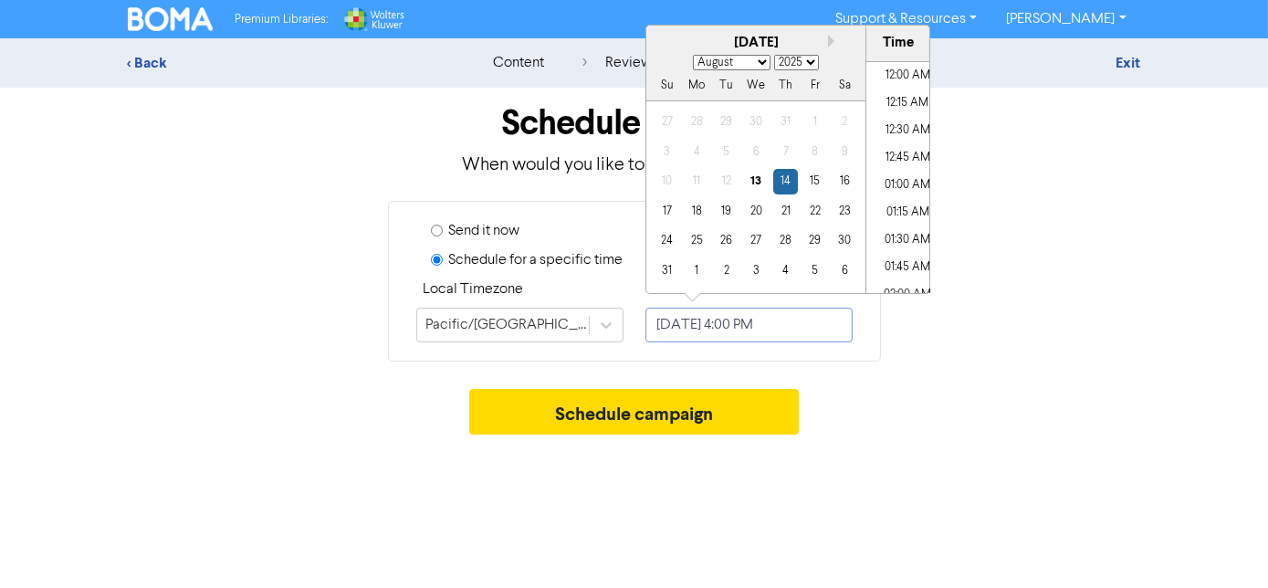
scroll to position [1651, 0]
click at [754, 183] on div "13" at bounding box center [755, 181] width 25 height 25
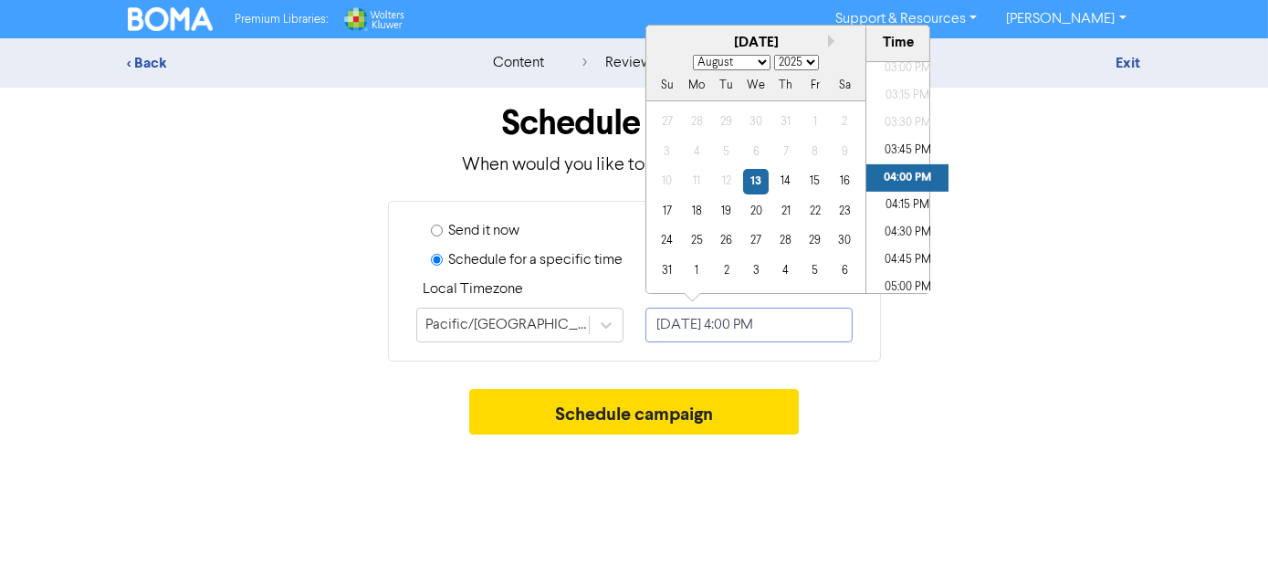
click at [816, 329] on input "August 13, 2025 4:00 PM" at bounding box center [748, 325] width 207 height 35
click at [766, 323] on input "August 13, 2025 4:00 PM" at bounding box center [748, 325] width 207 height 35
click at [760, 323] on input "August 13, 2025 4:00 PM" at bounding box center [748, 325] width 207 height 35
type input "August 13, 2025 4:00 PM"
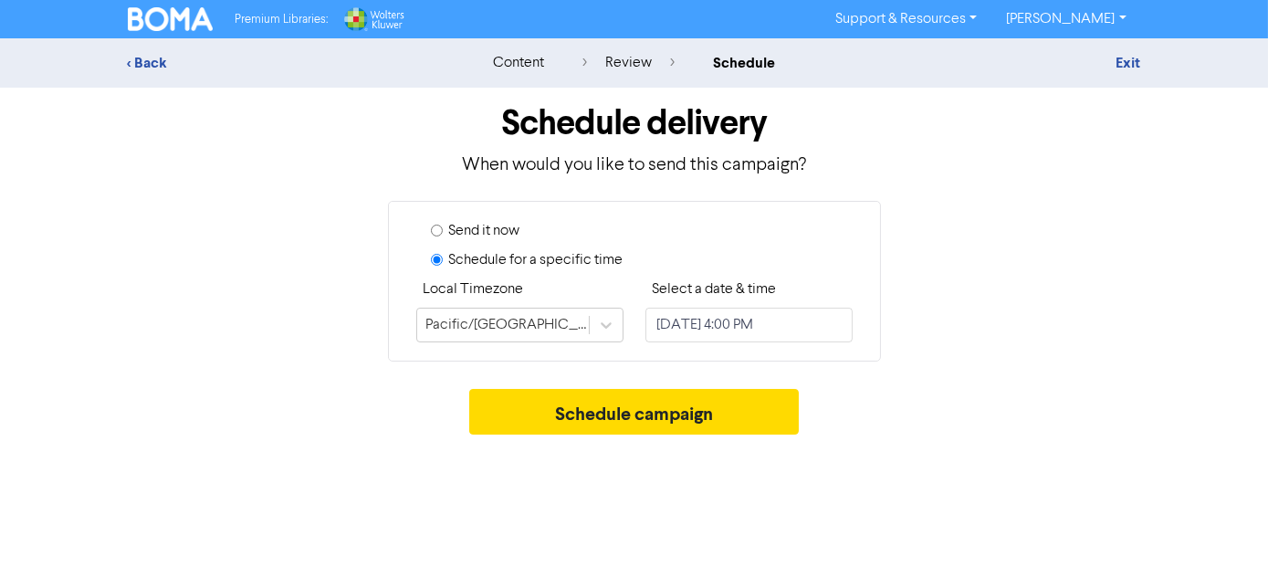
click at [1005, 426] on div "Schedule campaign" at bounding box center [634, 416] width 1013 height 55
click at [756, 321] on input "August 13, 2025 4:00 PM" at bounding box center [748, 325] width 207 height 35
select select "7"
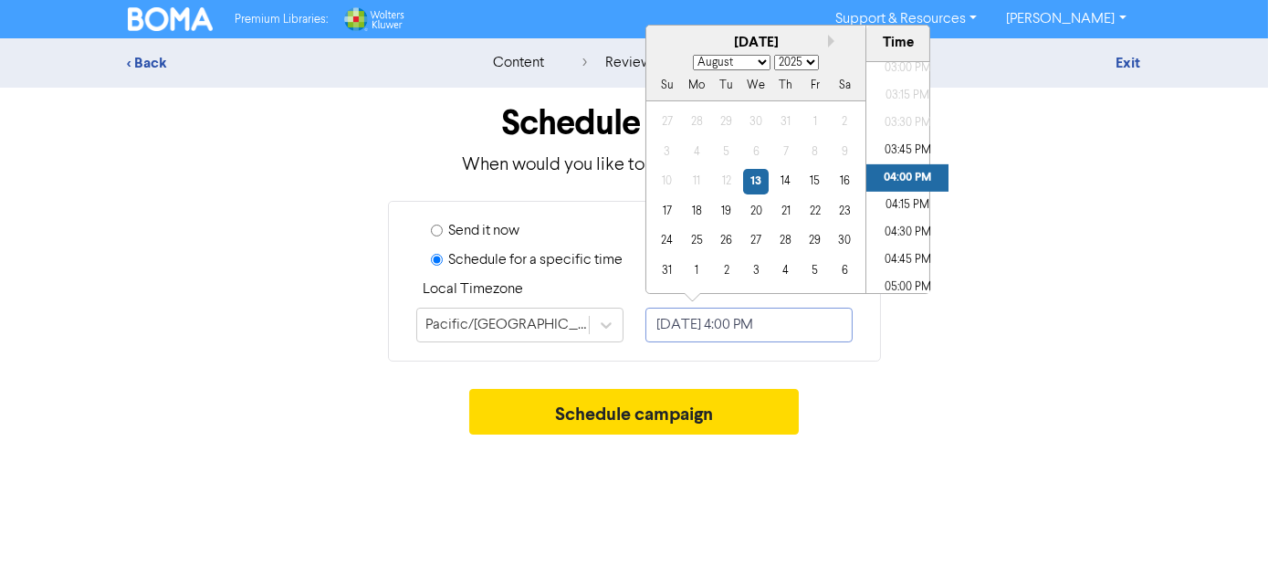
click at [761, 325] on input "August 13, 2025 4:00 PM" at bounding box center [748, 325] width 207 height 35
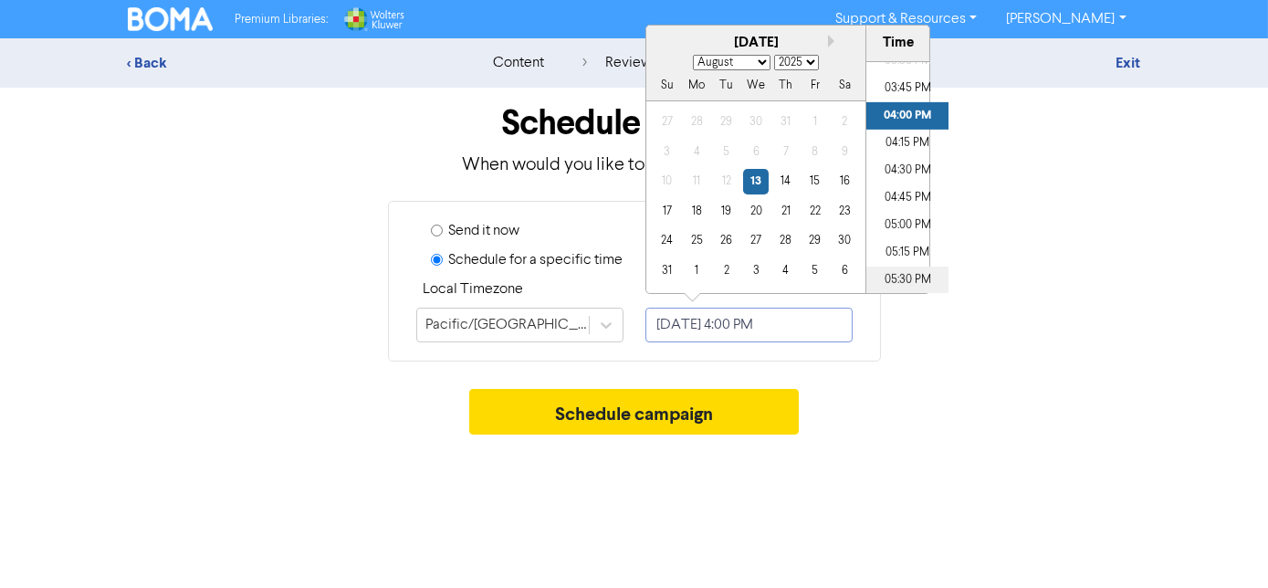
scroll to position [1734, 0]
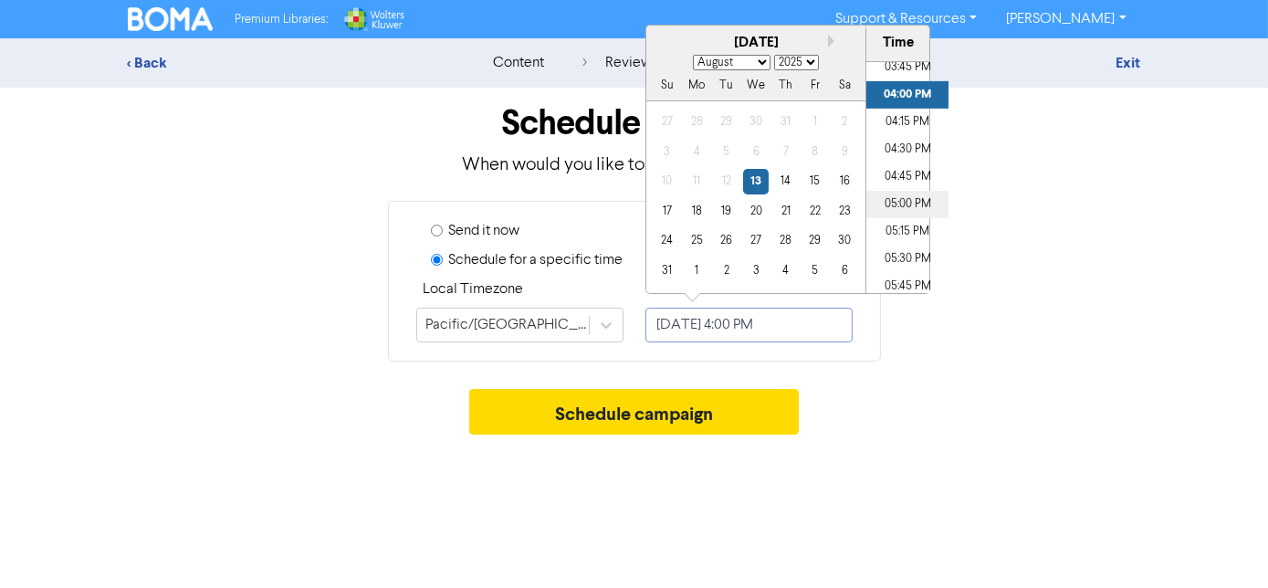
click at [892, 209] on li "05:00 PM" at bounding box center [907, 204] width 82 height 27
type input "August 13, 2025 5:00 PM"
click at [929, 399] on div "Schedule campaign" at bounding box center [634, 416] width 1013 height 55
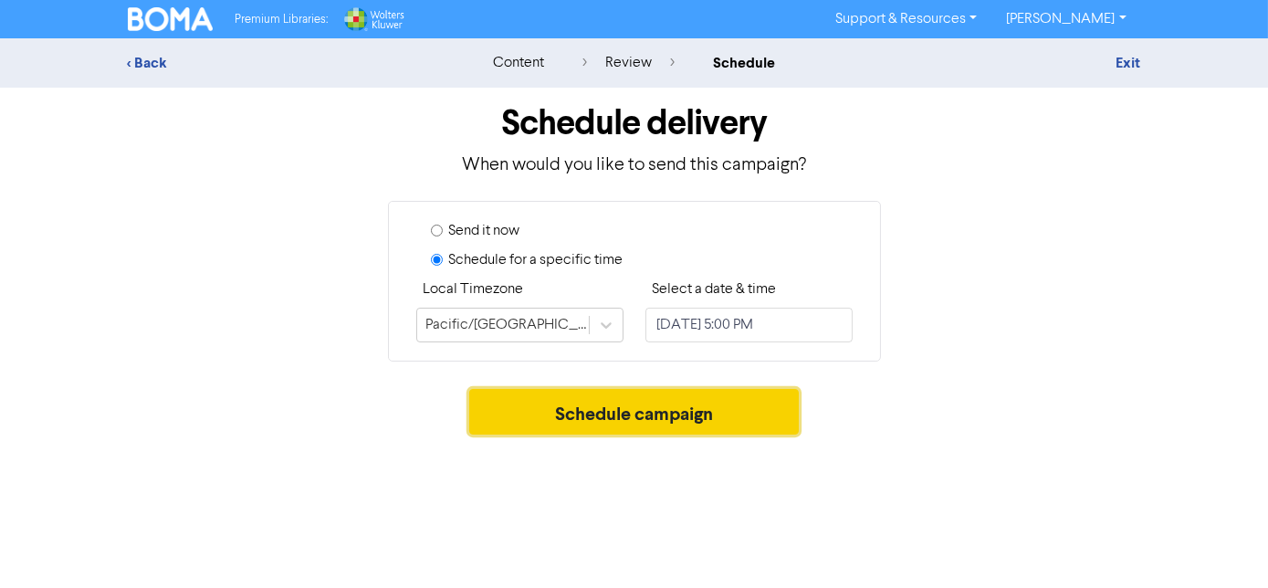
click at [634, 419] on button "Schedule campaign" at bounding box center [634, 412] width 330 height 46
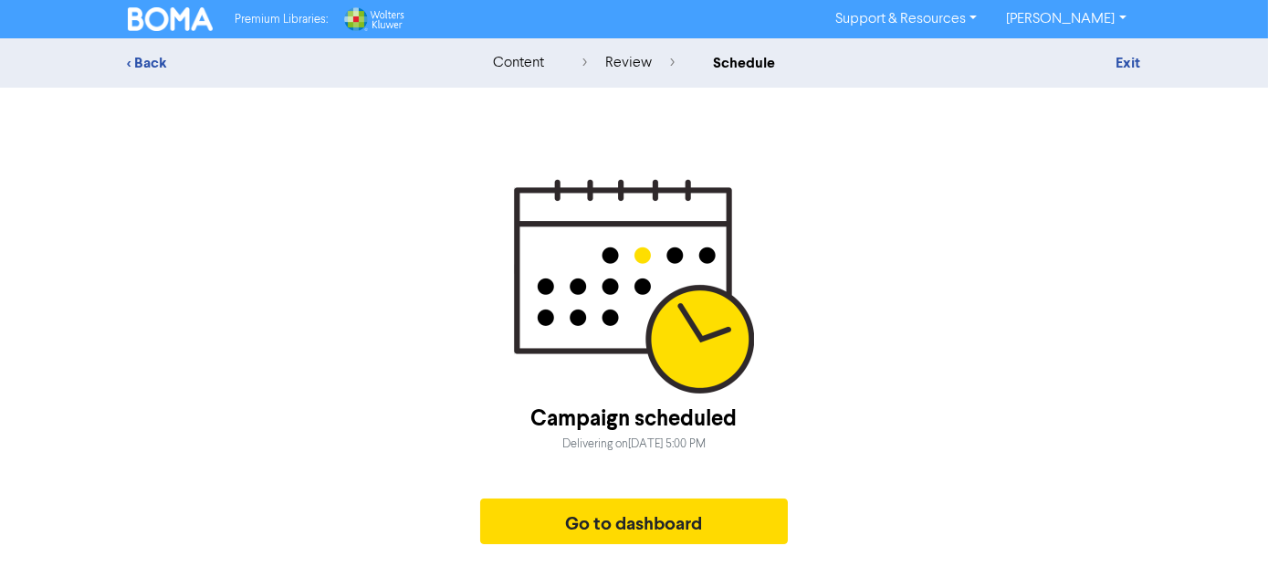
drag, startPoint x: 851, startPoint y: 462, endPoint x: 910, endPoint y: 467, distance: 59.5
click at [910, 467] on div "Campaign scheduled Delivering on Wednesday, August 13, 2025 5:00 PM Go to dashb…" at bounding box center [634, 366] width 1013 height 374
click at [1224, 210] on div "< Back content review schedule Exit Campaign scheduled Delivering on Wednesday,…" at bounding box center [634, 295] width 1268 height 515
click at [167, 28] on img at bounding box center [171, 19] width 86 height 24
